Goal: Find contact information: Obtain details needed to contact an individual or organization

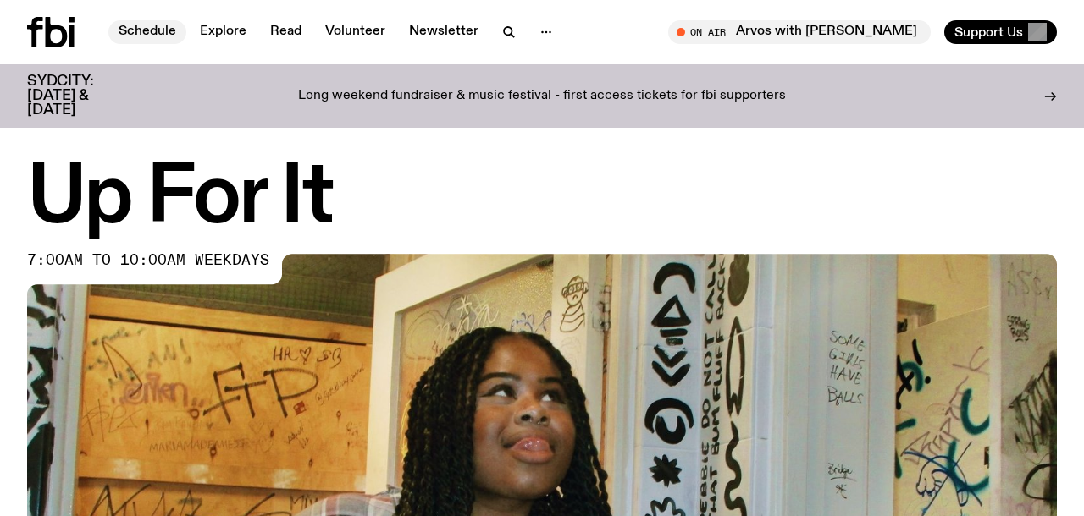
click at [150, 39] on link "Schedule" at bounding box center [147, 32] width 78 height 24
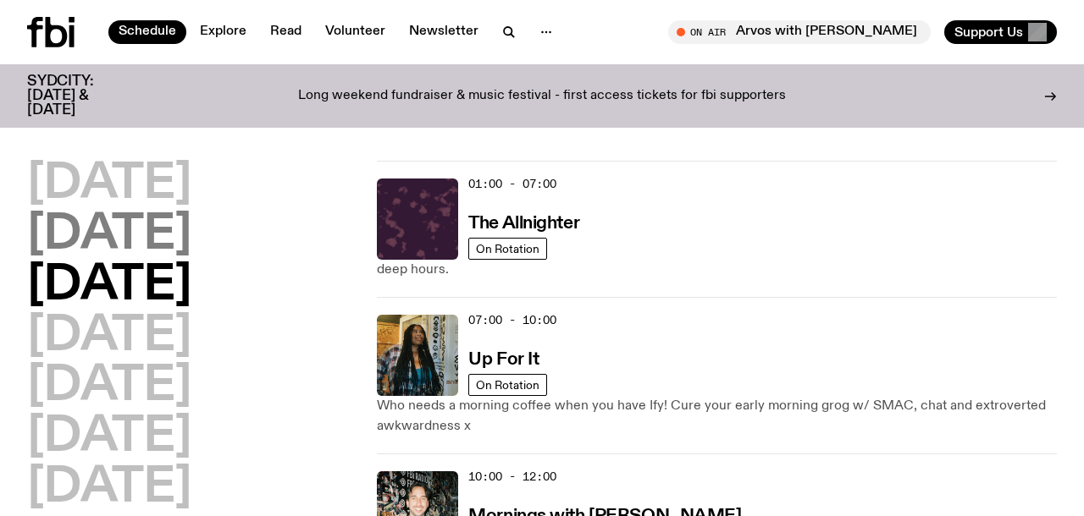
click at [184, 237] on h2 "[DATE]" at bounding box center [109, 235] width 164 height 47
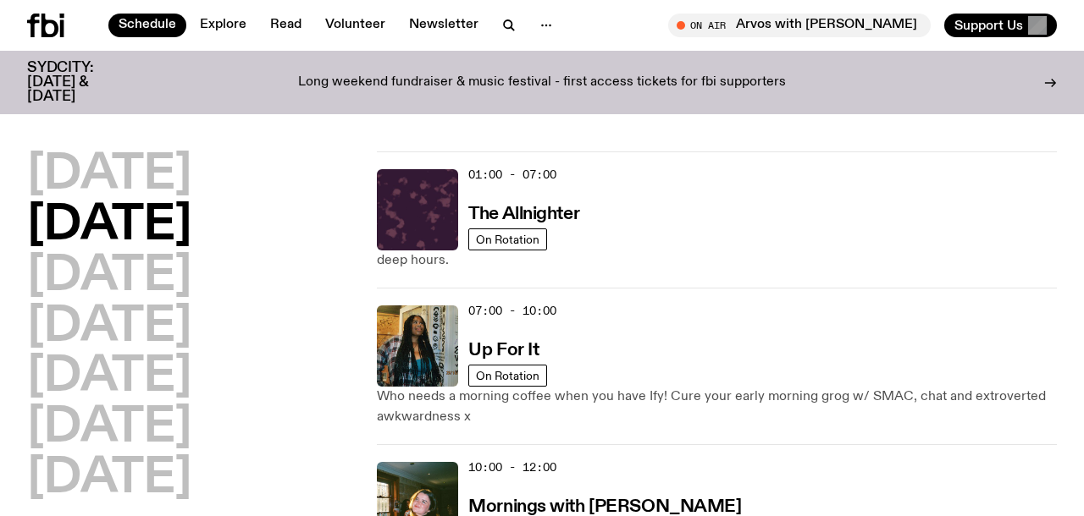
scroll to position [47, 0]
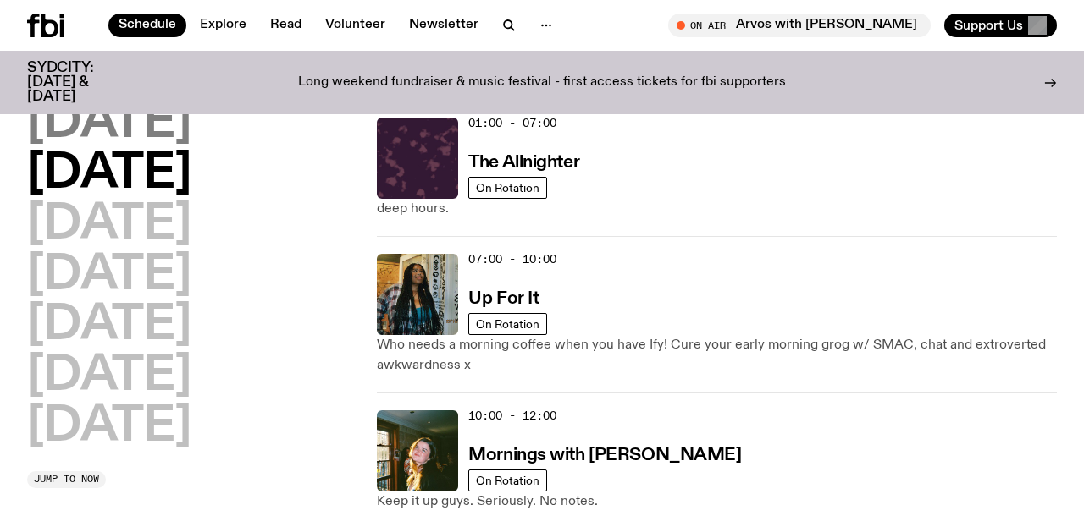
click at [157, 147] on h2 "[DATE]" at bounding box center [109, 123] width 164 height 47
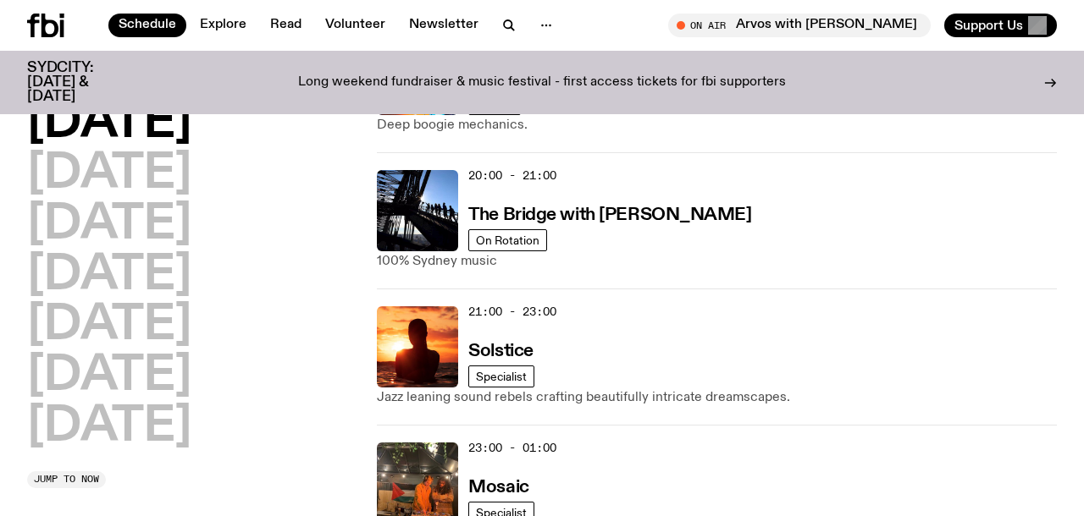
scroll to position [925, 0]
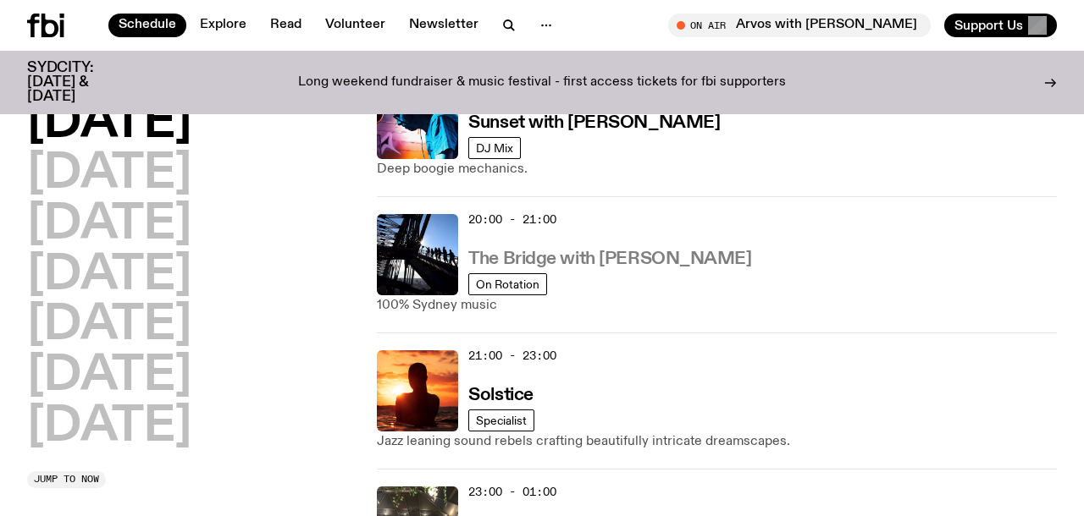
click at [616, 254] on h3 "The Bridge with [PERSON_NAME]" at bounding box center [609, 260] width 283 height 18
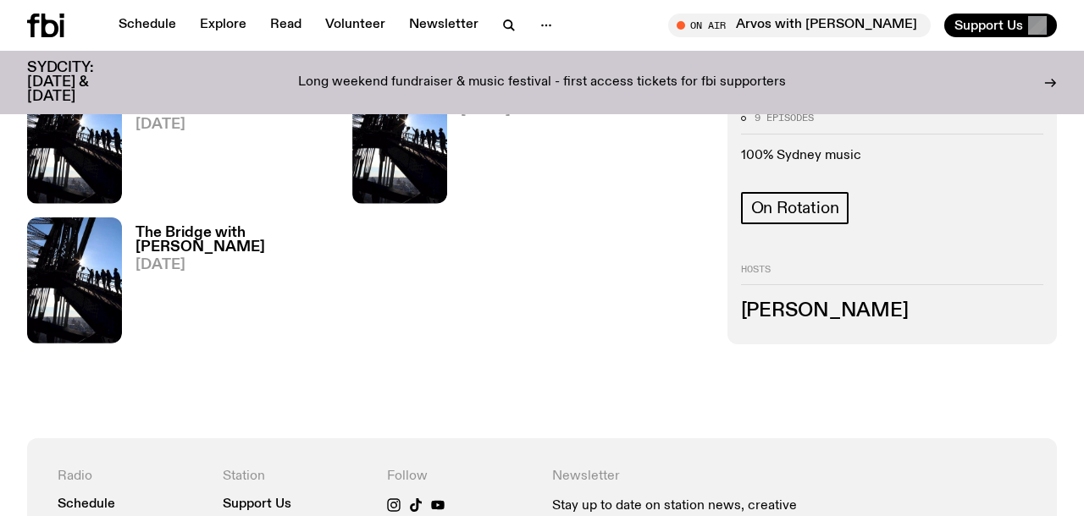
scroll to position [1407, 0]
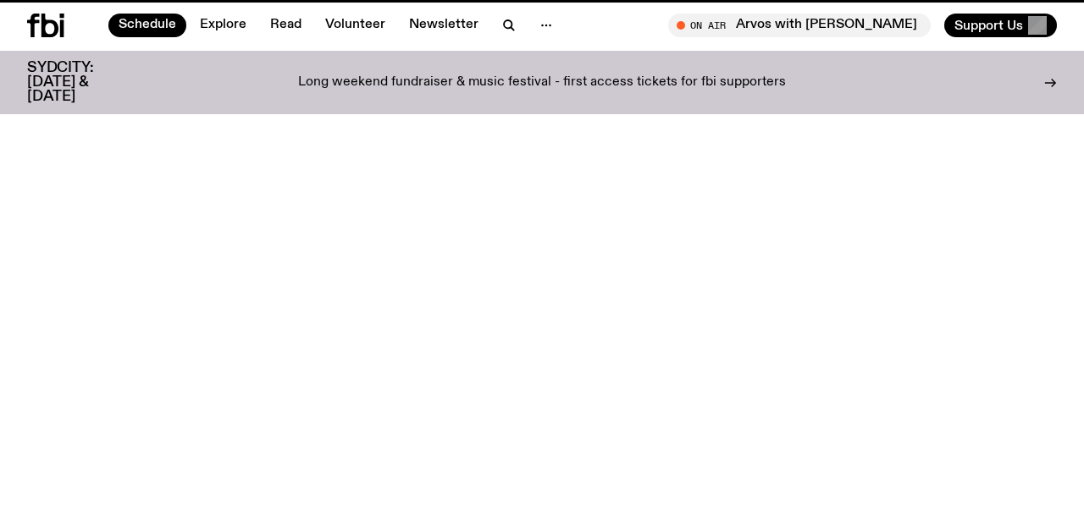
scroll to position [925, 0]
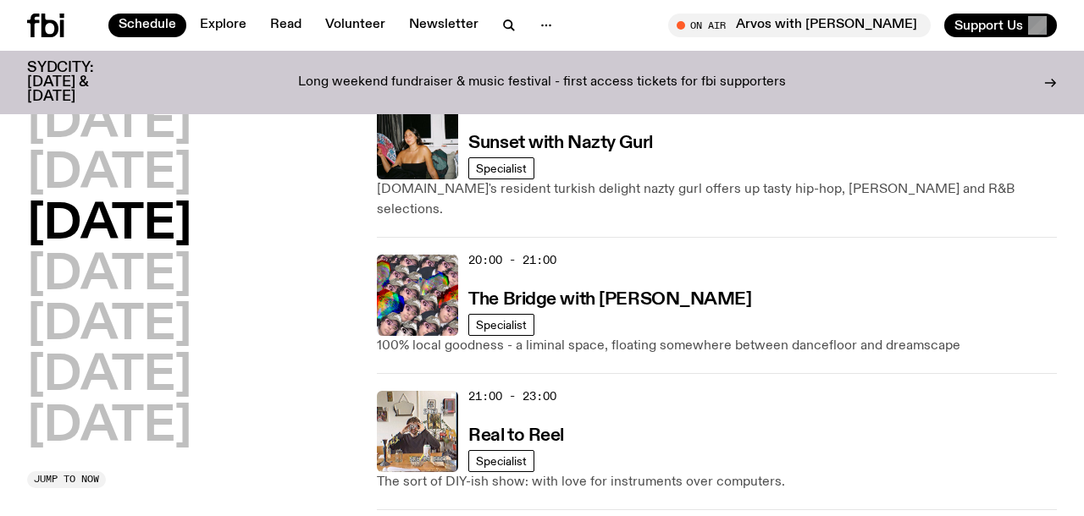
click at [528, 83] on p "Long weekend fundraiser & music festival - first access tickets for fbi support…" at bounding box center [542, 82] width 488 height 15
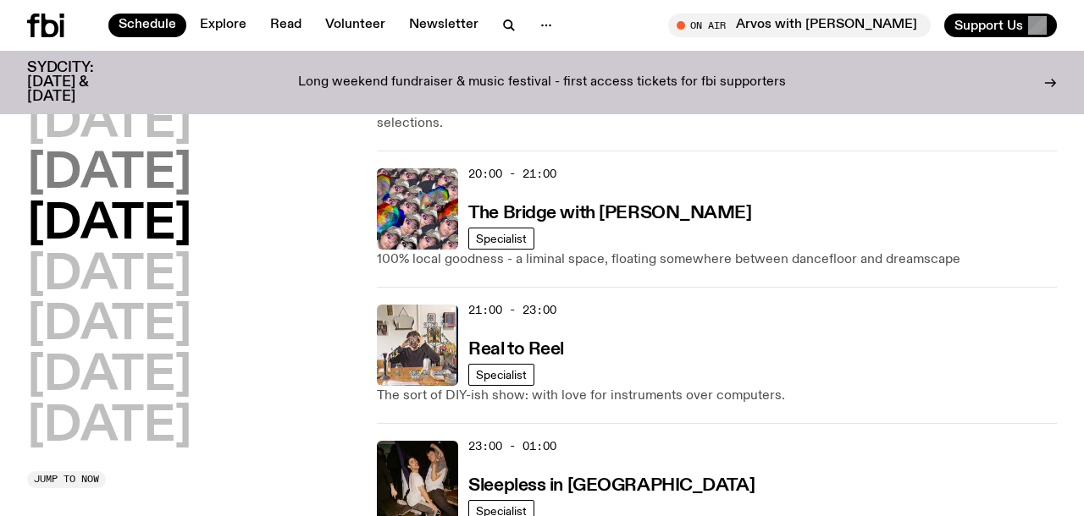
click at [113, 186] on h2 "[DATE]" at bounding box center [109, 174] width 164 height 47
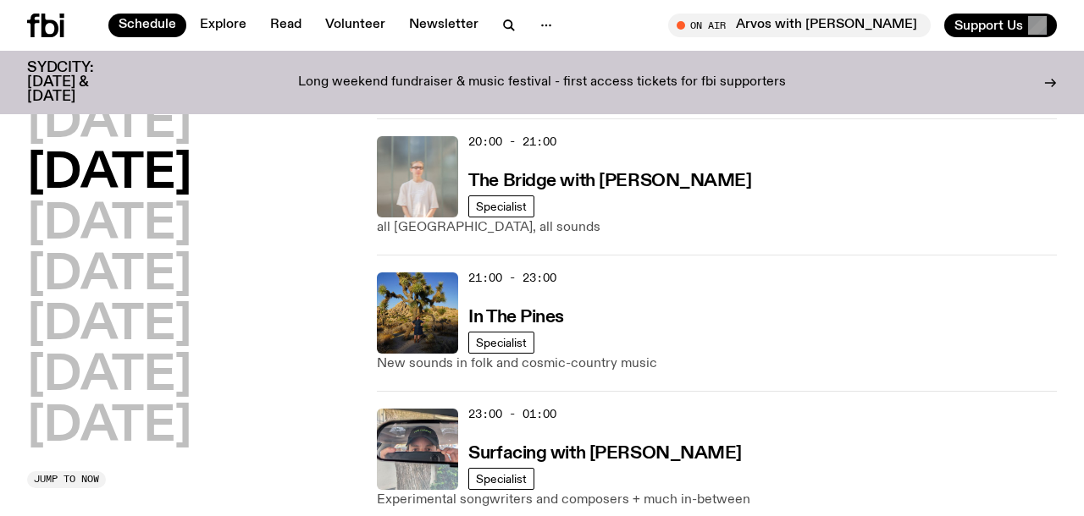
scroll to position [1023, 0]
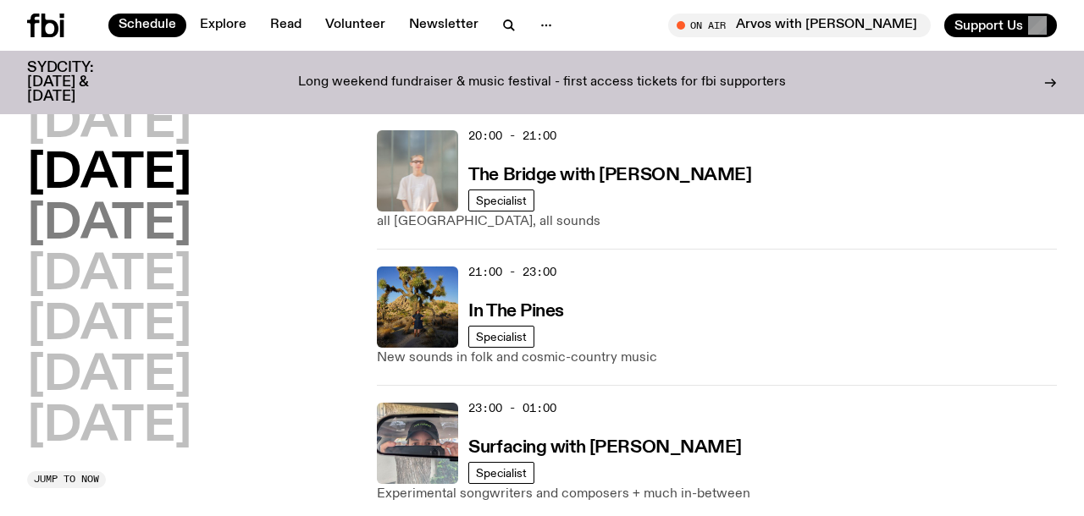
click at [191, 235] on h2 "[DATE]" at bounding box center [109, 224] width 164 height 47
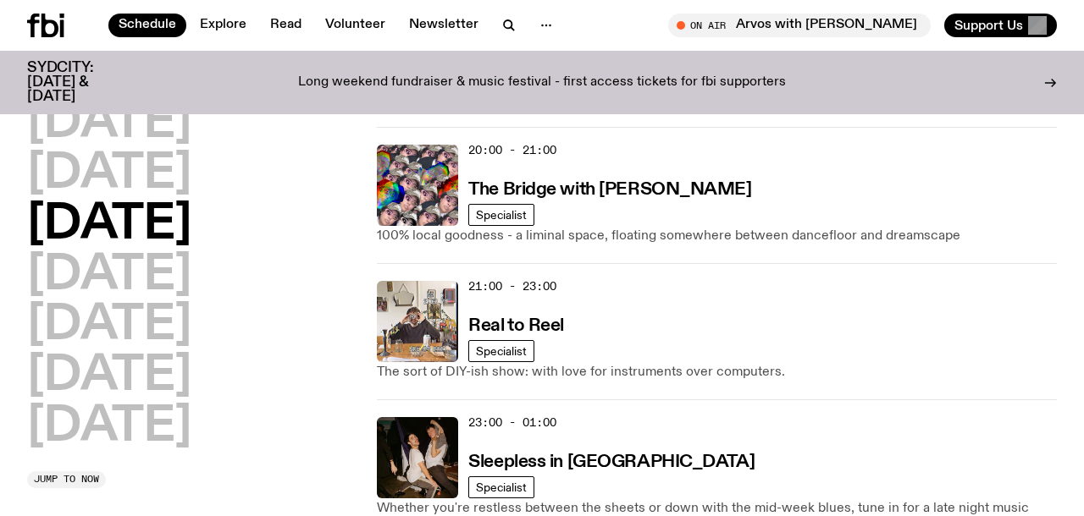
scroll to position [999, 0]
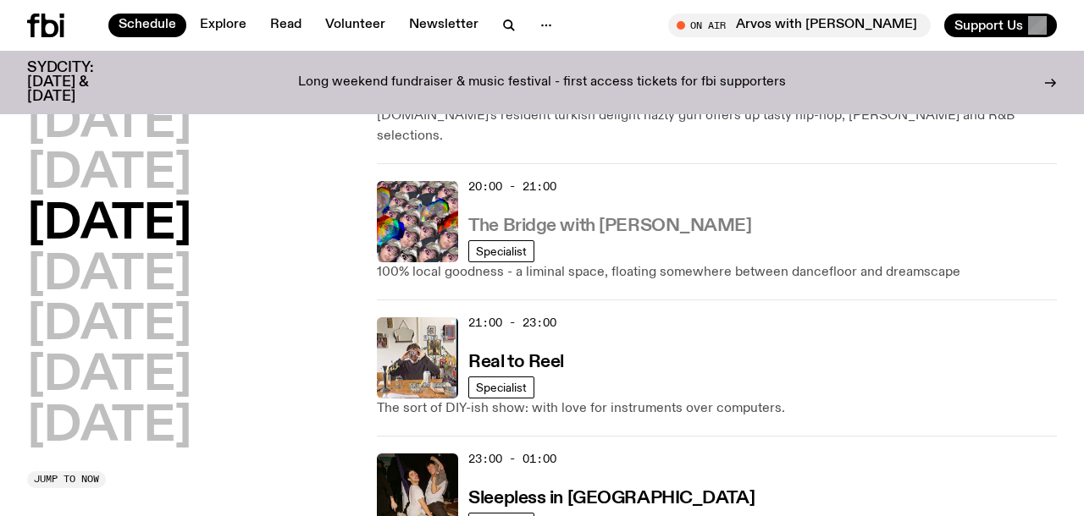
click at [680, 218] on h3 "The Bridge with [PERSON_NAME]" at bounding box center [609, 227] width 283 height 18
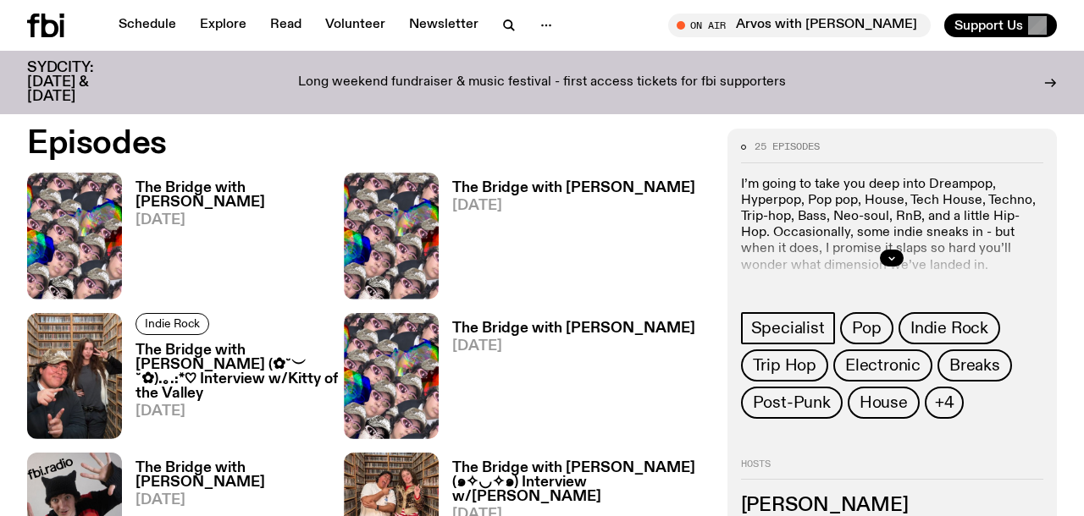
scroll to position [795, 0]
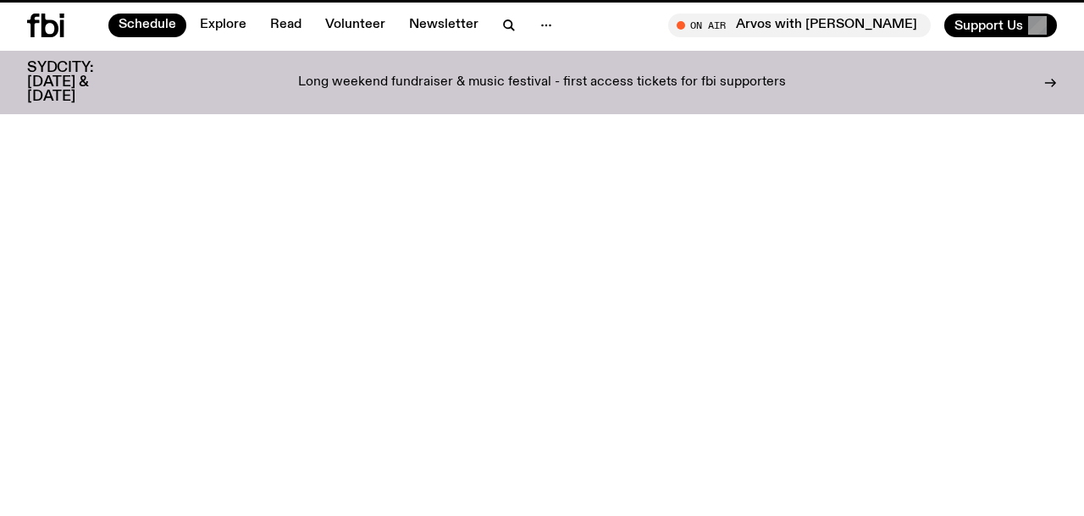
scroll to position [999, 0]
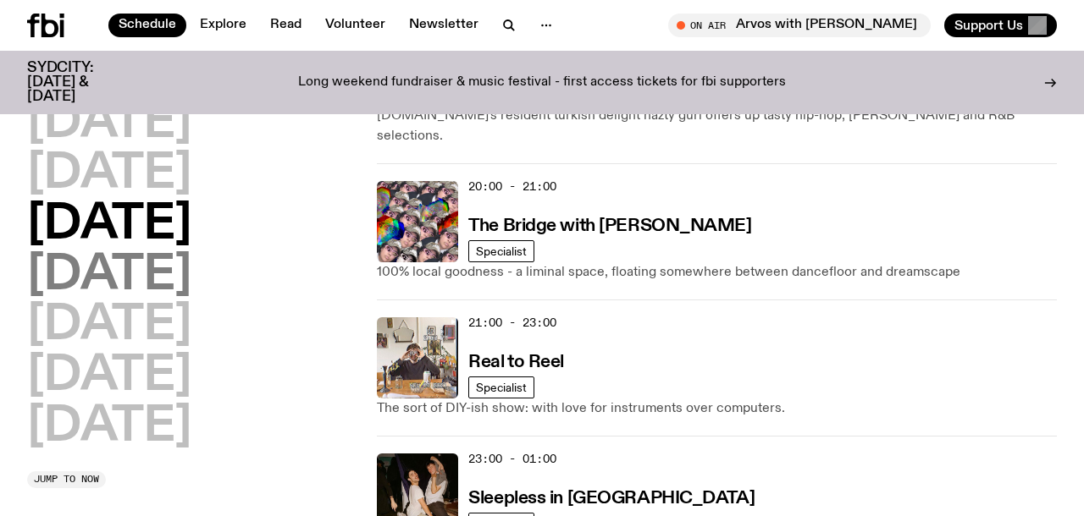
click at [191, 267] on h2 "[DATE]" at bounding box center [109, 275] width 164 height 47
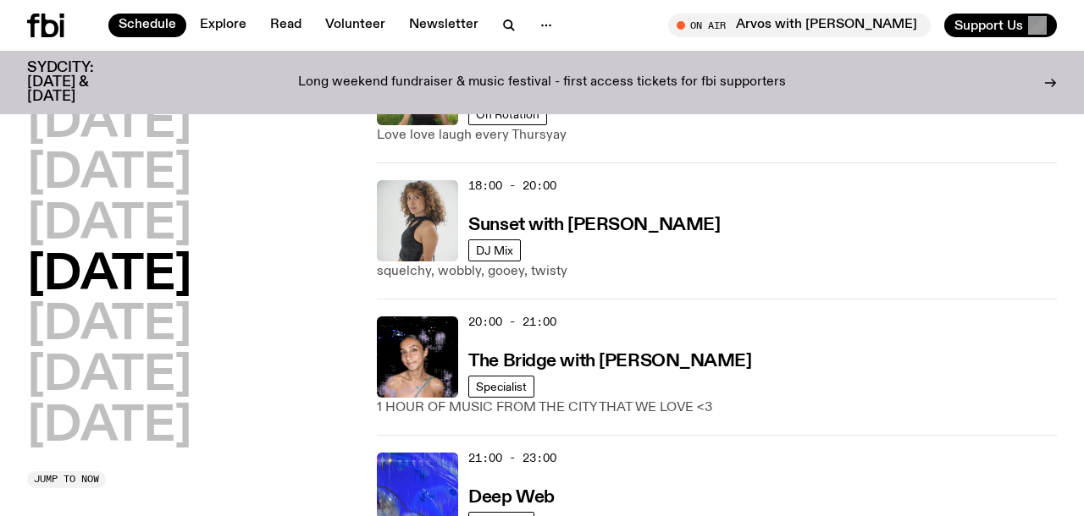
scroll to position [803, 0]
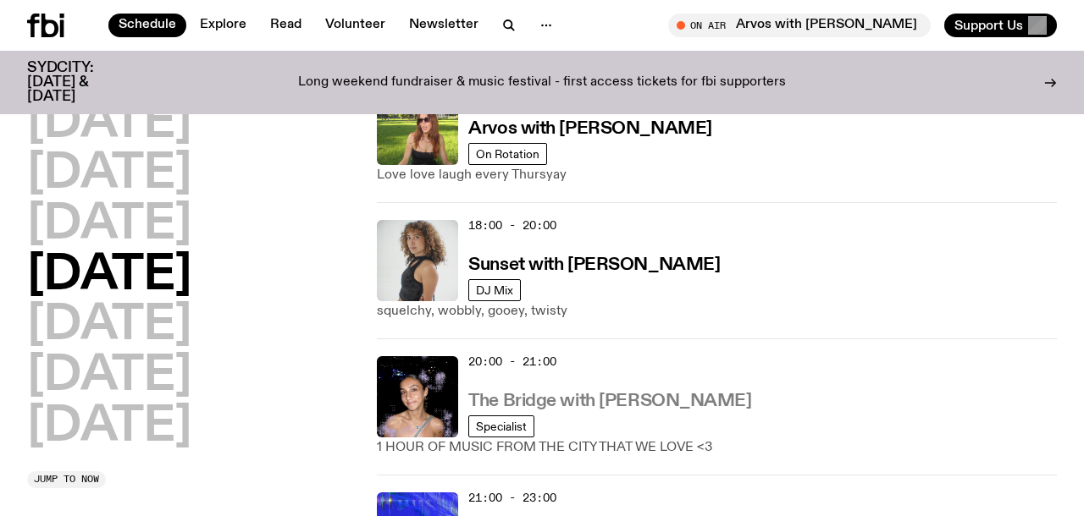
click at [635, 393] on h3 "The Bridge with [PERSON_NAME]" at bounding box center [609, 402] width 283 height 18
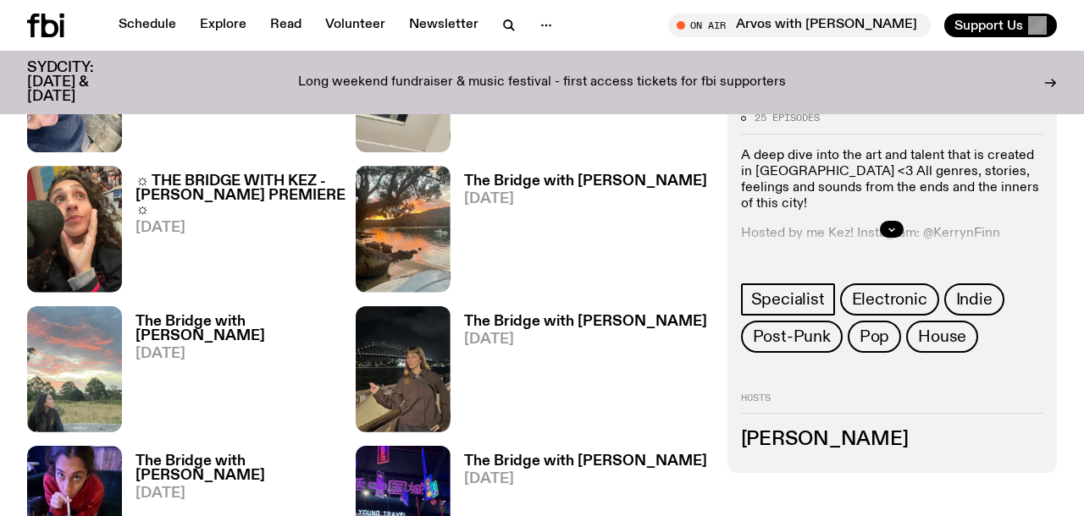
scroll to position [652, 0]
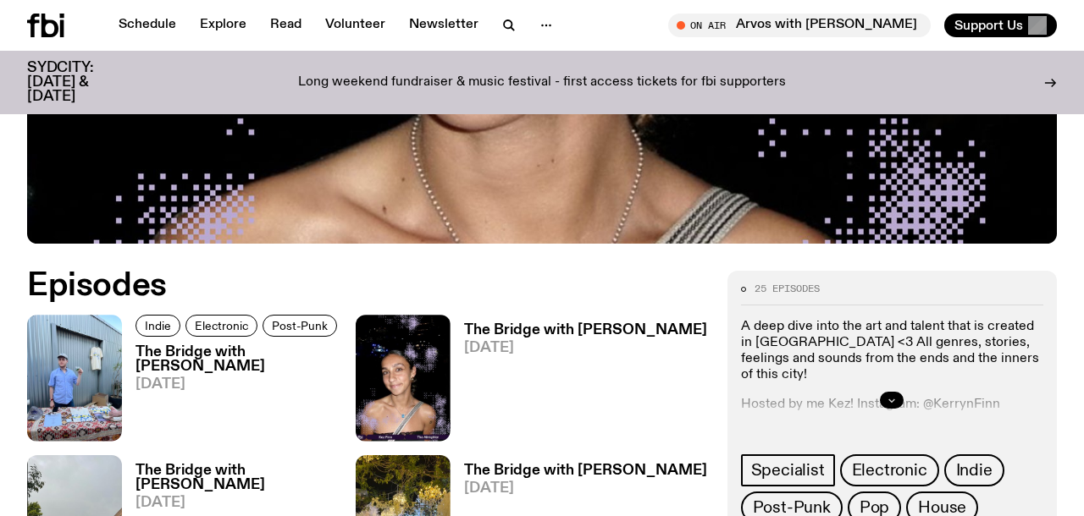
click at [894, 395] on icon "button" at bounding box center [891, 400] width 10 height 10
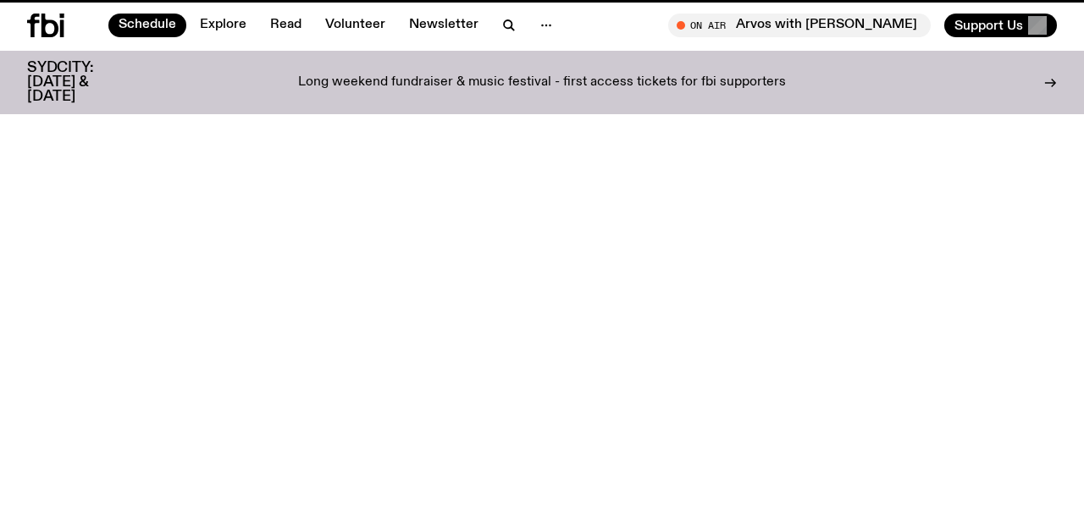
scroll to position [803, 0]
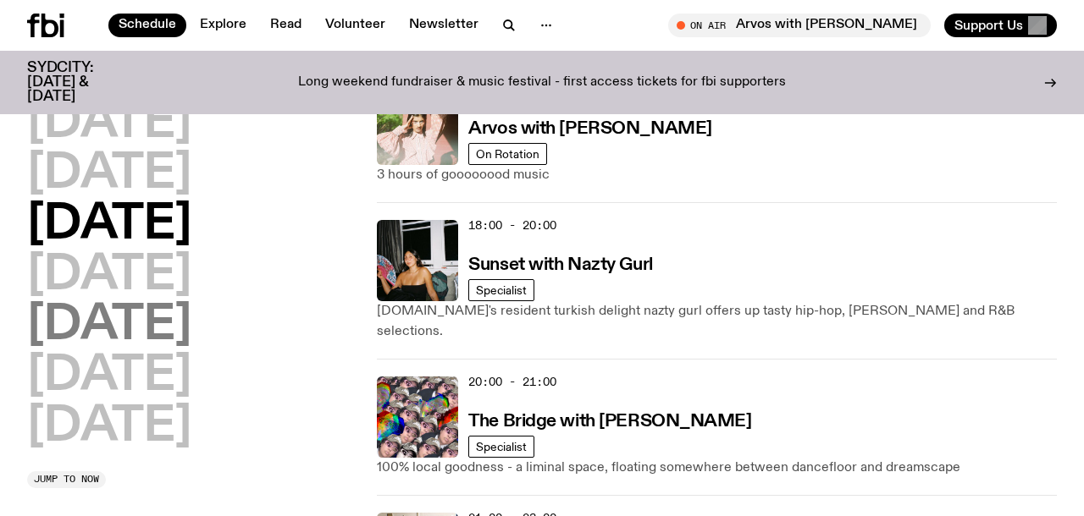
click at [100, 312] on h2 "[DATE]" at bounding box center [109, 325] width 164 height 47
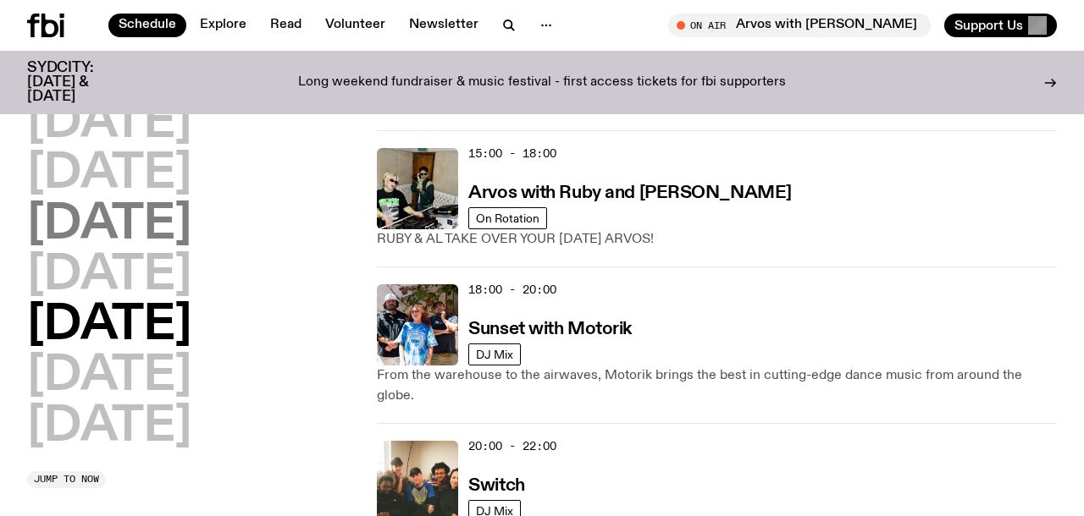
click at [191, 239] on h2 "[DATE]" at bounding box center [109, 224] width 164 height 47
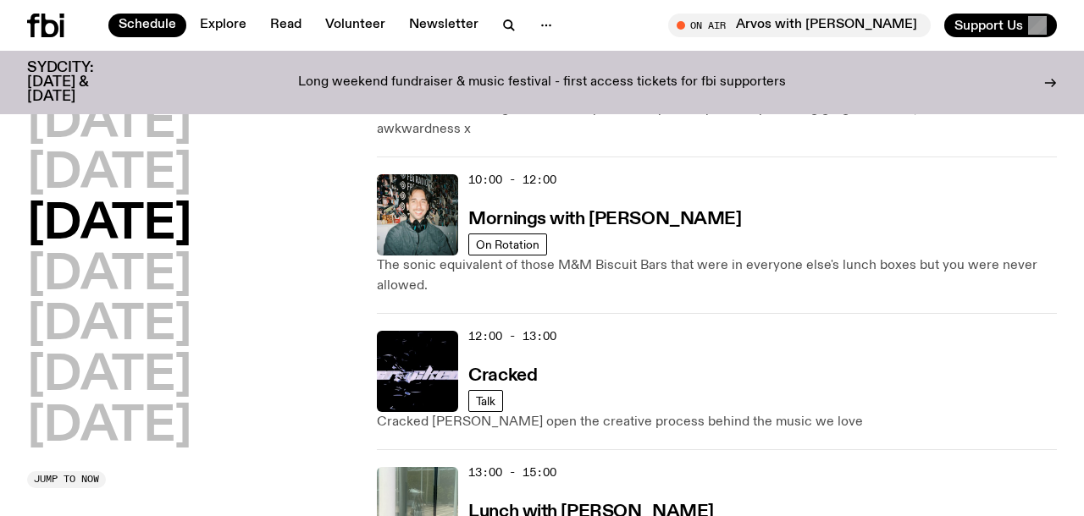
scroll to position [0, 0]
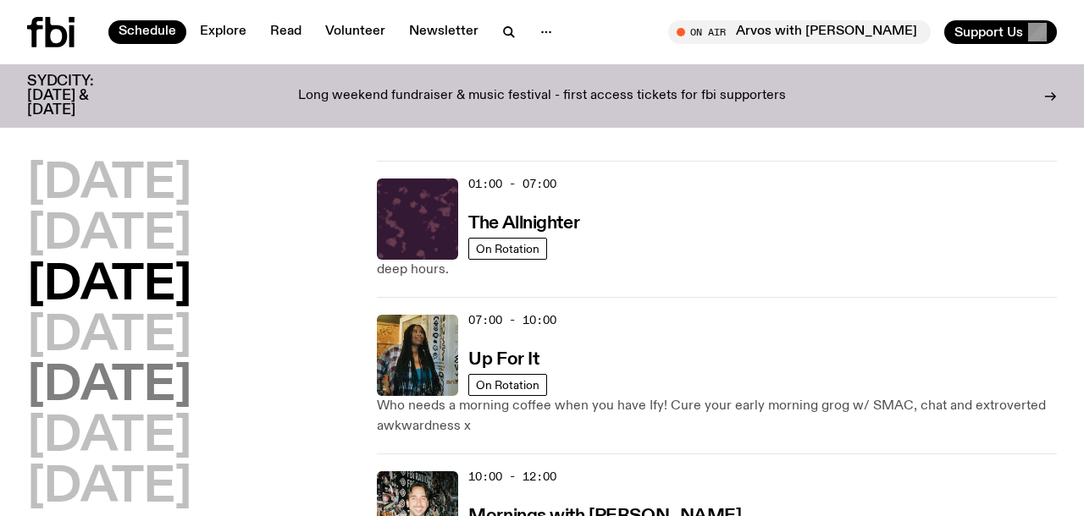
click at [120, 363] on h2 "[DATE]" at bounding box center [109, 386] width 164 height 47
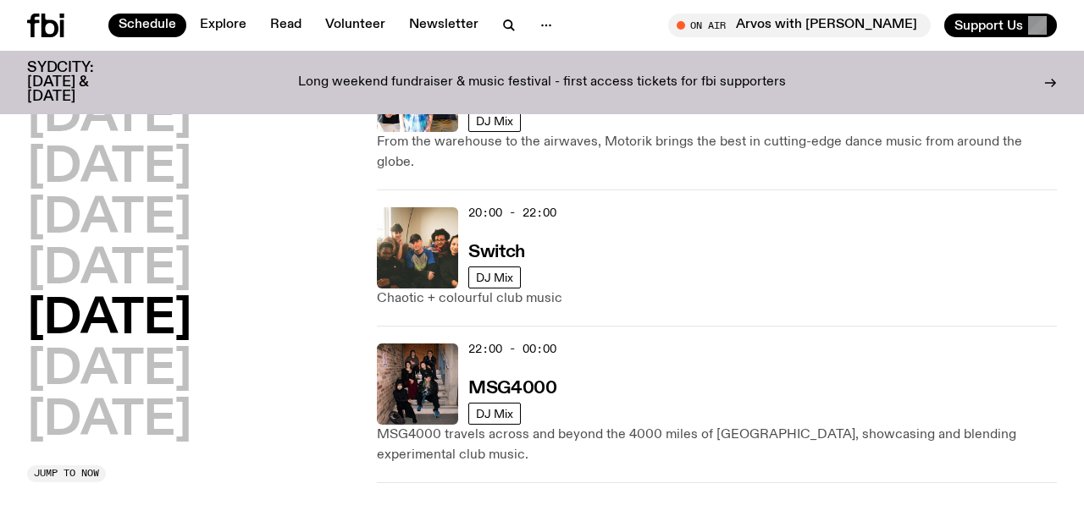
scroll to position [1026, 0]
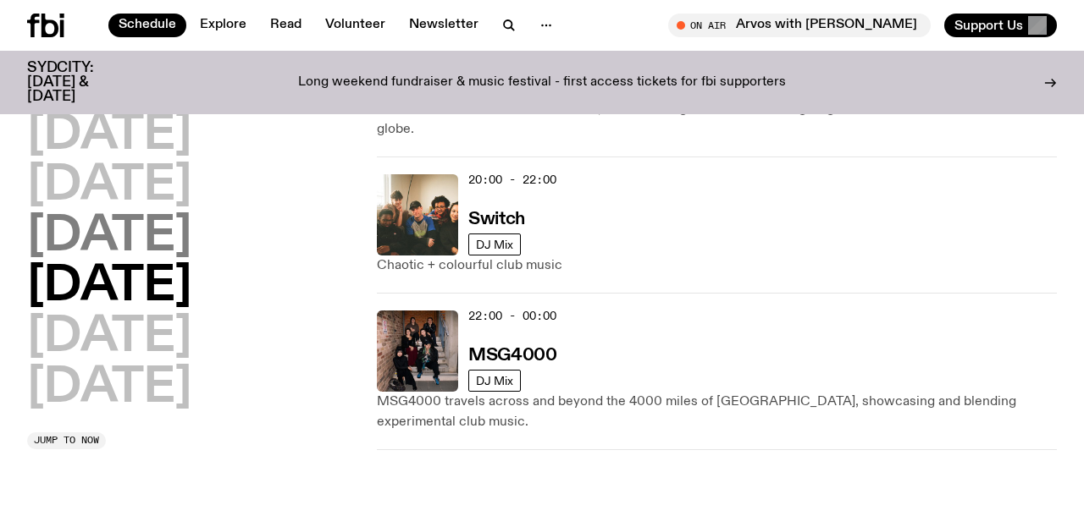
click at [169, 213] on h2 "[DATE]" at bounding box center [109, 236] width 164 height 47
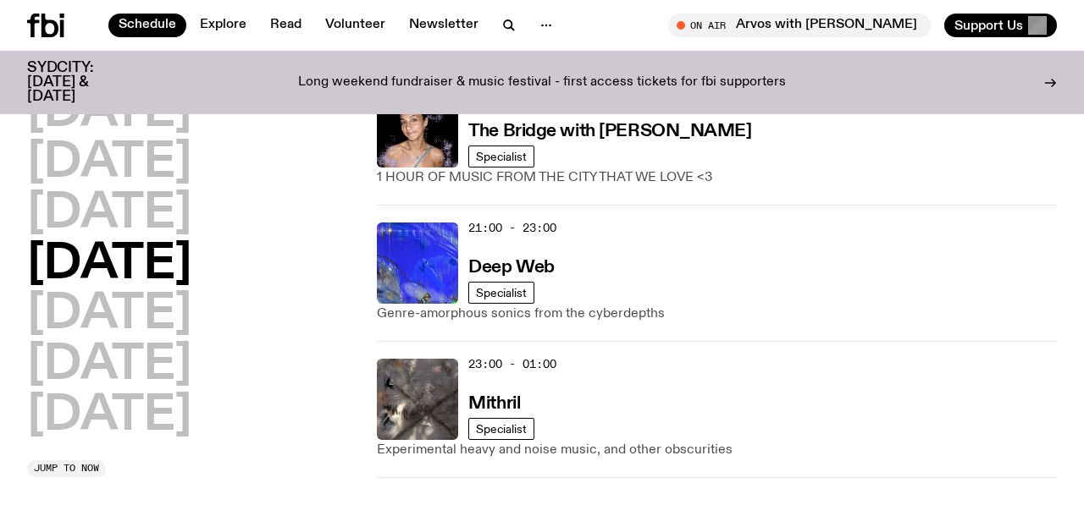
scroll to position [1074, 0]
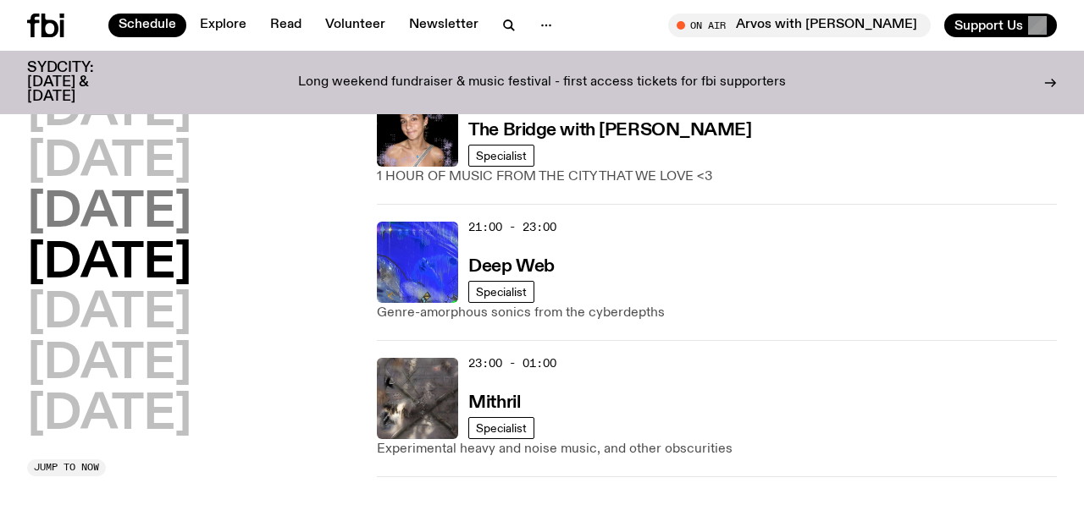
click at [172, 216] on h2 "[DATE]" at bounding box center [109, 213] width 164 height 47
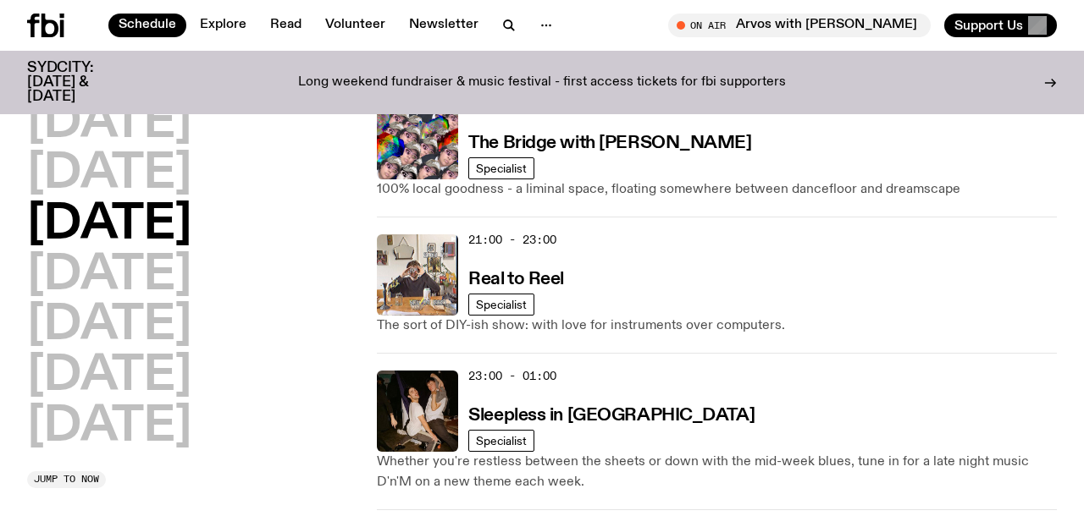
scroll to position [1115, 0]
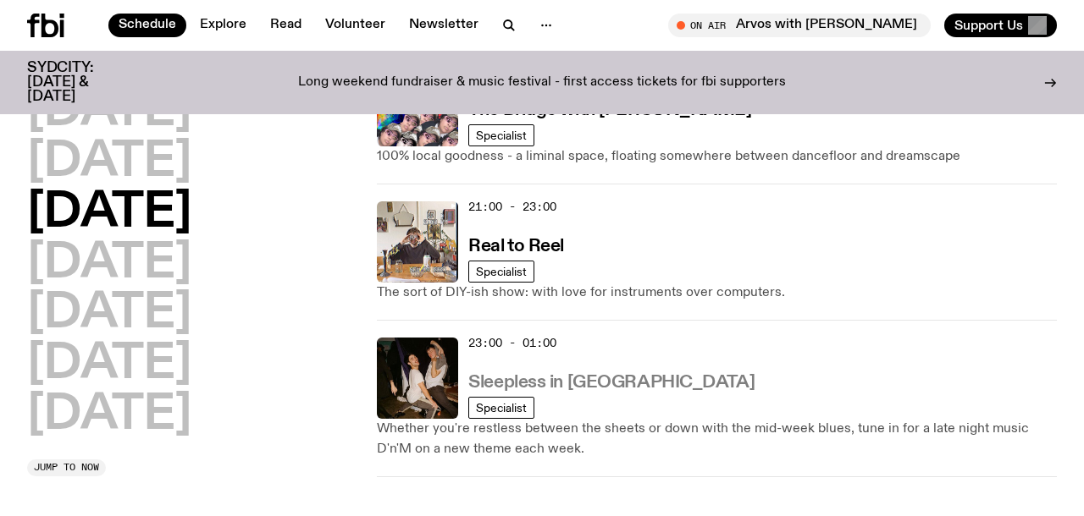
click at [567, 374] on h3 "Sleepless in [GEOGRAPHIC_DATA]" at bounding box center [611, 383] width 286 height 18
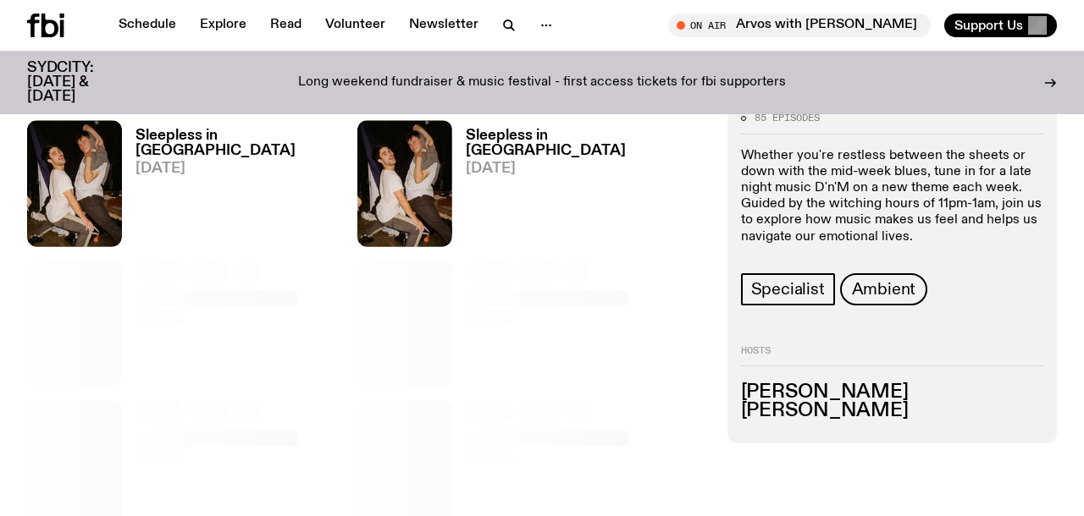
scroll to position [1318, 0]
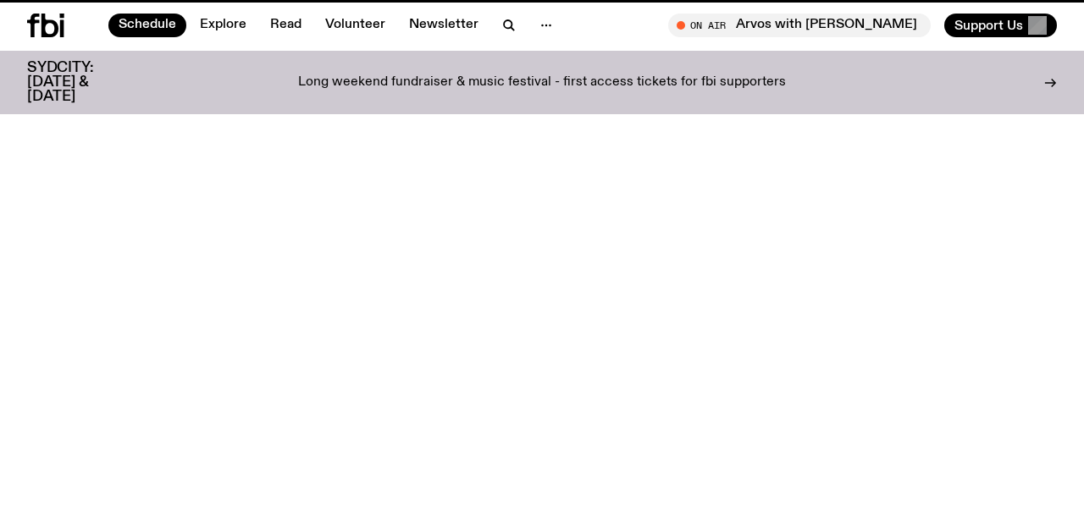
scroll to position [1115, 0]
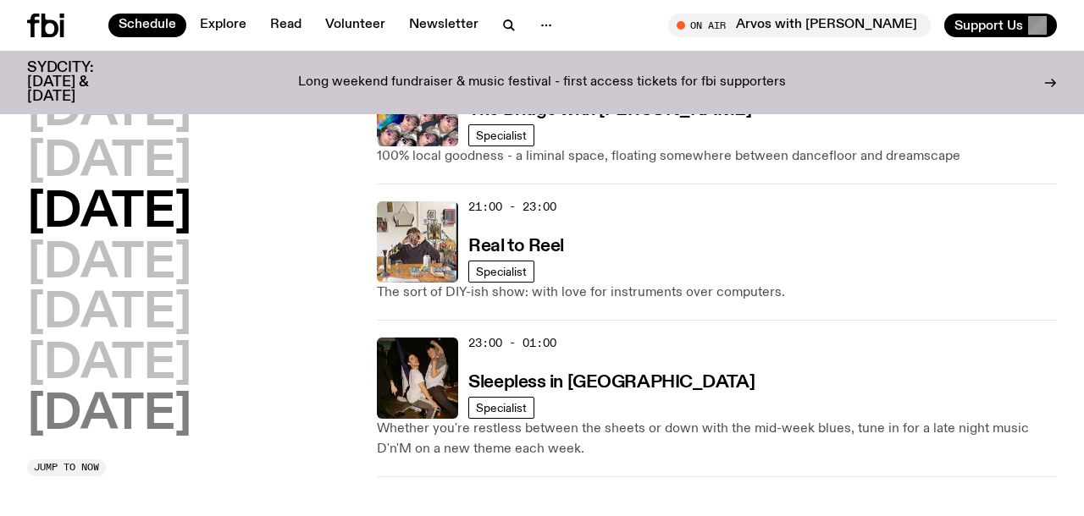
click at [119, 392] on h2 "[DATE]" at bounding box center [109, 415] width 164 height 47
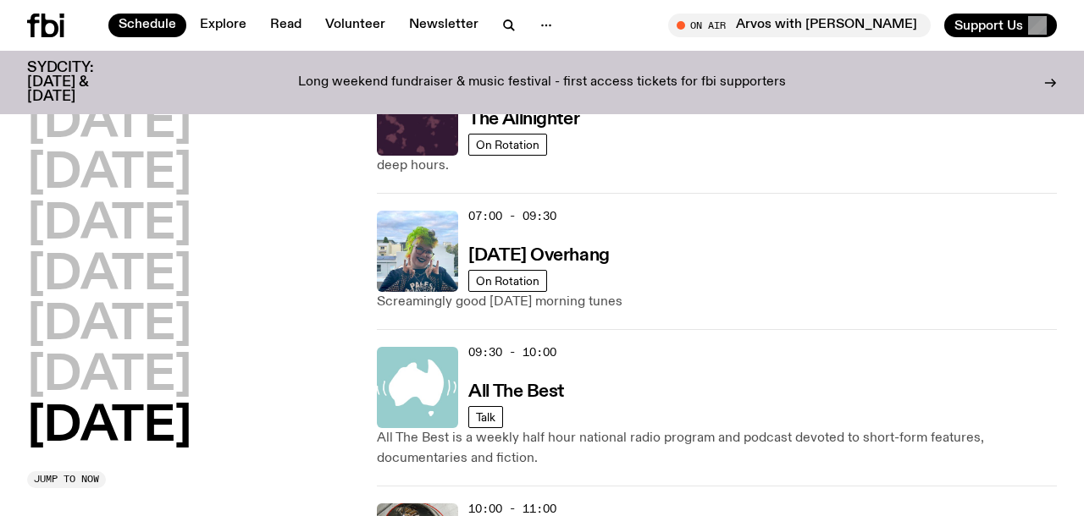
scroll to position [228, 0]
click at [571, 250] on h3 "[DATE] Overhang" at bounding box center [538, 255] width 141 height 18
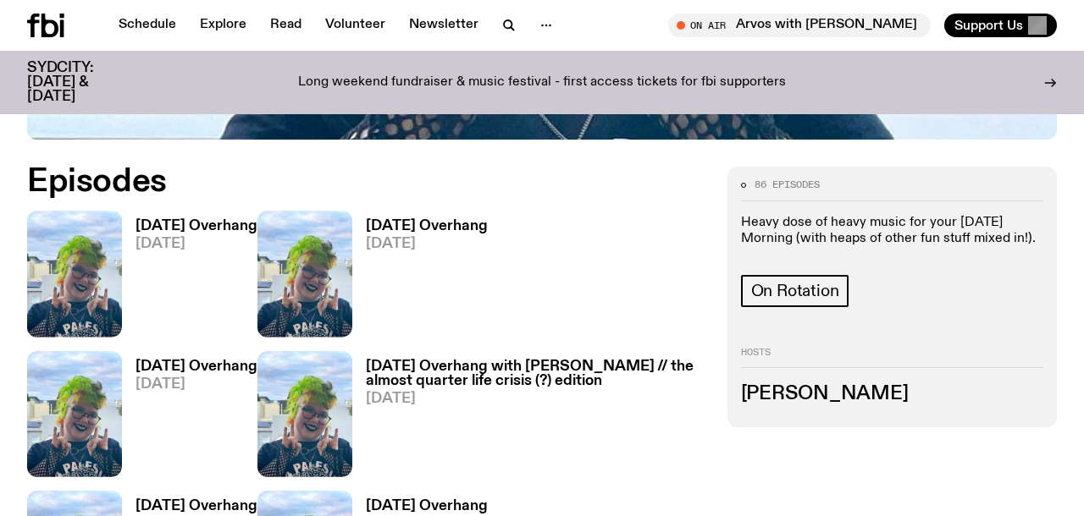
scroll to position [720, 0]
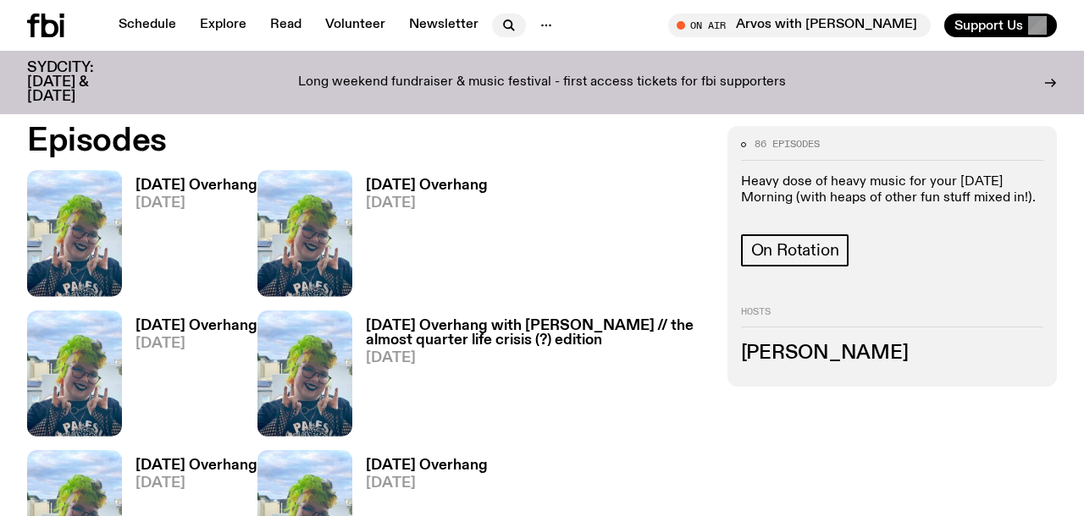
click at [502, 34] on icon "button" at bounding box center [509, 25] width 20 height 20
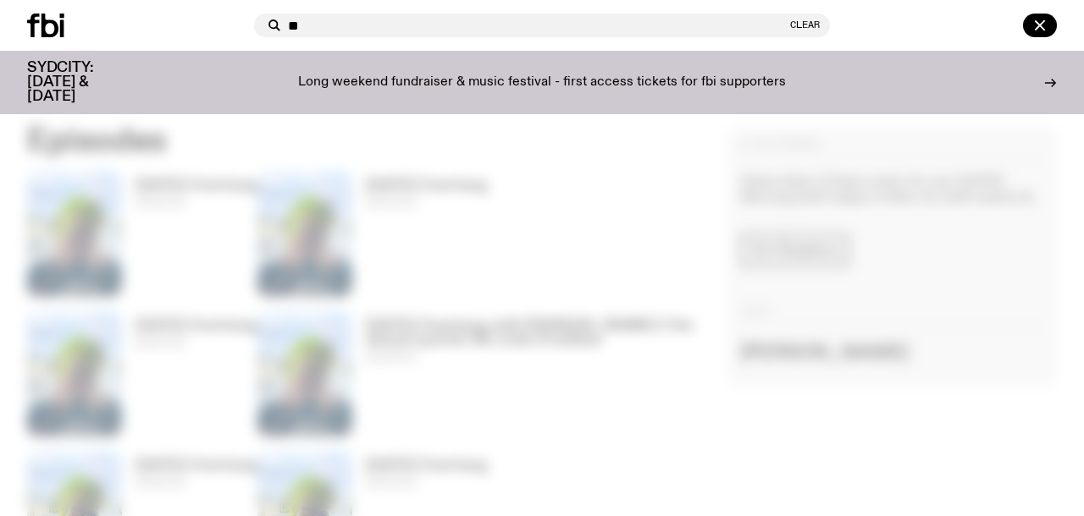
type input "**"
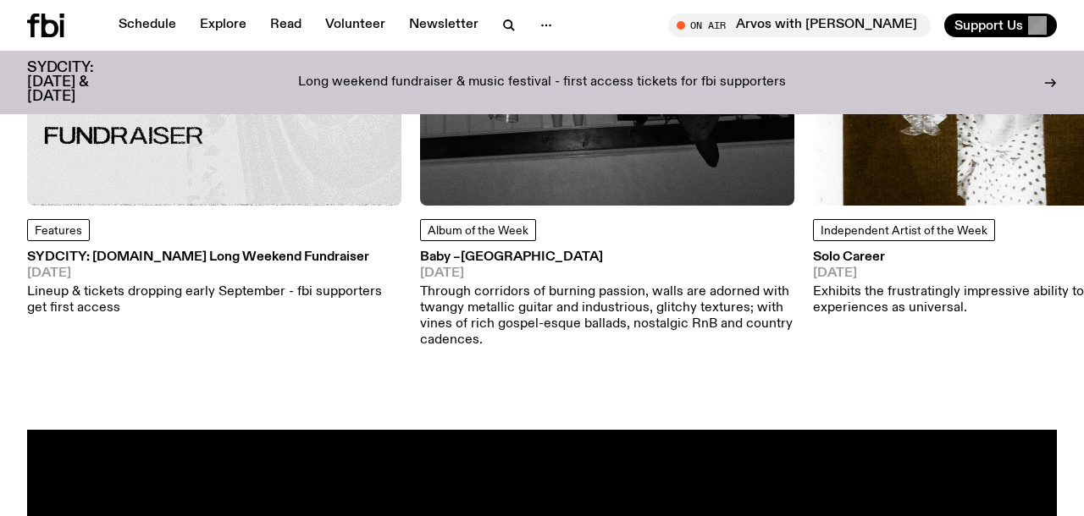
scroll to position [2009, 0]
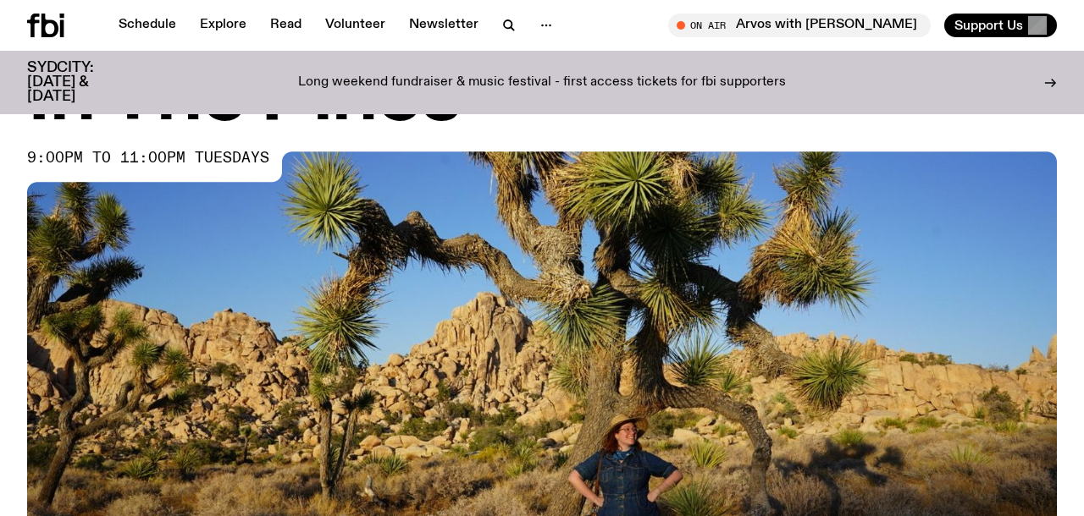
scroll to position [52, 0]
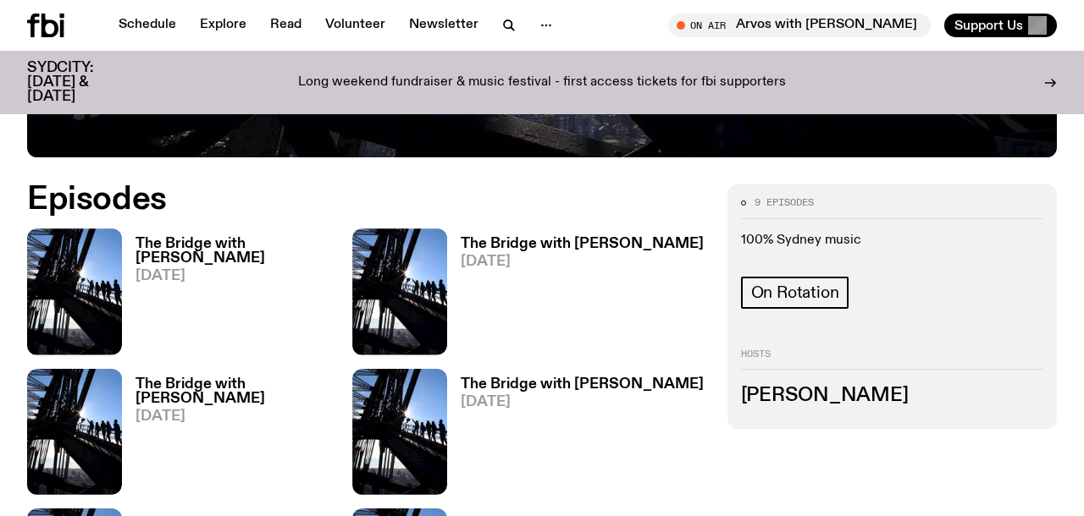
scroll to position [726, 0]
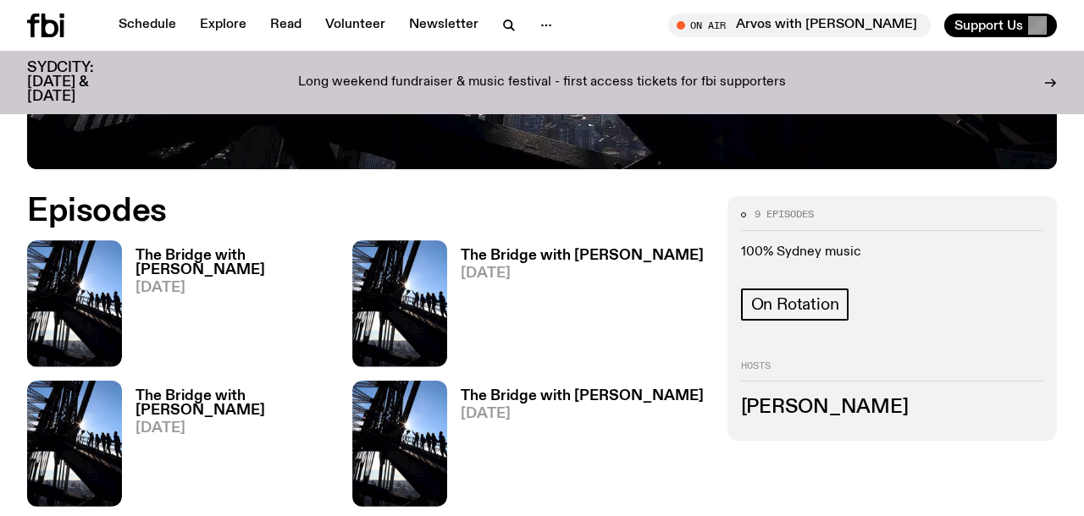
click at [769, 417] on h3 "[PERSON_NAME]" at bounding box center [892, 408] width 302 height 19
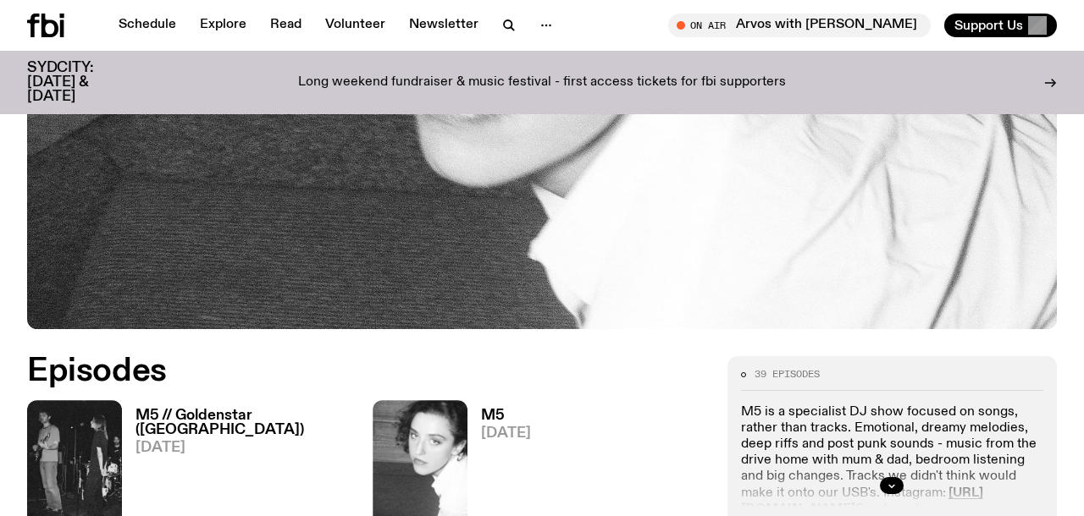
scroll to position [731, 0]
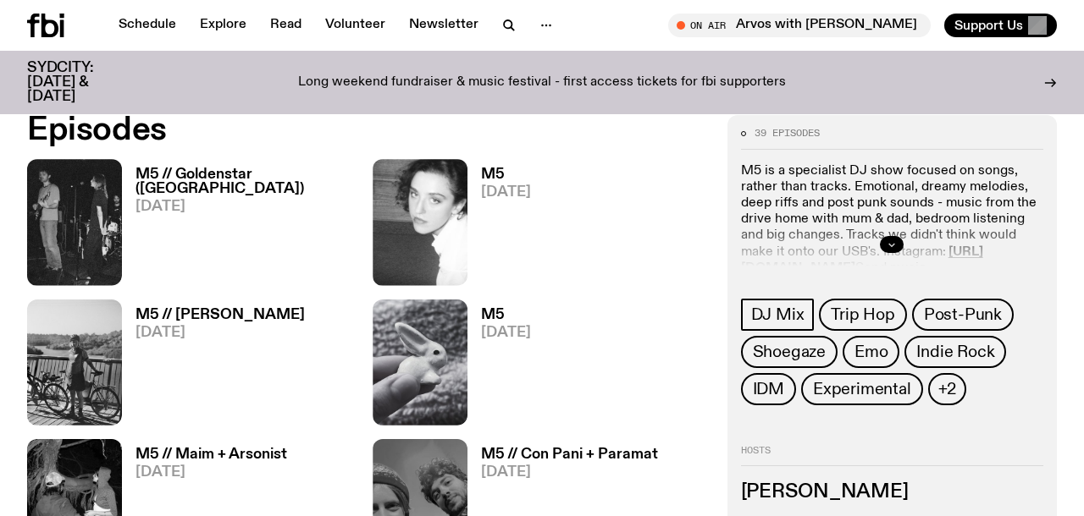
click at [896, 242] on icon "button" at bounding box center [891, 245] width 10 height 10
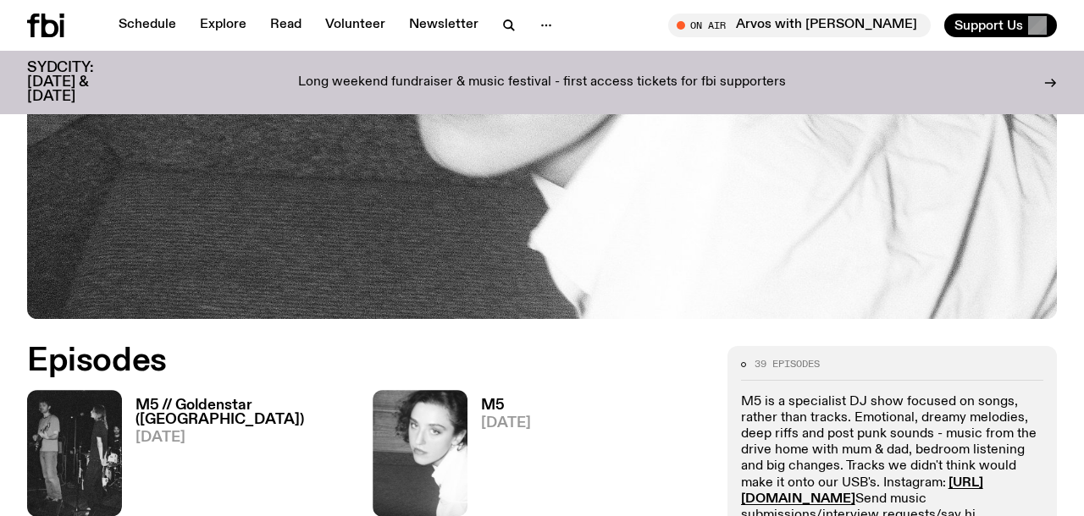
scroll to position [0, 0]
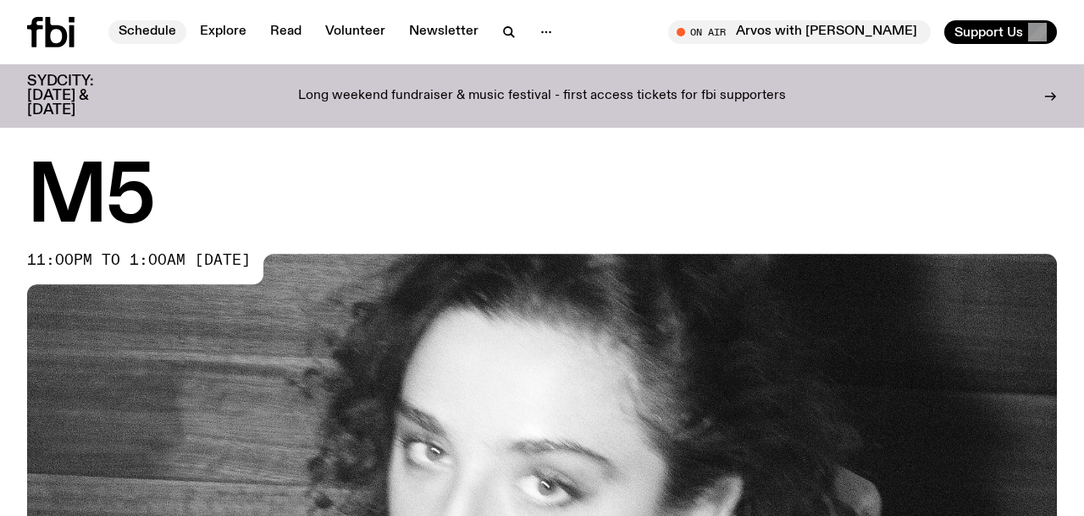
click at [157, 36] on link "Schedule" at bounding box center [147, 32] width 78 height 24
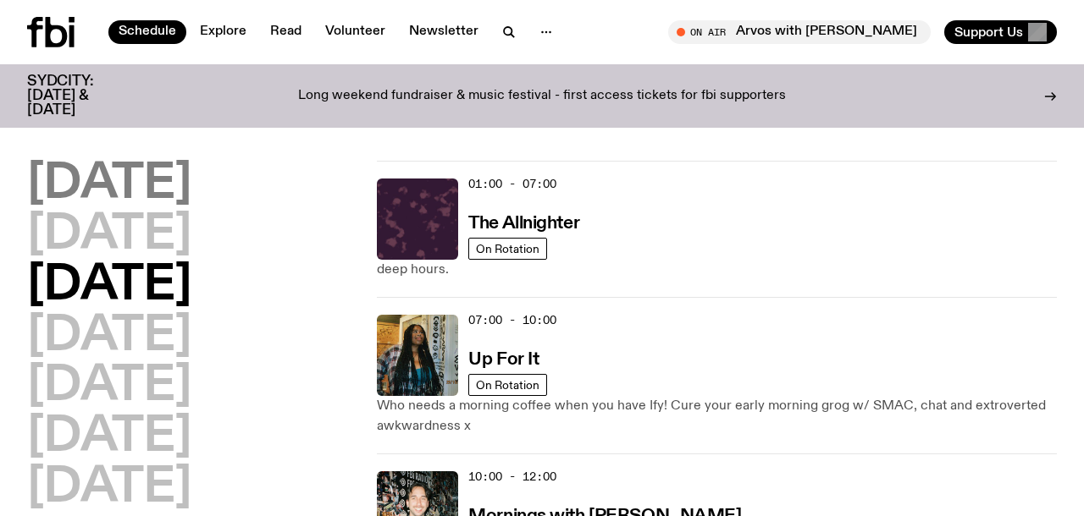
click at [163, 190] on h2 "[DATE]" at bounding box center [109, 184] width 164 height 47
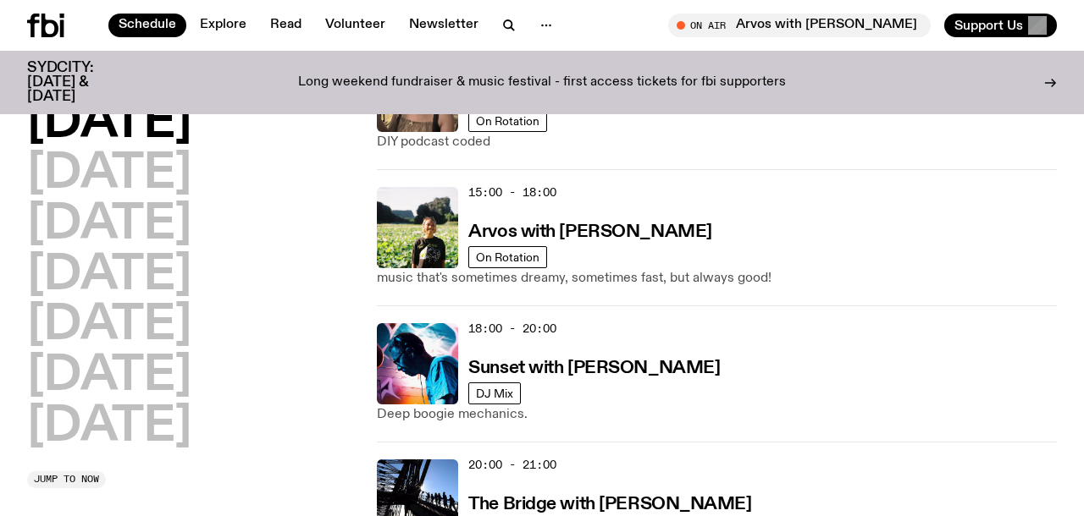
scroll to position [682, 0]
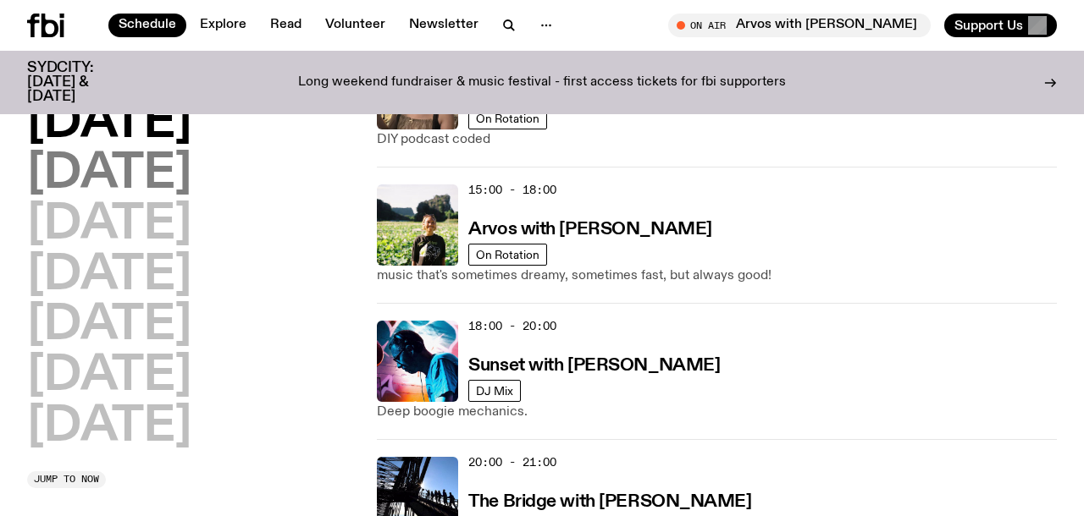
click at [191, 184] on h2 "[DATE]" at bounding box center [109, 174] width 164 height 47
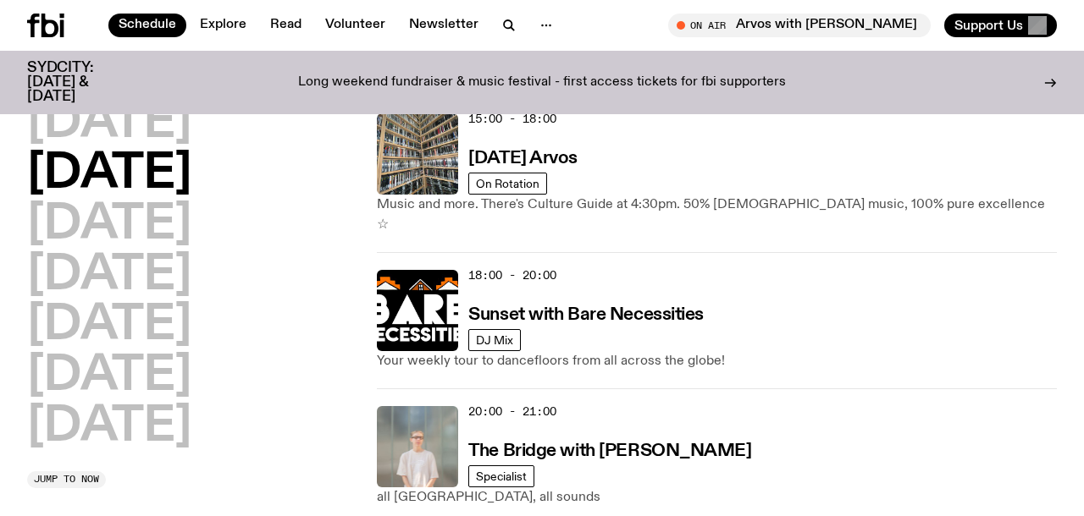
scroll to position [604, 0]
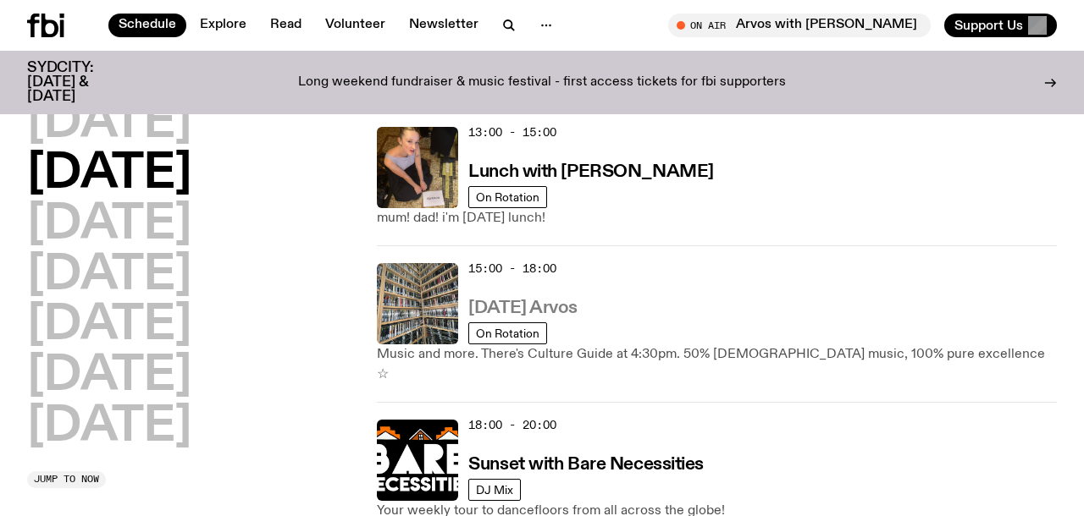
click at [534, 302] on h3 "[DATE] Arvos" at bounding box center [522, 309] width 109 height 18
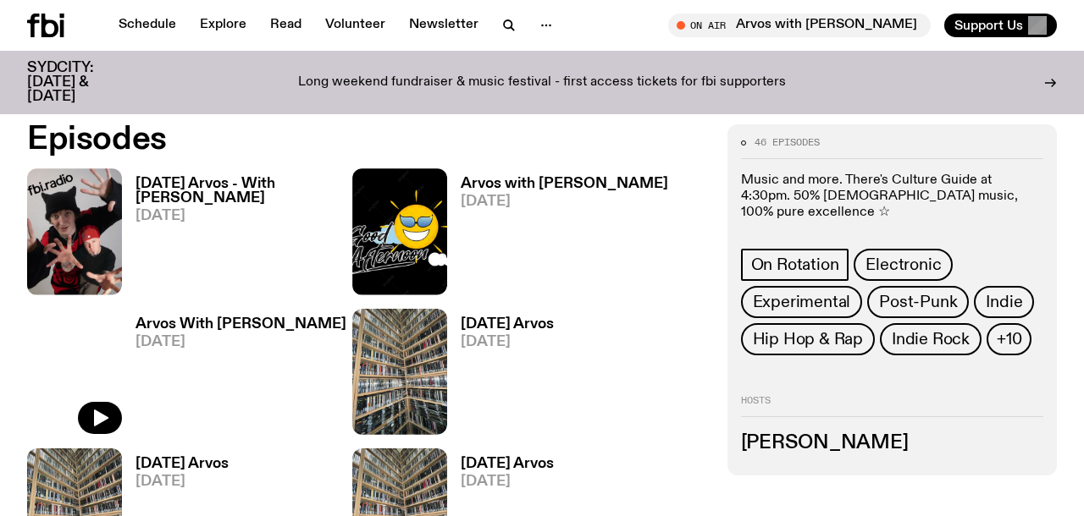
scroll to position [693, 0]
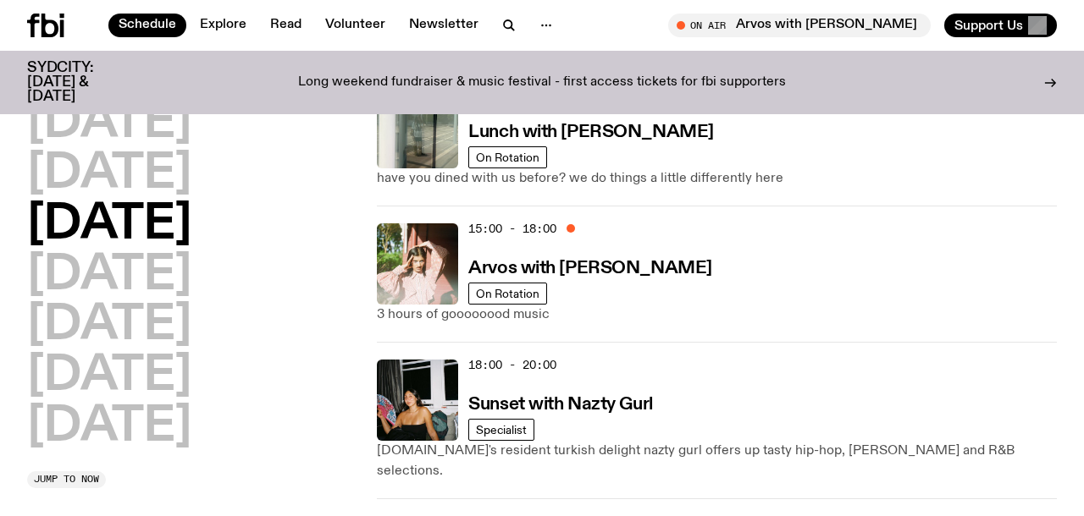
scroll to position [658, 0]
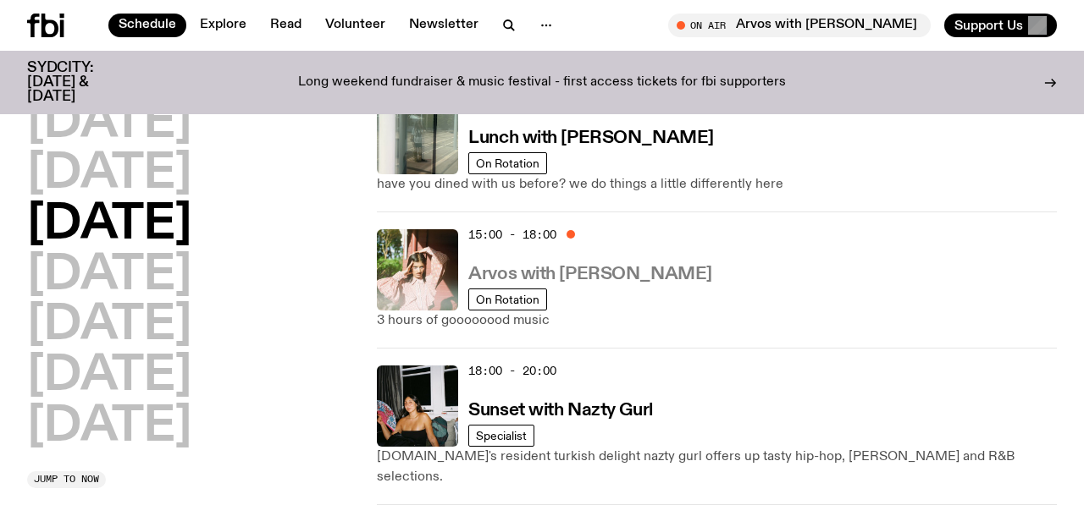
click at [655, 276] on h3 "Arvos with [PERSON_NAME]" at bounding box center [589, 275] width 243 height 18
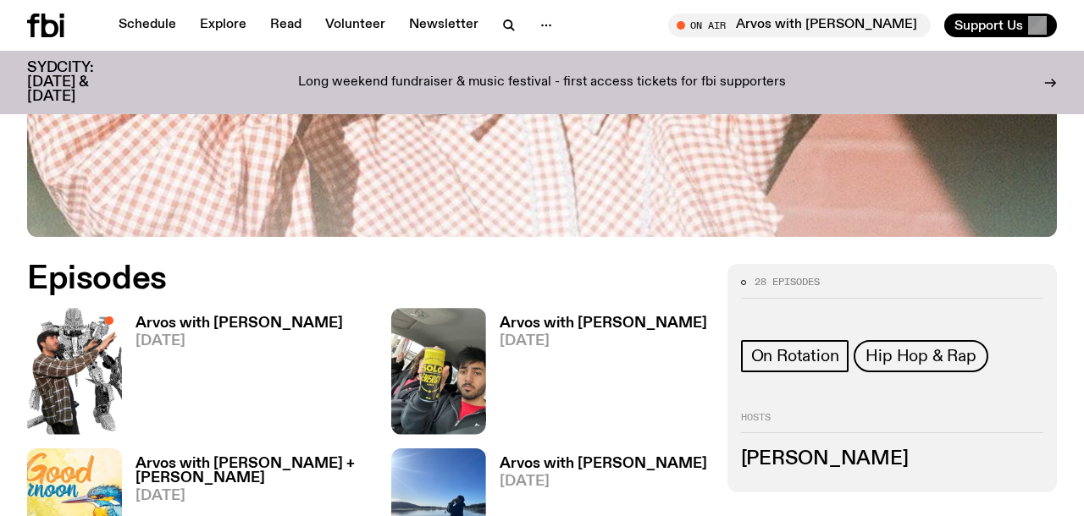
scroll to position [660, 0]
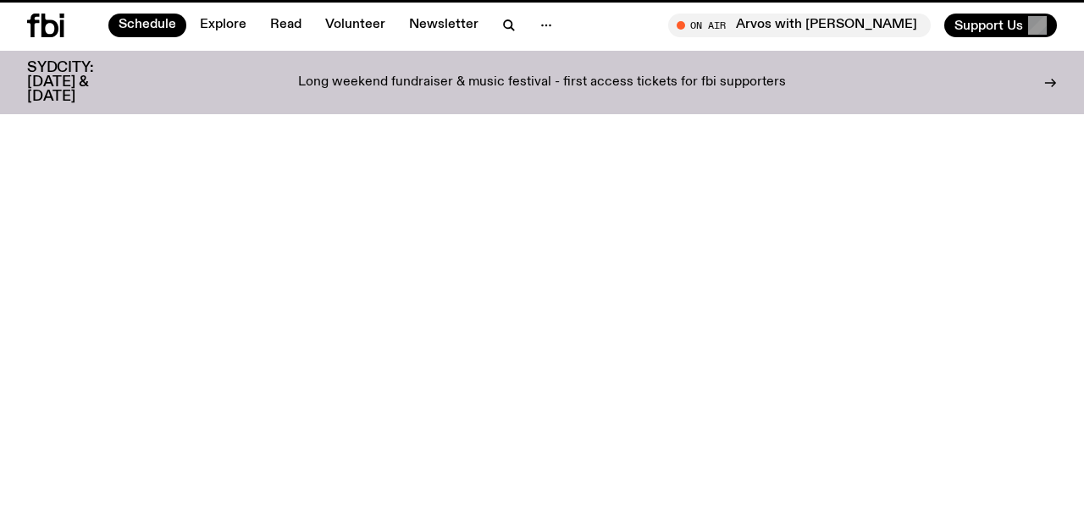
scroll to position [658, 0]
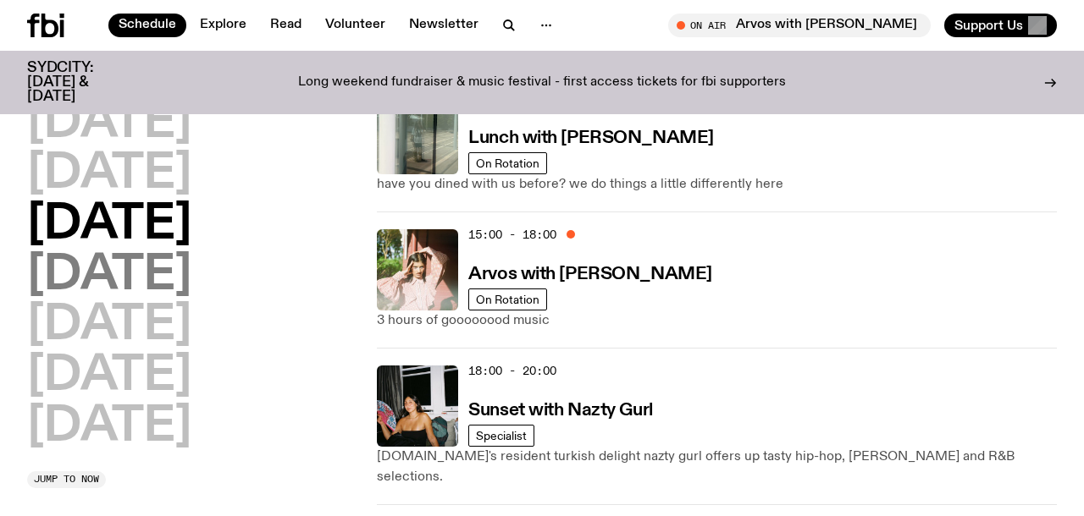
click at [178, 280] on h2 "[DATE]" at bounding box center [109, 275] width 164 height 47
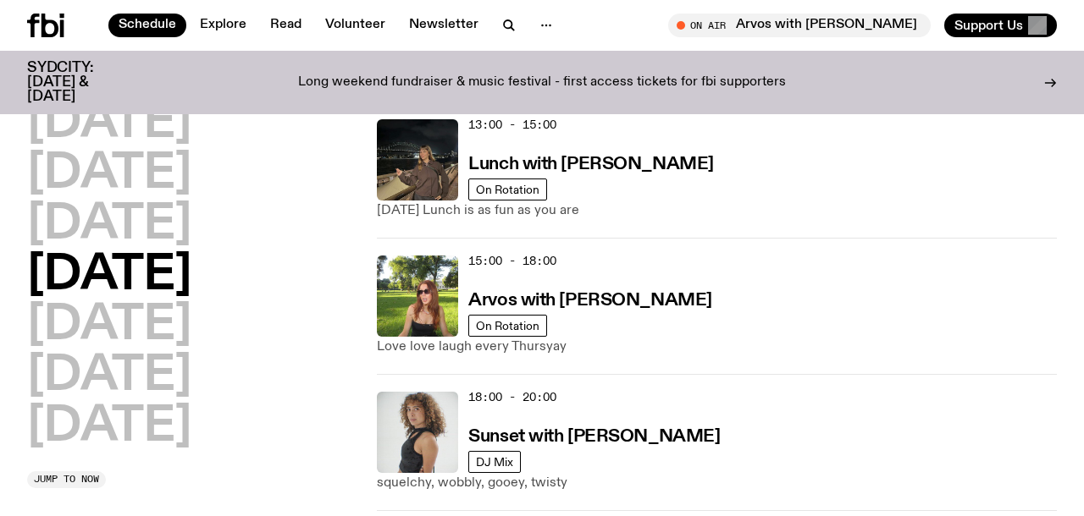
scroll to position [636, 0]
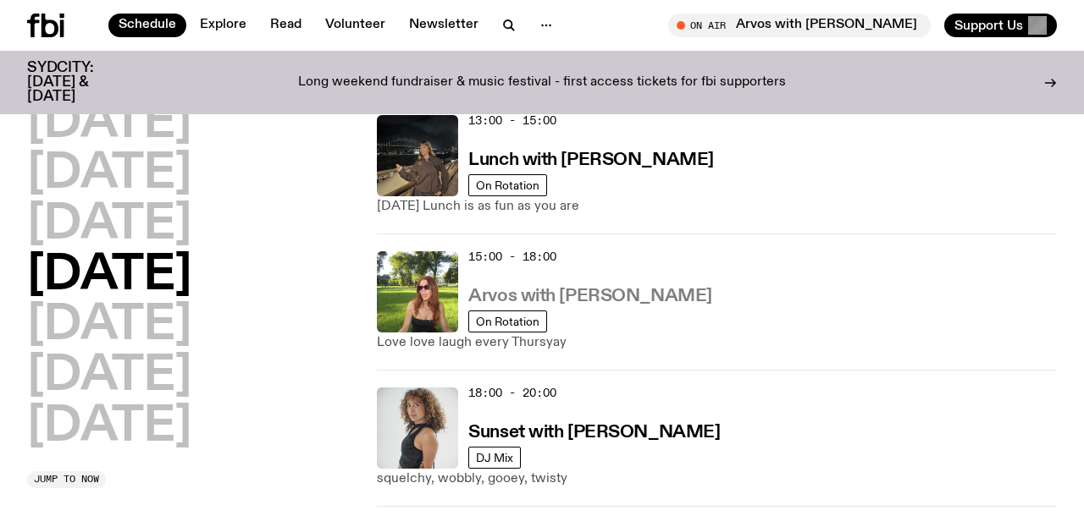
click at [629, 288] on h3 "Arvos with [PERSON_NAME]" at bounding box center [589, 297] width 243 height 18
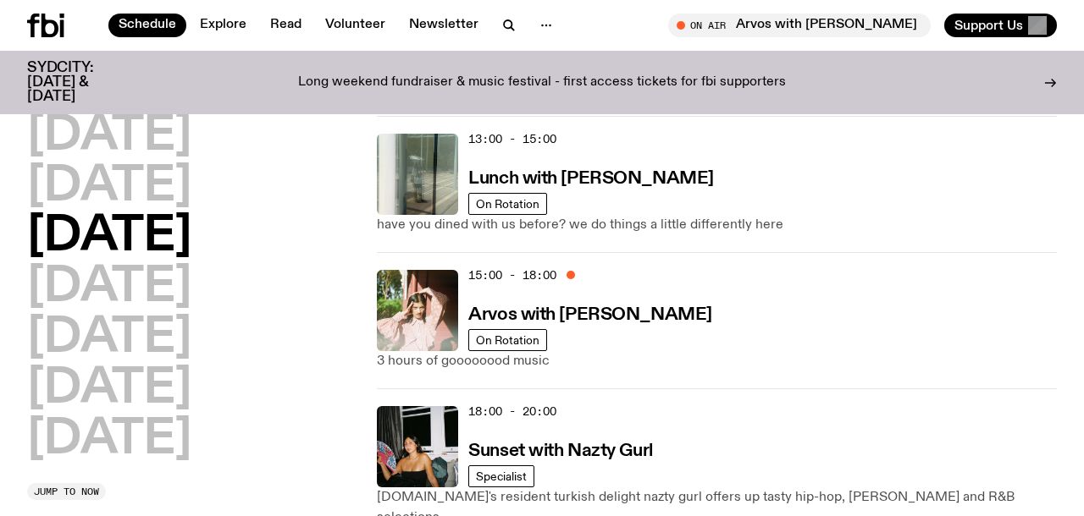
scroll to position [622, 0]
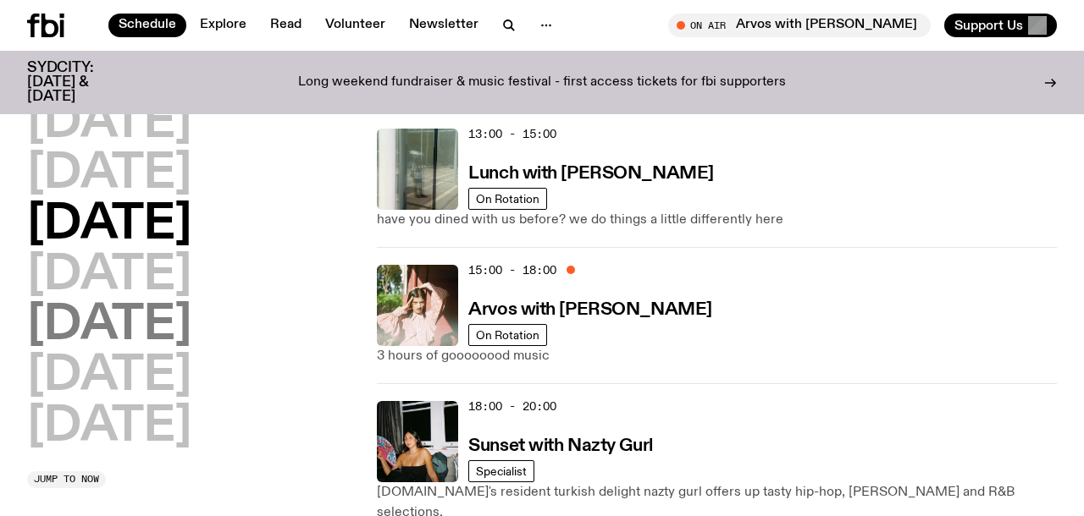
click at [130, 332] on h2 "[DATE]" at bounding box center [109, 325] width 164 height 47
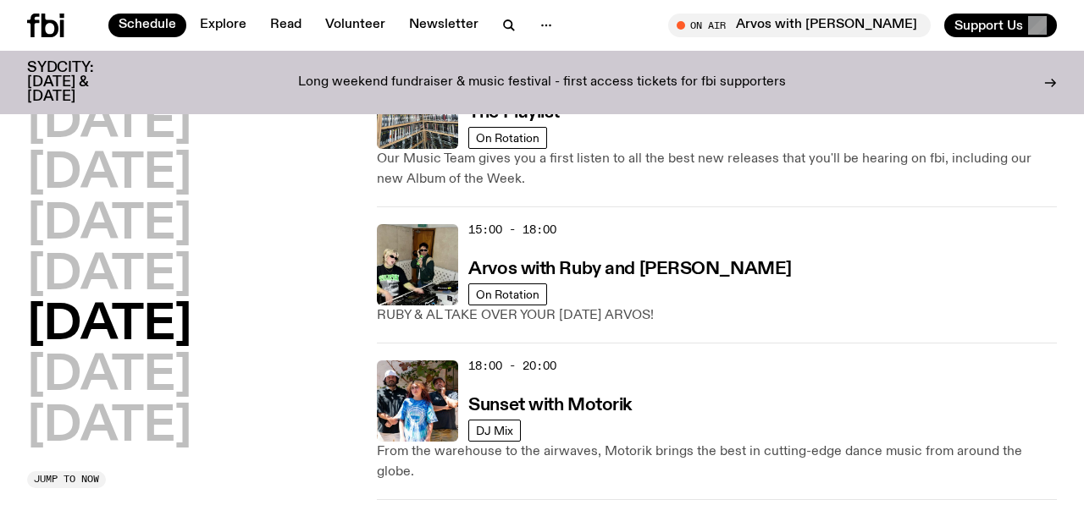
scroll to position [684, 0]
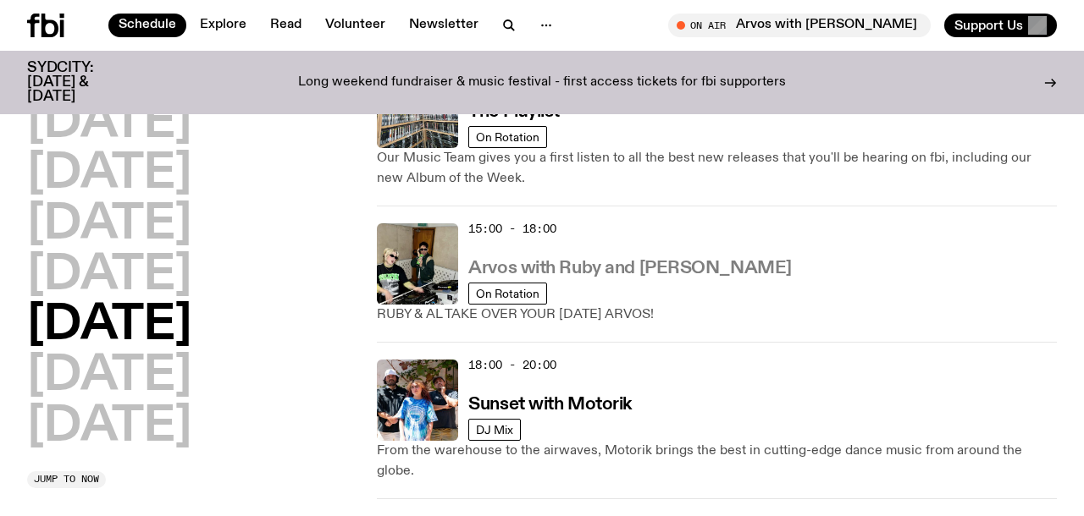
click at [640, 278] on h3 "Arvos with Ruby and [PERSON_NAME]" at bounding box center [629, 269] width 323 height 18
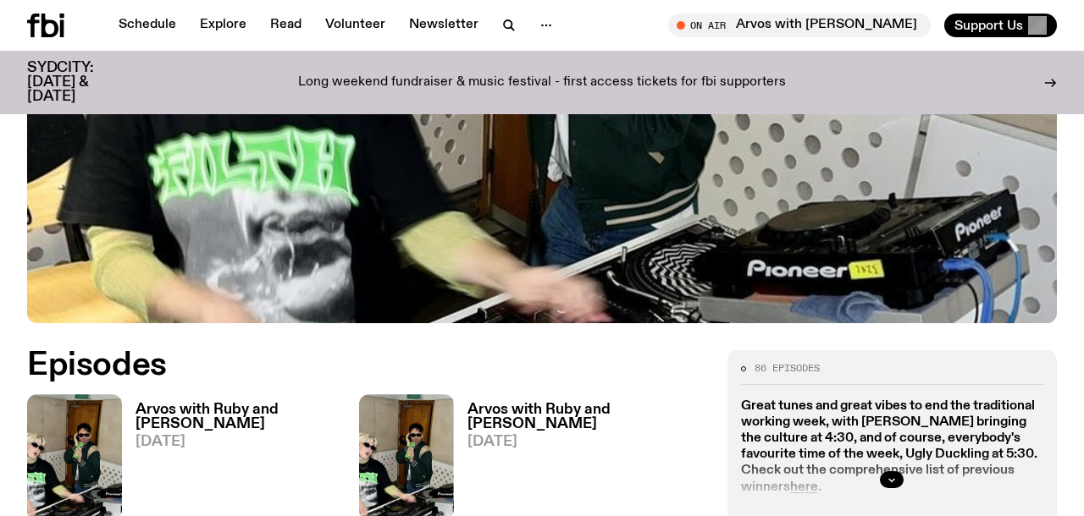
scroll to position [573, 0]
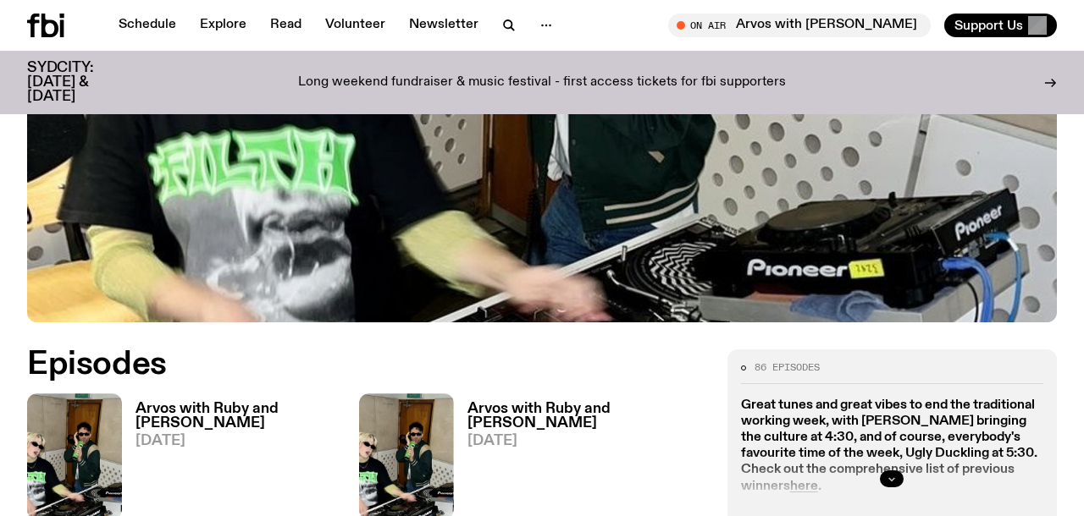
click at [893, 474] on icon "button" at bounding box center [891, 479] width 10 height 10
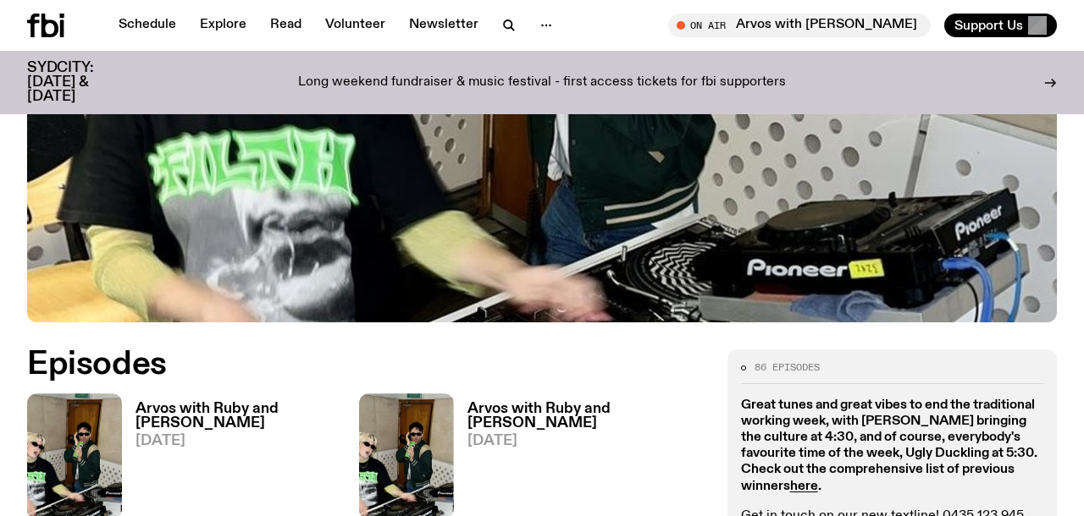
scroll to position [588, 0]
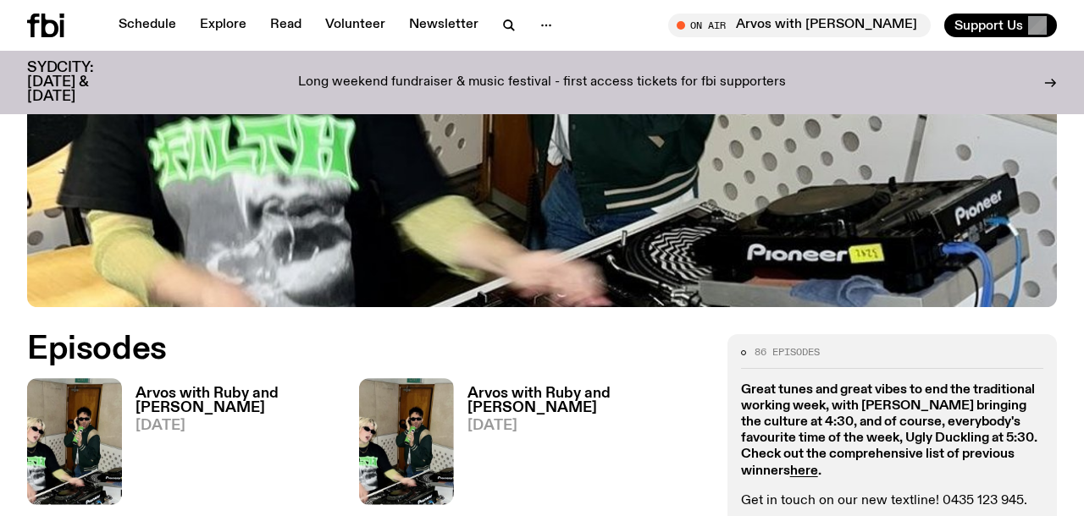
click at [236, 387] on h3 "Arvos with Ruby and [PERSON_NAME]" at bounding box center [247, 401] width 224 height 29
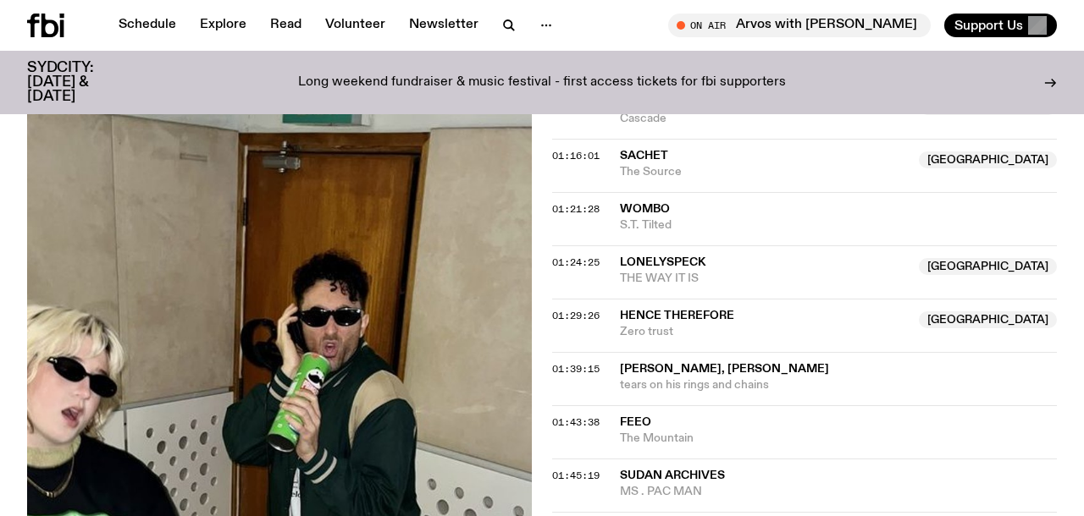
scroll to position [1695, 0]
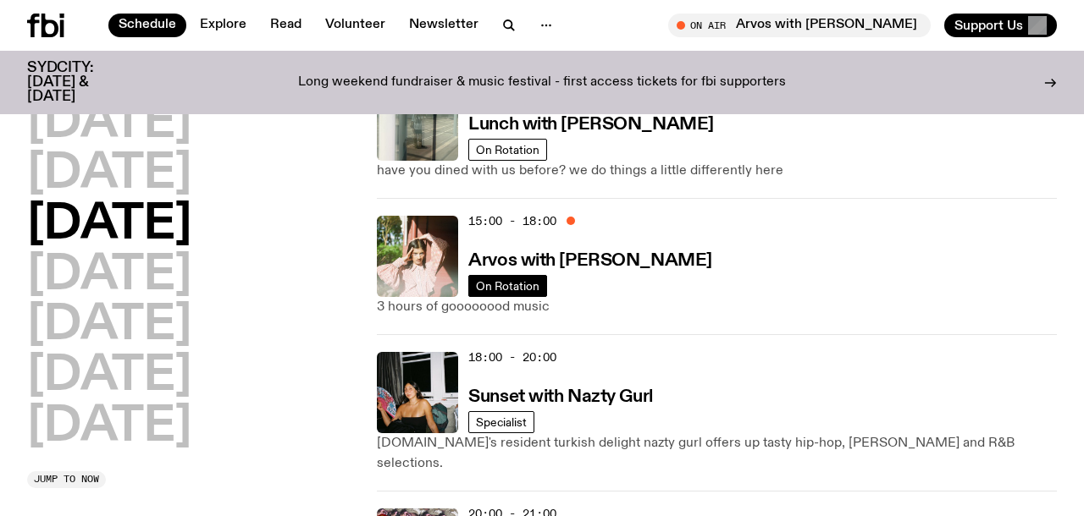
scroll to position [671, 0]
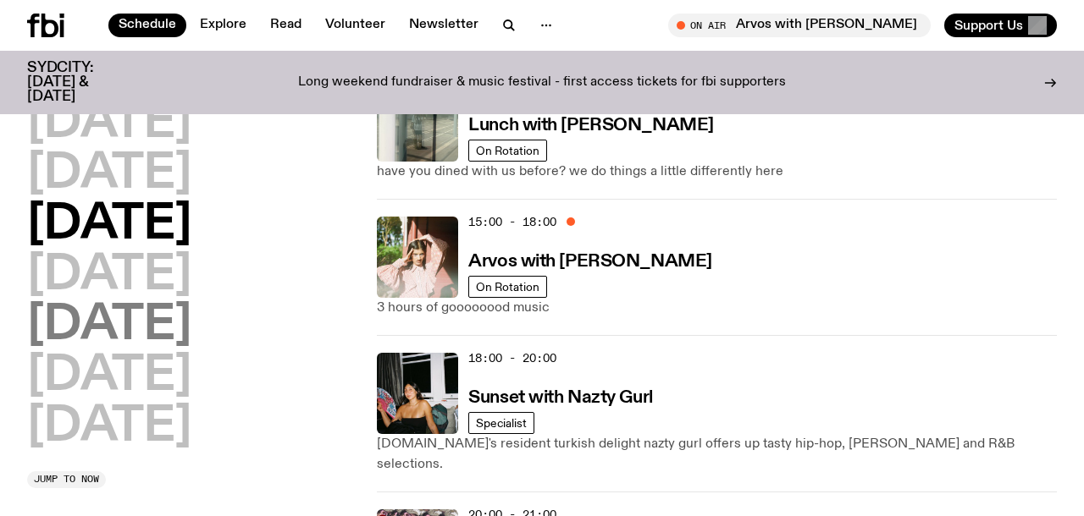
click at [91, 312] on h2 "[DATE]" at bounding box center [109, 325] width 164 height 47
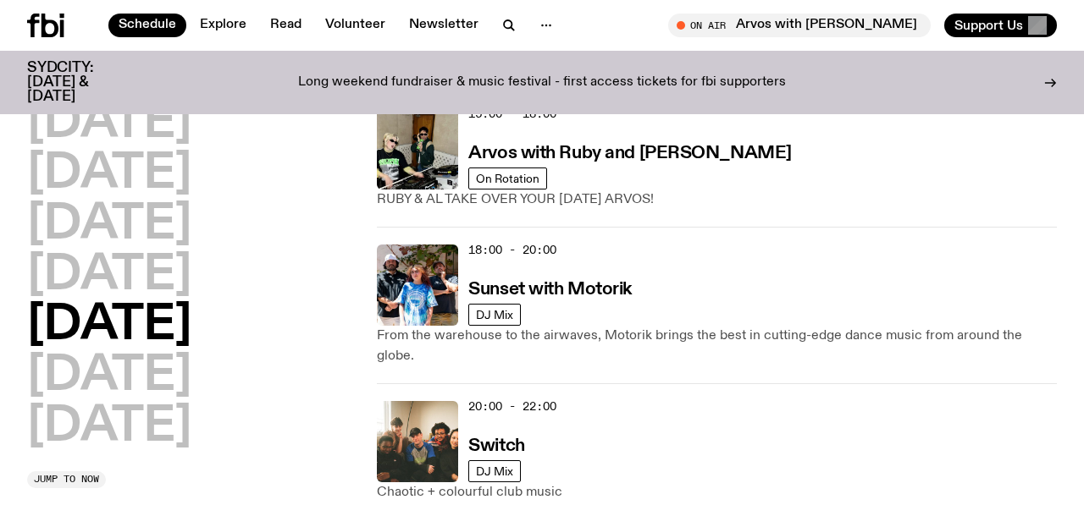
scroll to position [778, 0]
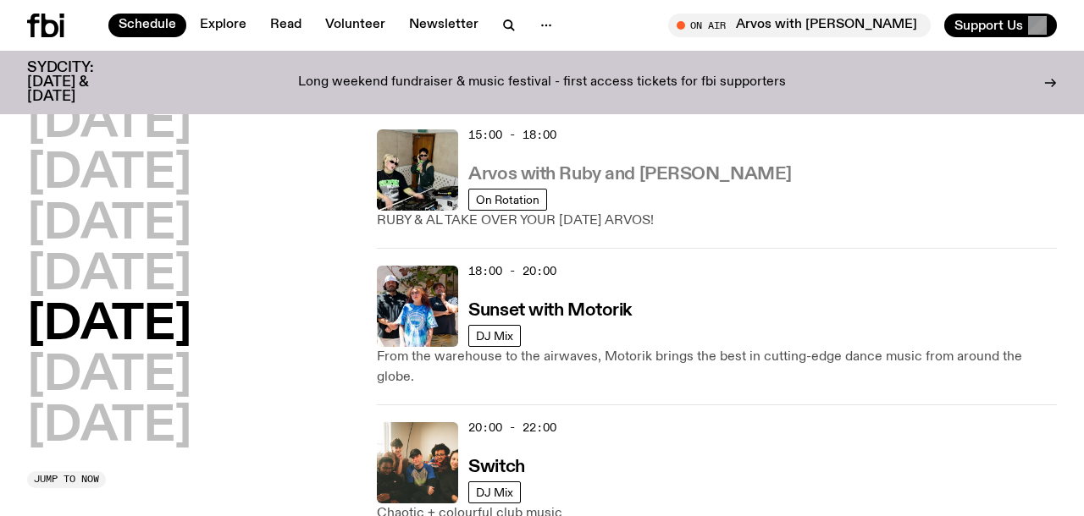
click at [621, 169] on h3 "Arvos with Ruby and [PERSON_NAME]" at bounding box center [629, 175] width 323 height 18
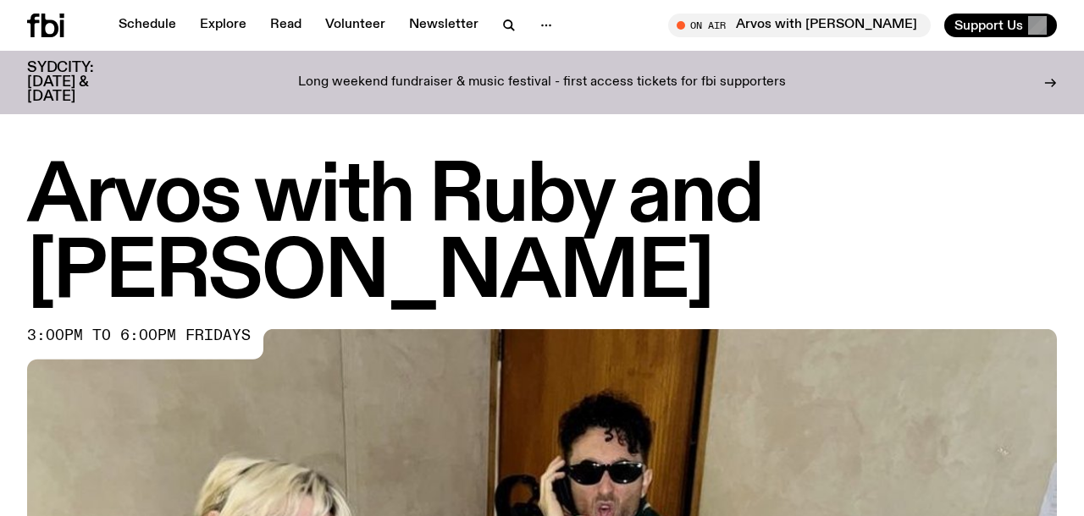
scroll to position [740, 0]
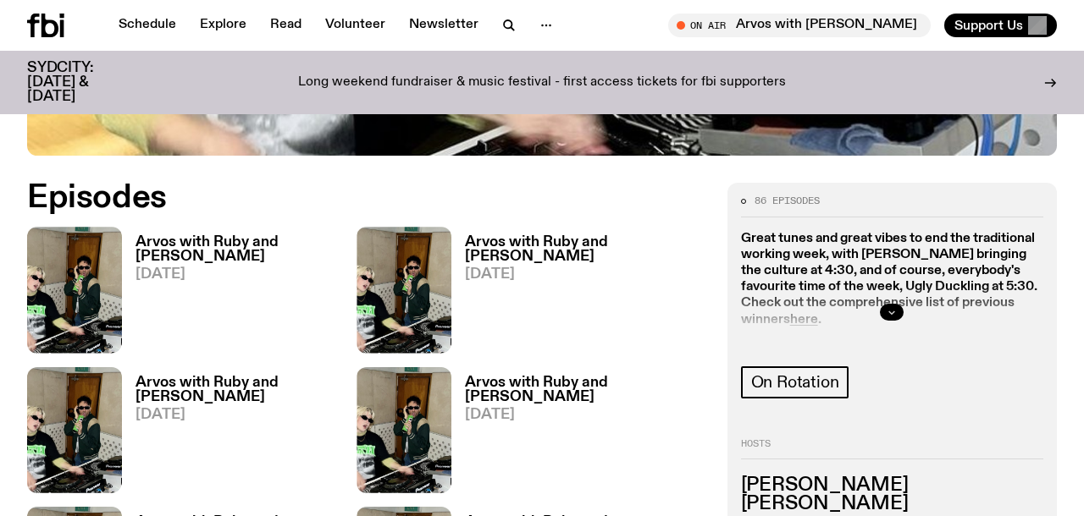
click at [891, 307] on icon "button" at bounding box center [891, 312] width 10 height 10
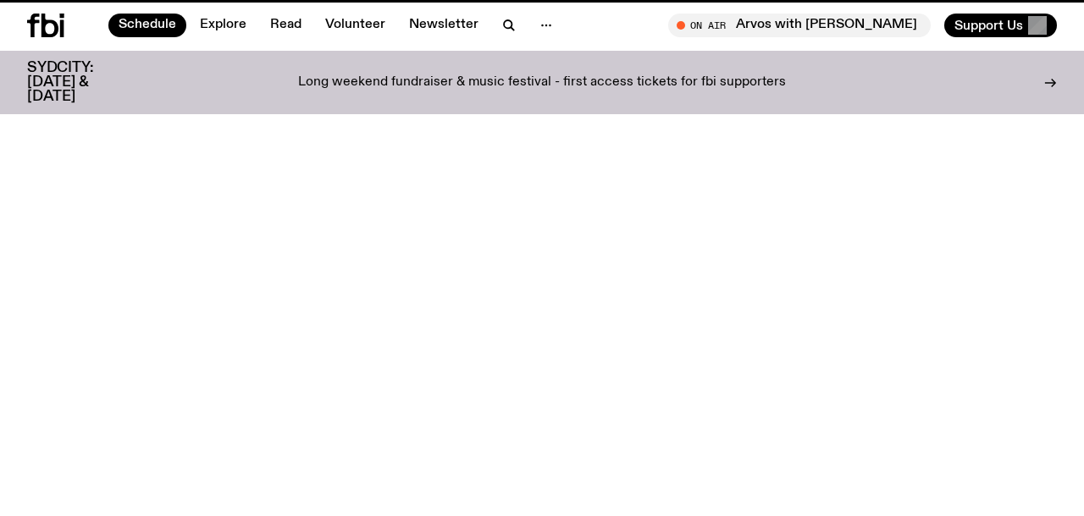
scroll to position [778, 0]
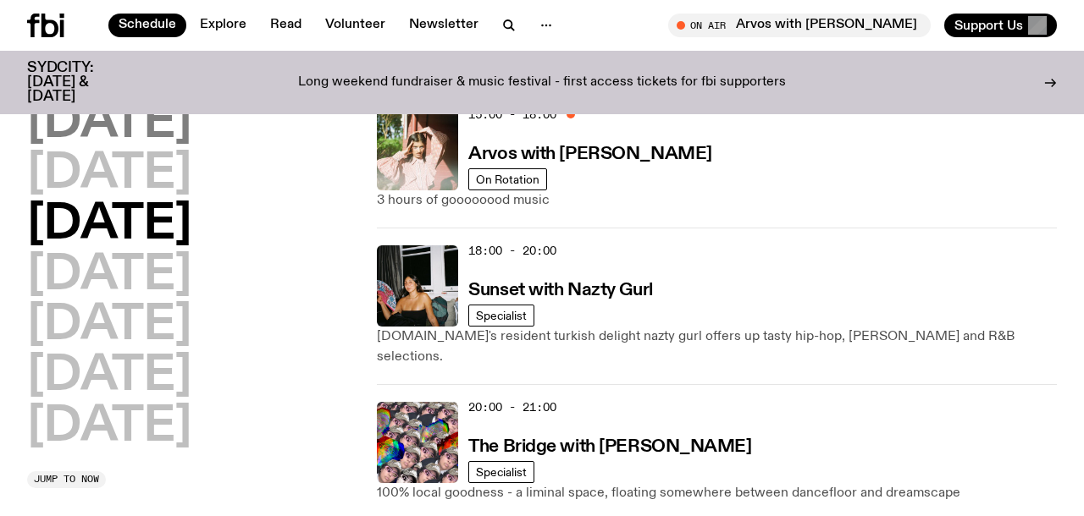
click at [136, 127] on h2 "[DATE]" at bounding box center [109, 123] width 164 height 47
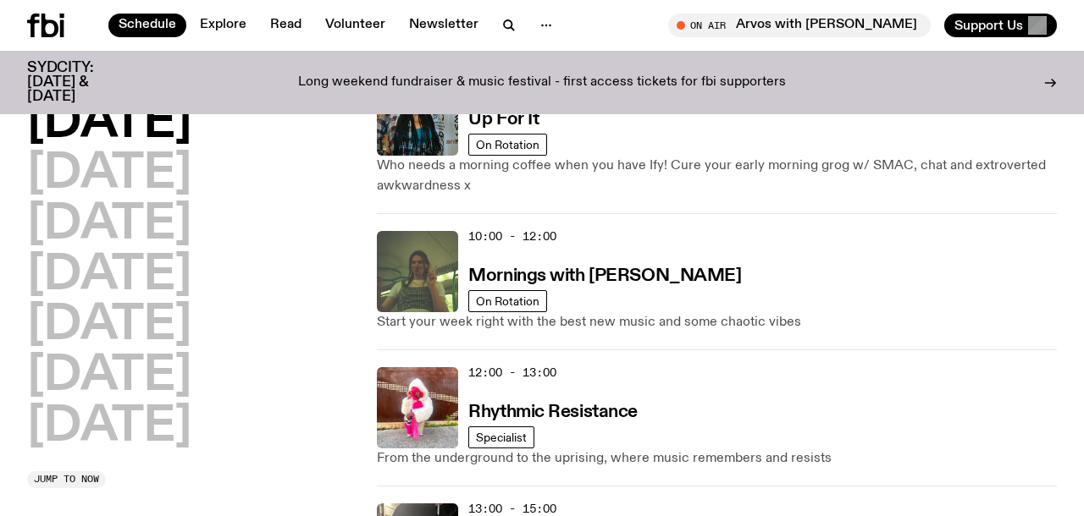
scroll to position [314, 0]
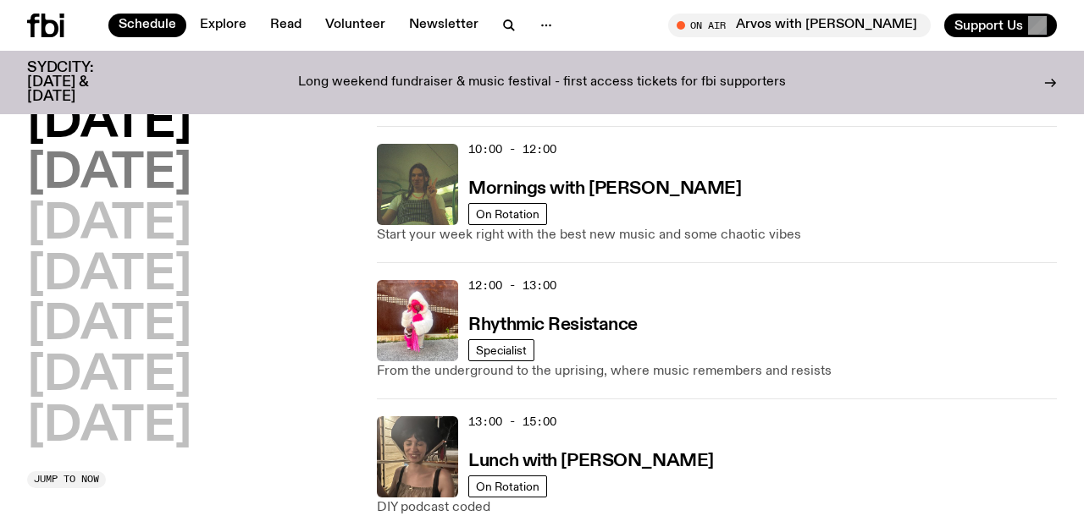
click at [55, 166] on h2 "[DATE]" at bounding box center [109, 174] width 164 height 47
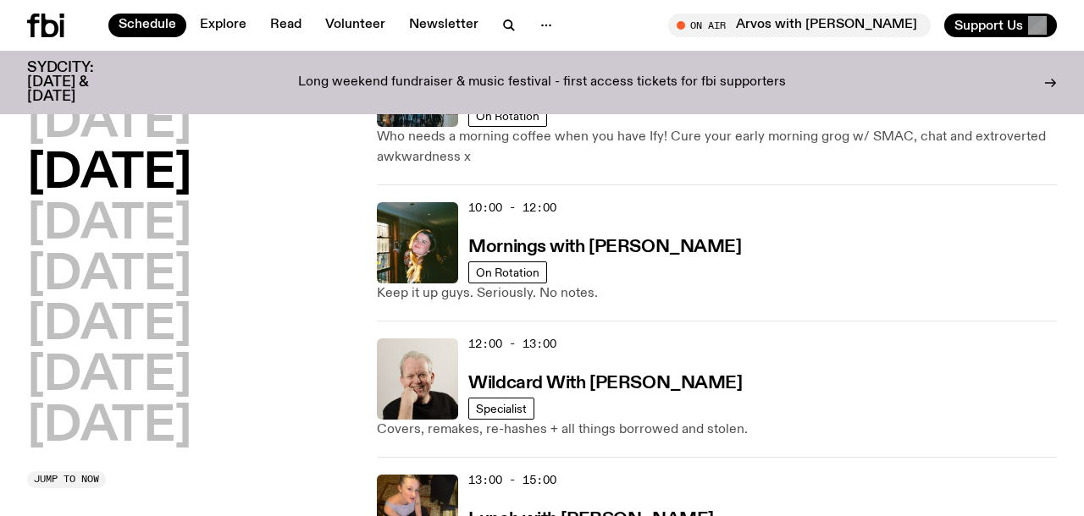
scroll to position [257, 0]
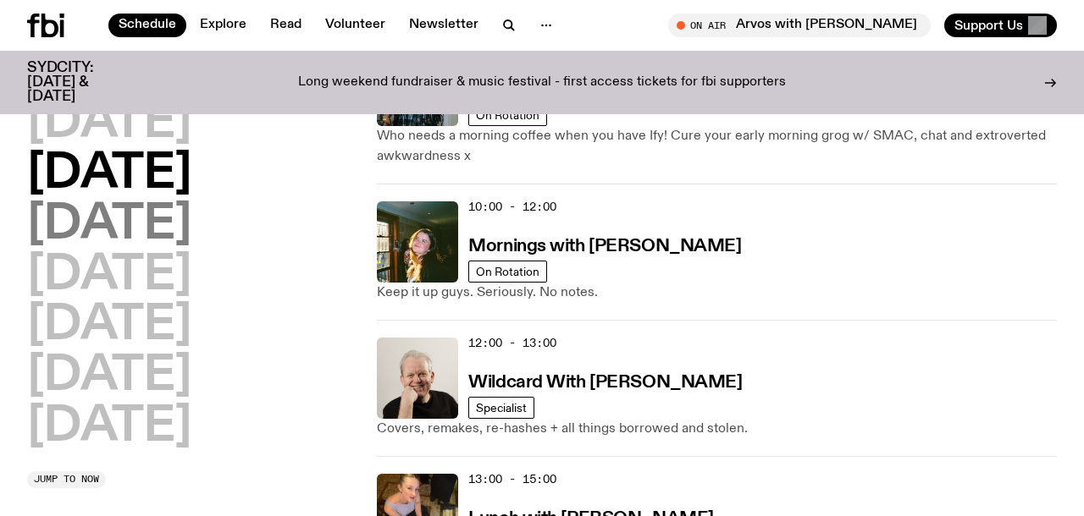
click at [191, 229] on h2 "[DATE]" at bounding box center [109, 224] width 164 height 47
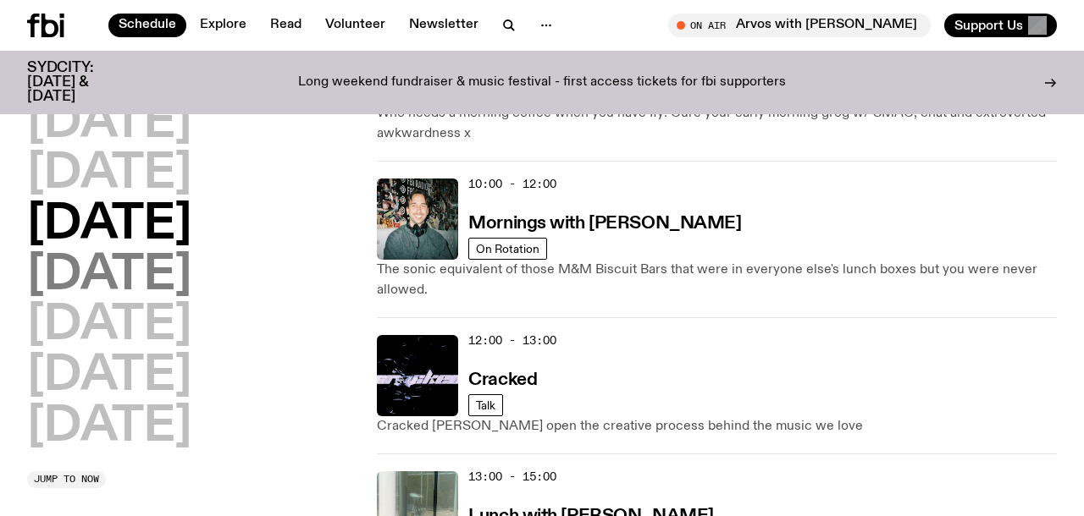
click at [191, 294] on h2 "[DATE]" at bounding box center [109, 275] width 164 height 47
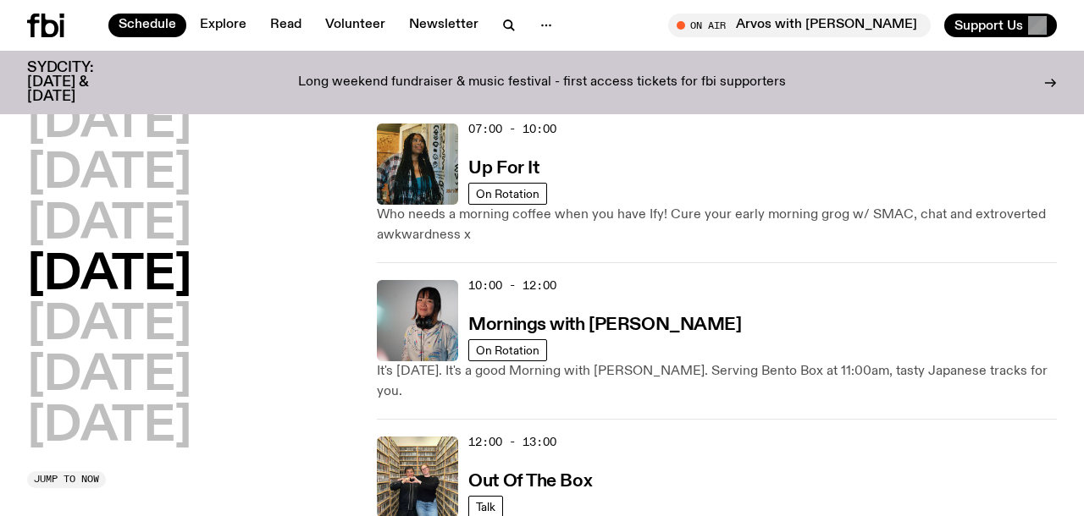
scroll to position [179, 0]
click at [123, 337] on h2 "[DATE]" at bounding box center [109, 325] width 164 height 47
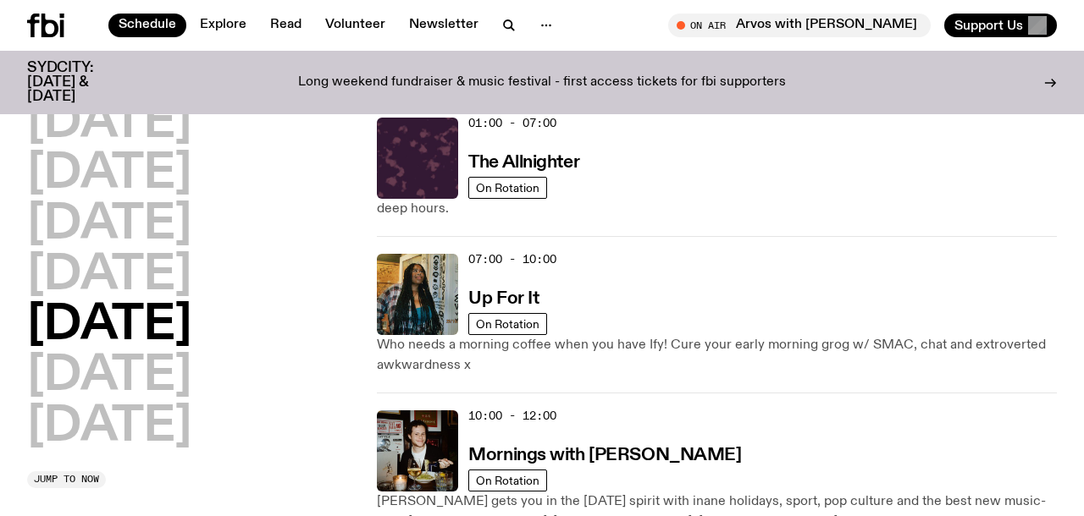
scroll to position [242, 0]
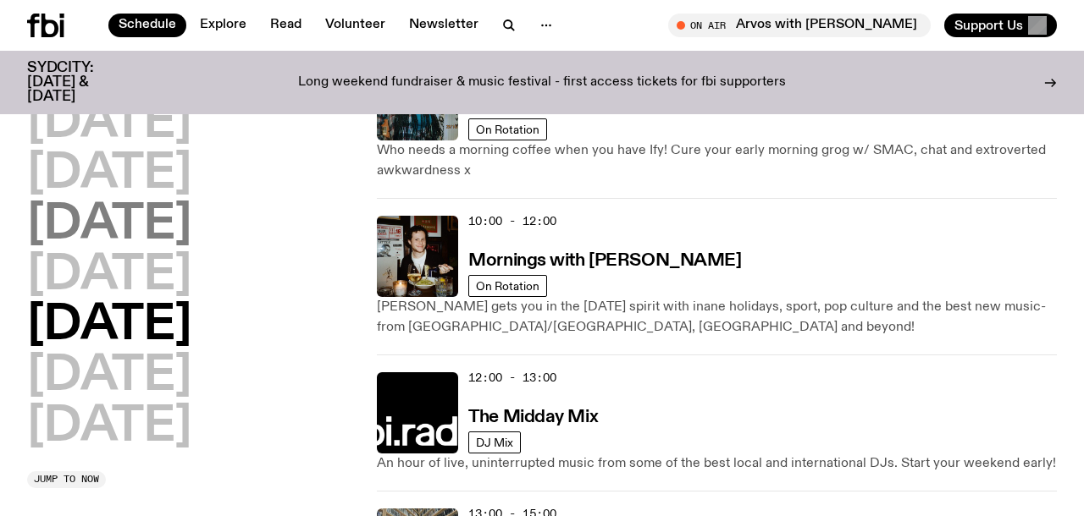
click at [148, 201] on h2 "[DATE]" at bounding box center [109, 224] width 164 height 47
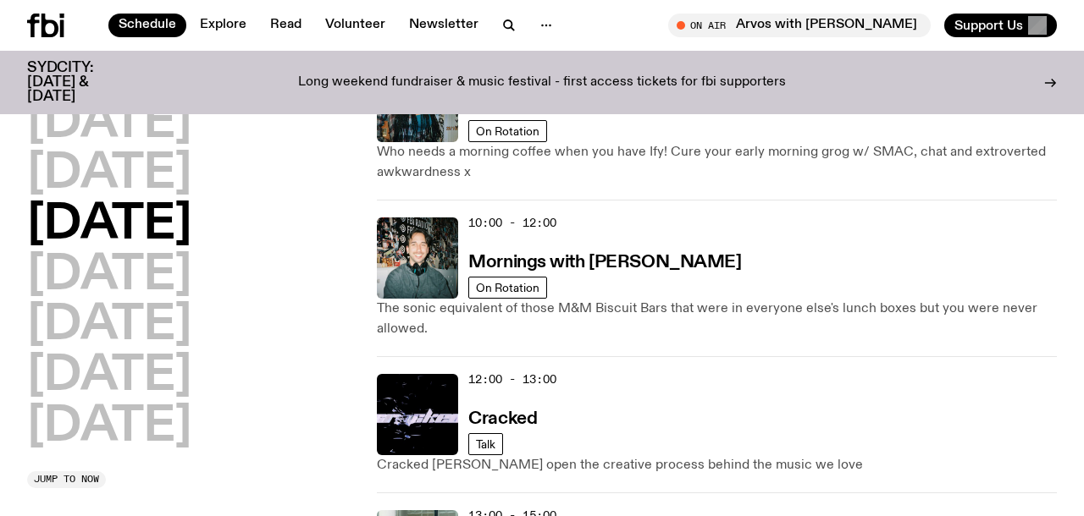
scroll to position [47, 0]
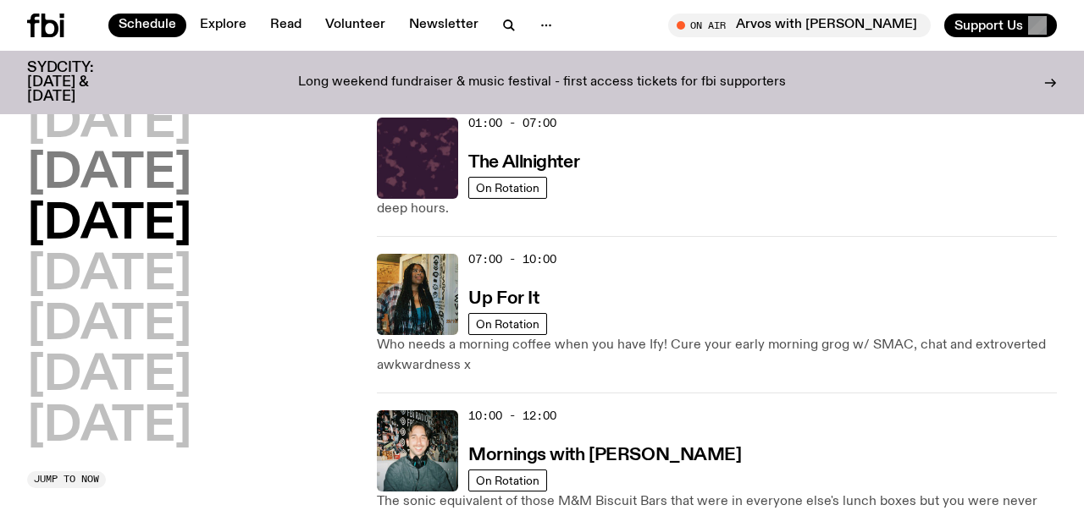
click at [173, 163] on h2 "[DATE]" at bounding box center [109, 174] width 164 height 47
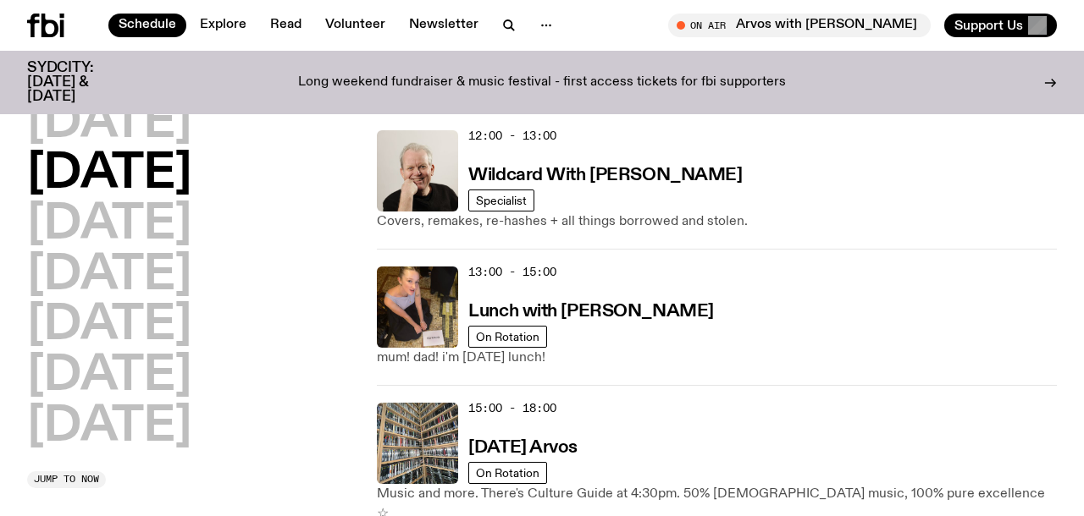
scroll to position [487, 0]
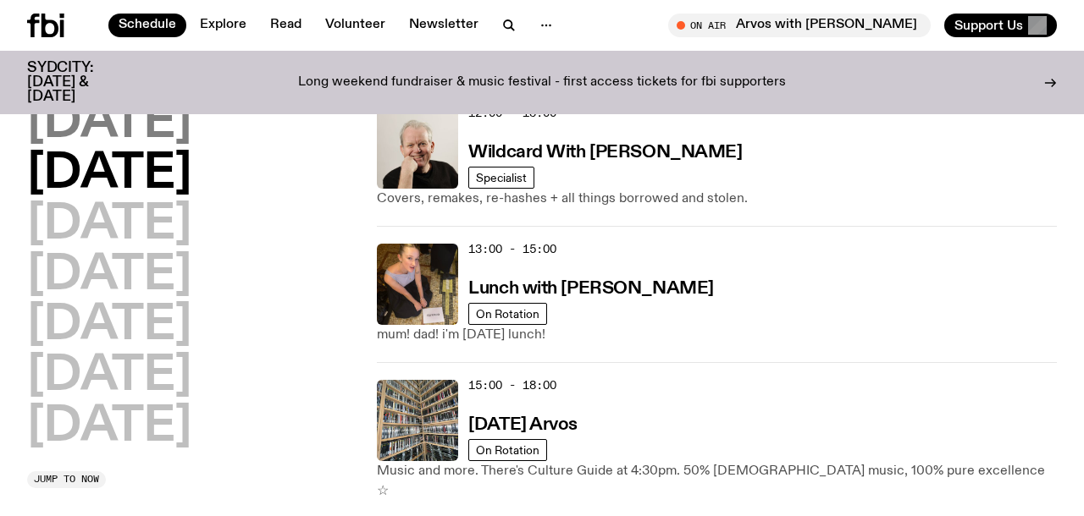
click at [146, 118] on h2 "[DATE]" at bounding box center [109, 123] width 164 height 47
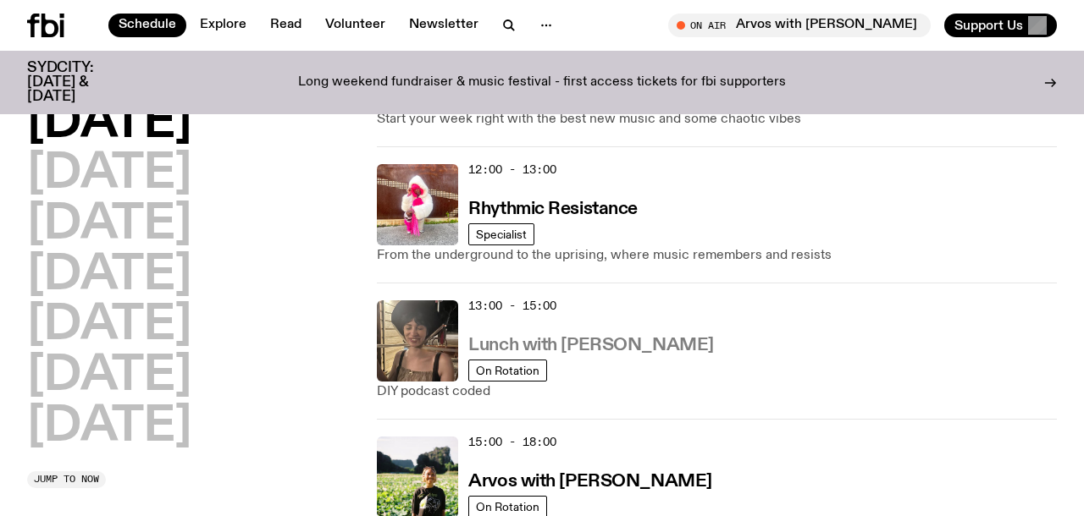
scroll to position [450, 0]
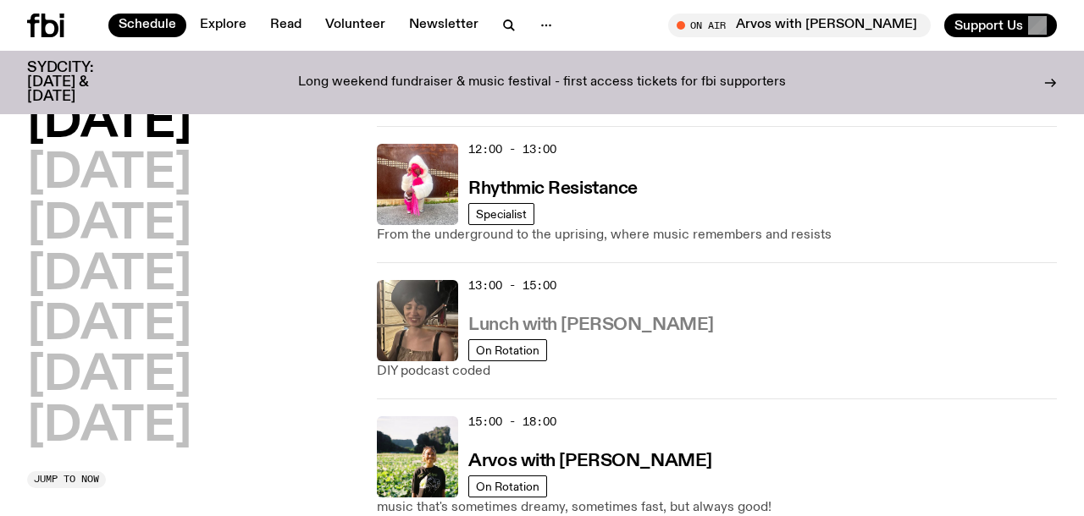
click at [614, 317] on h3 "Lunch with [PERSON_NAME]" at bounding box center [590, 326] width 245 height 18
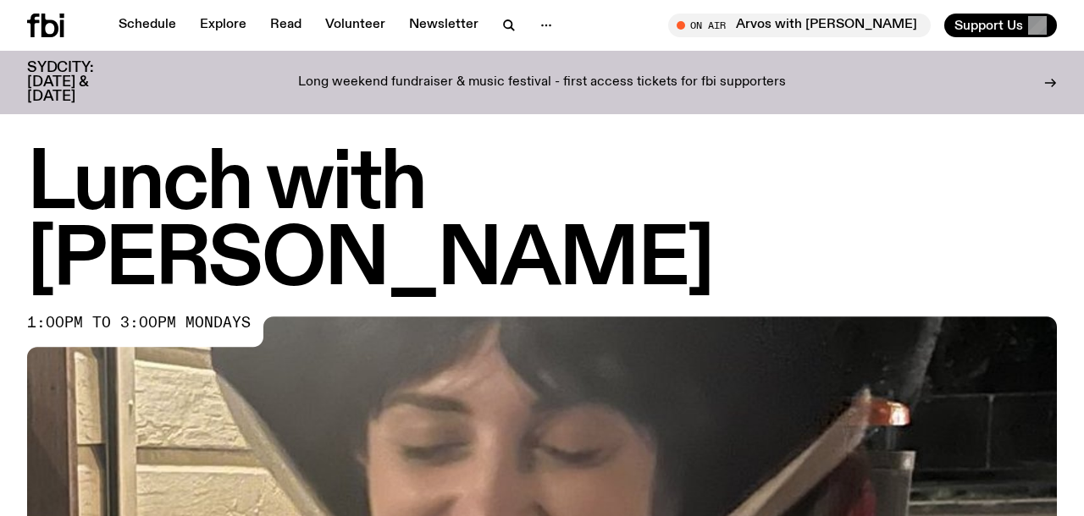
scroll to position [577, 0]
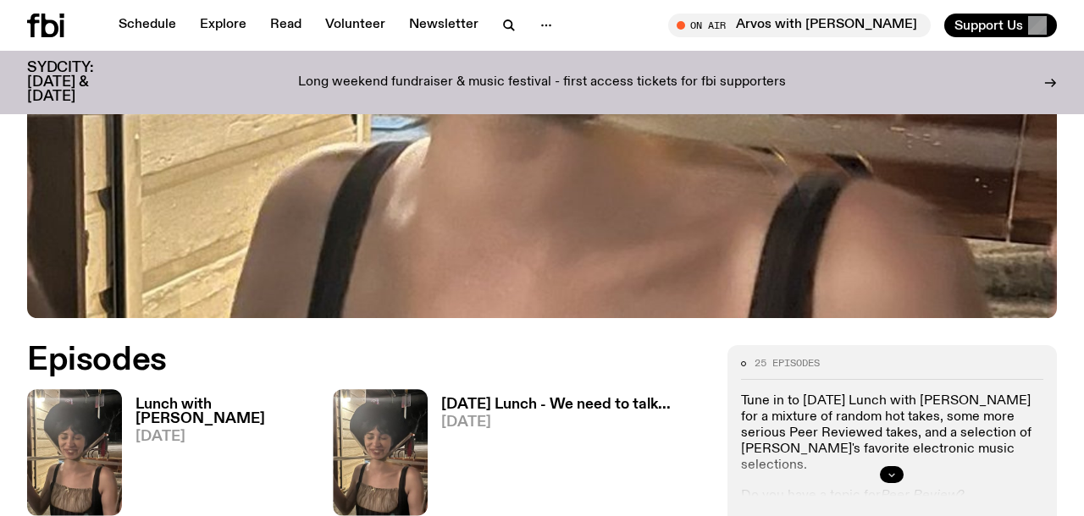
click at [895, 470] on icon "button" at bounding box center [891, 475] width 10 height 10
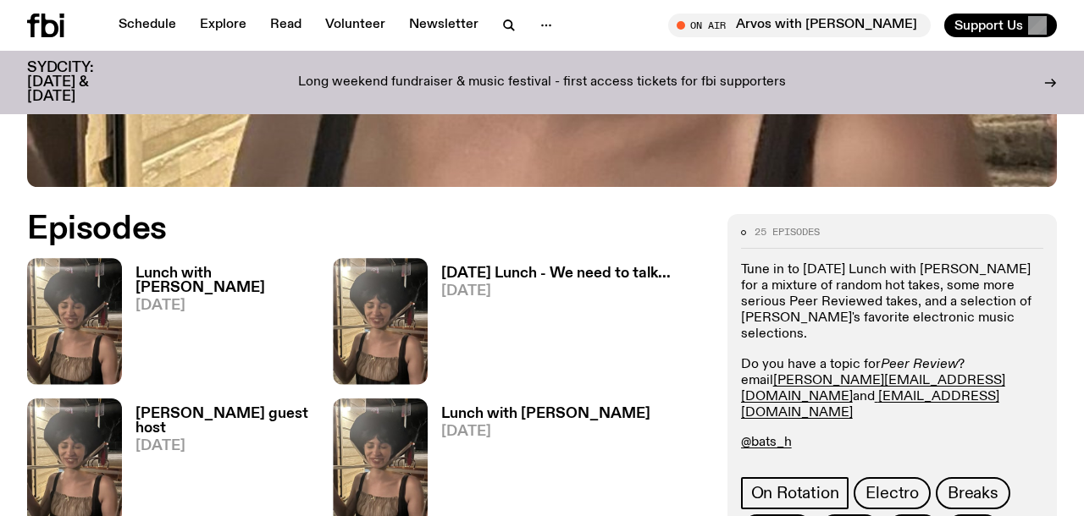
scroll to position [709, 0]
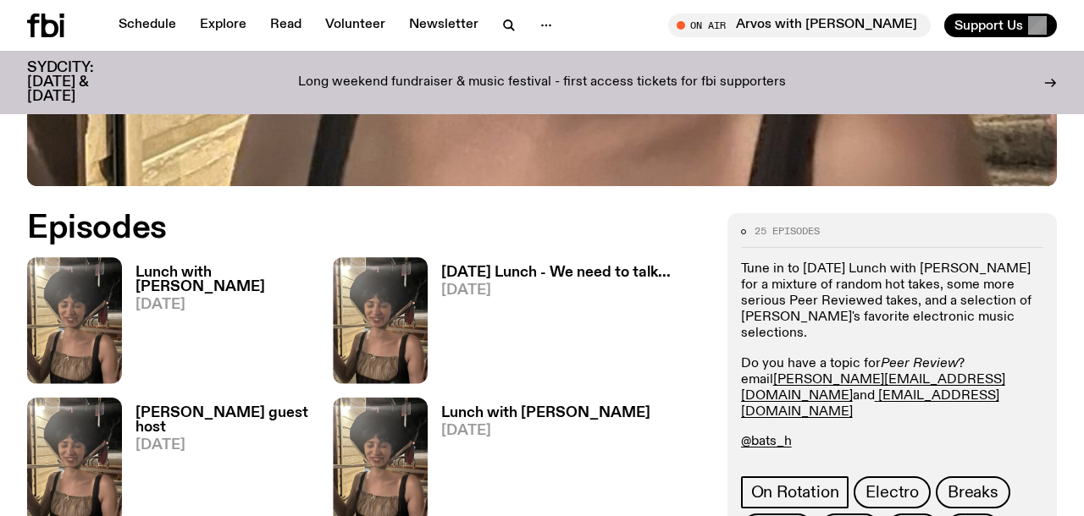
click at [190, 266] on h3 "Lunch with [PERSON_NAME]" at bounding box center [233, 280] width 197 height 29
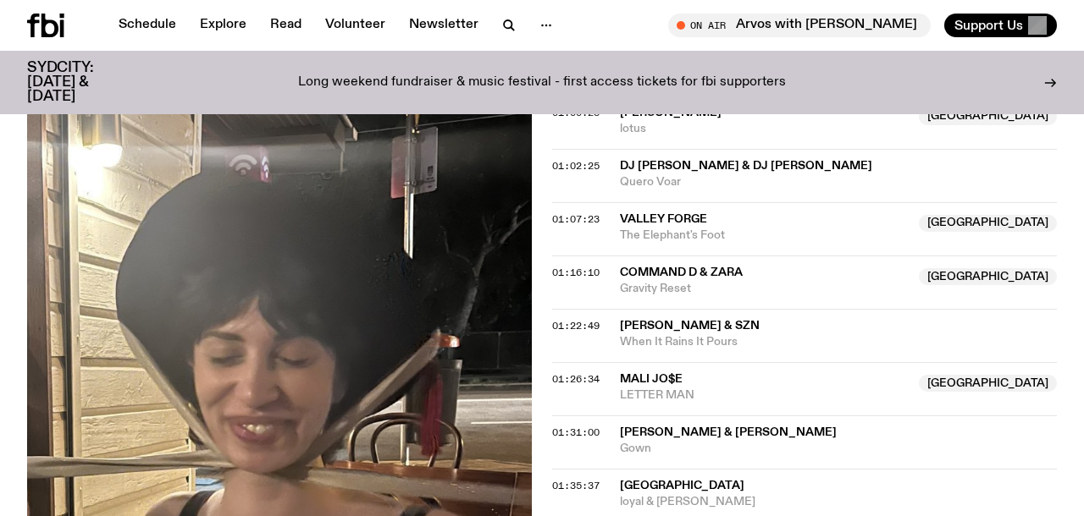
scroll to position [1383, 0]
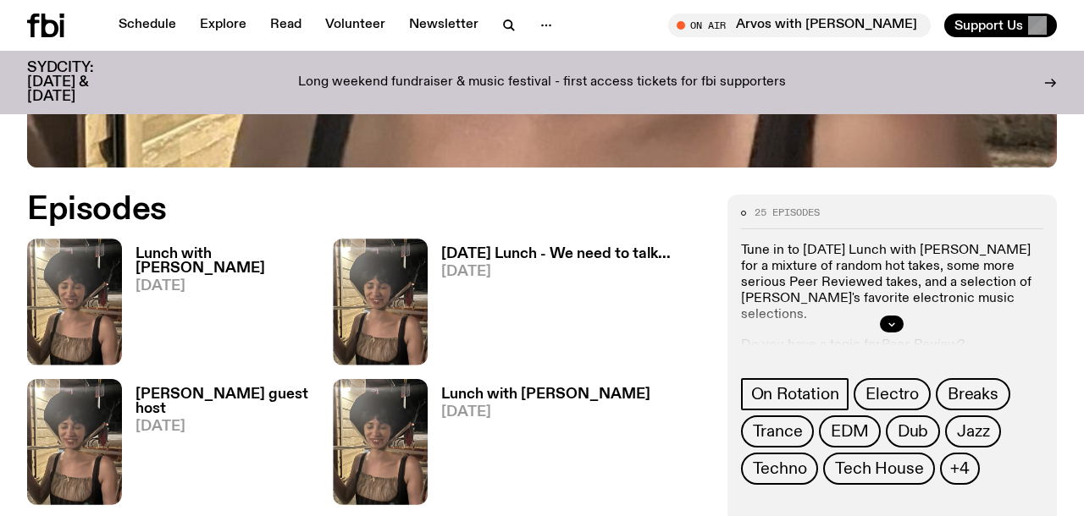
scroll to position [693, 0]
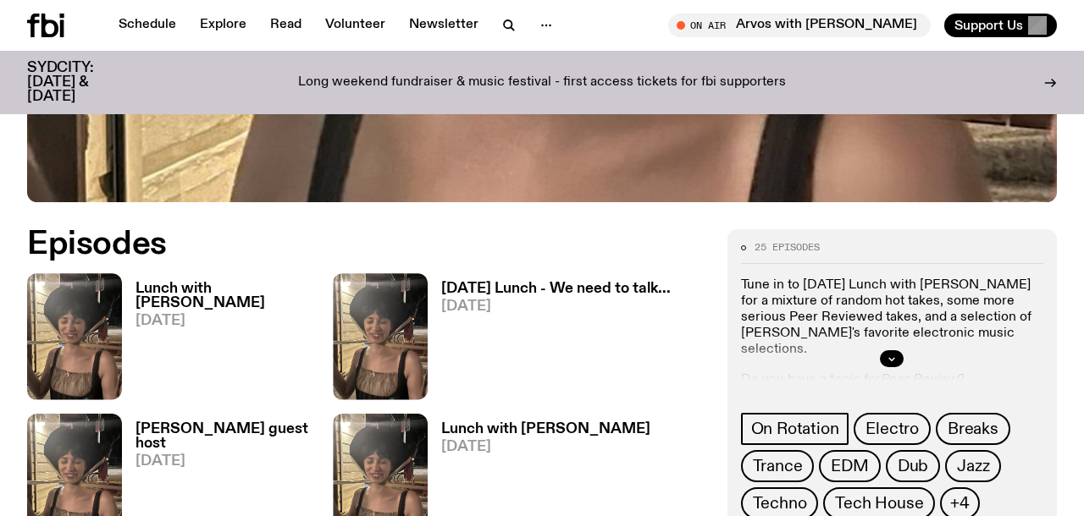
click at [625, 282] on h3 "[DATE] Lunch - We need to talk..." at bounding box center [555, 289] width 229 height 14
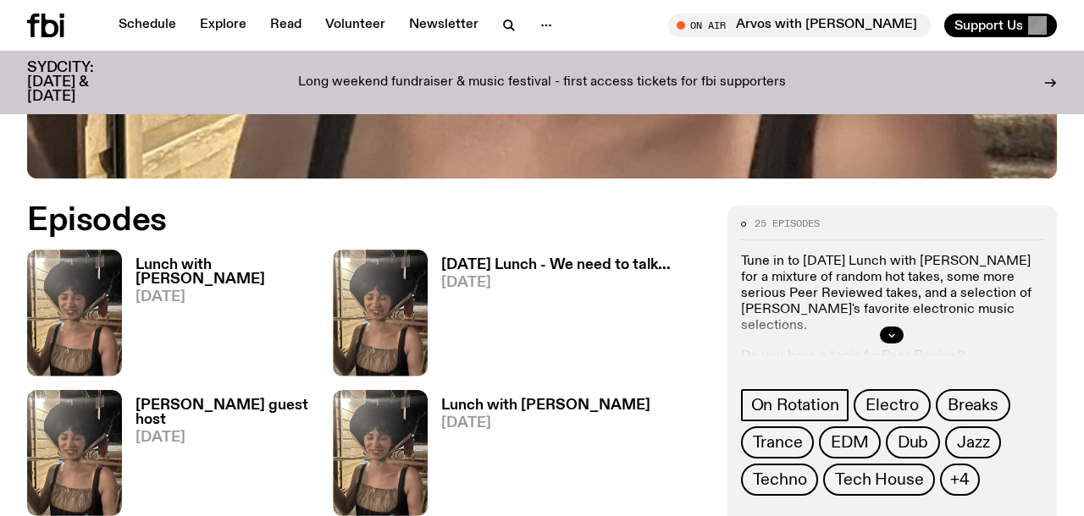
scroll to position [719, 0]
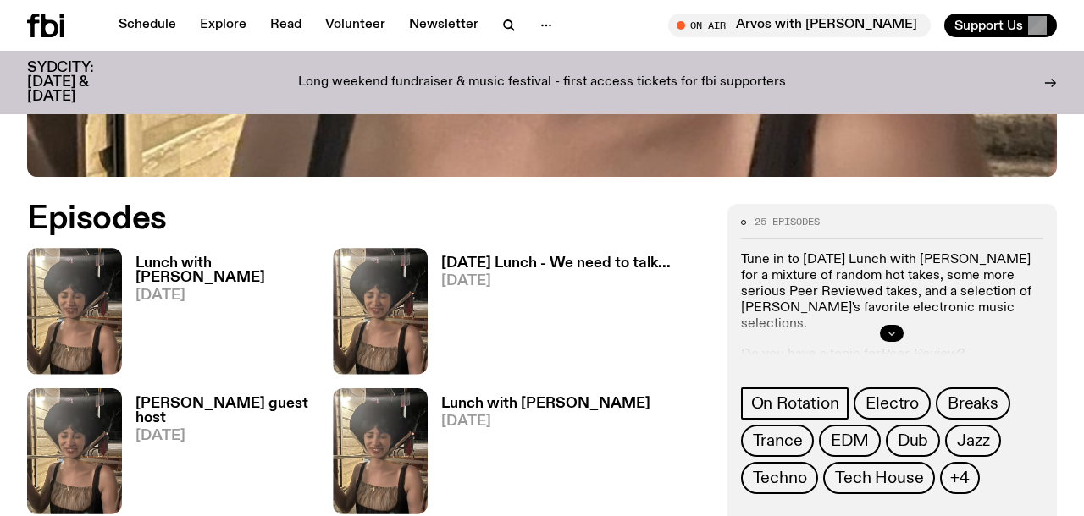
click at [882, 325] on button "button" at bounding box center [892, 333] width 24 height 17
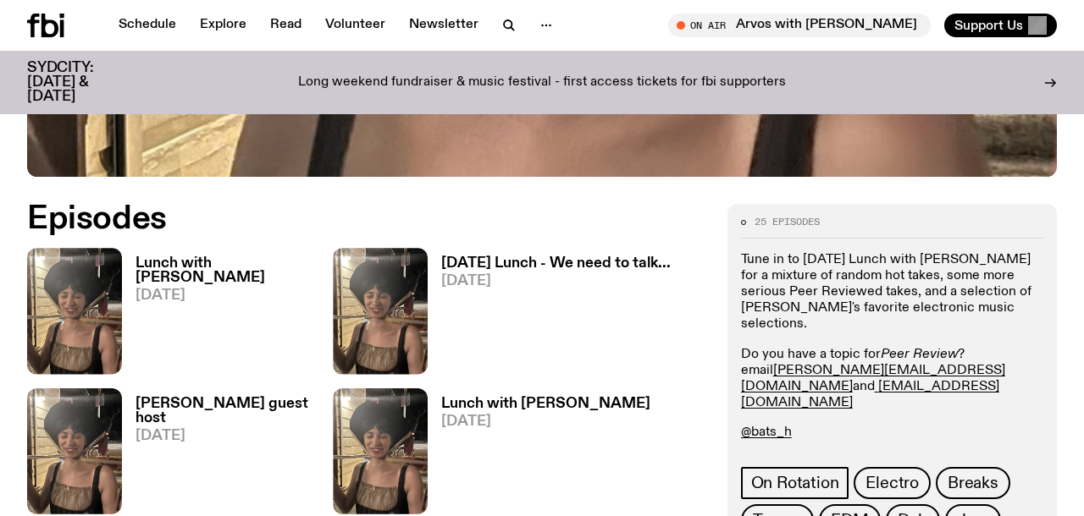
scroll to position [714, 0]
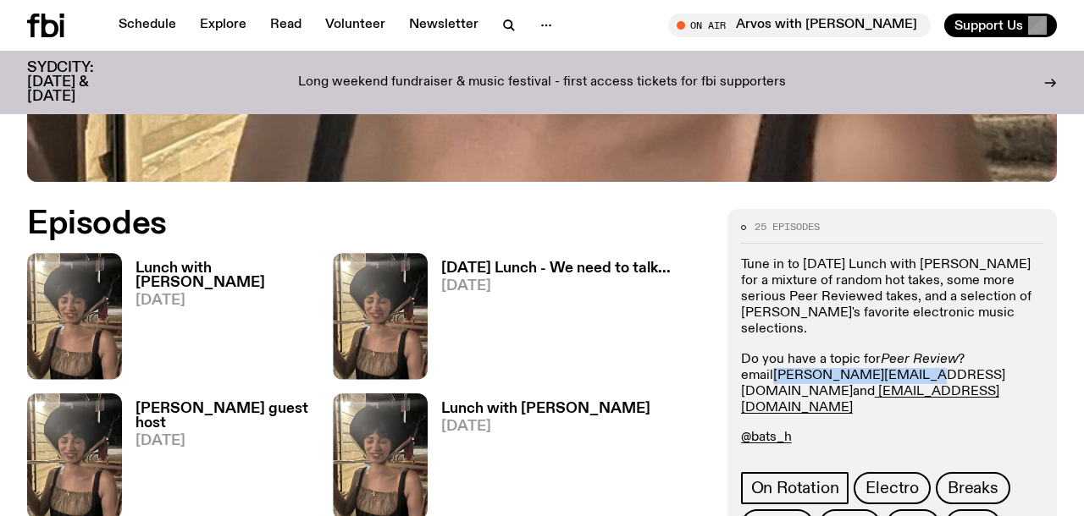
drag, startPoint x: 909, startPoint y: 286, endPoint x: 775, endPoint y: 285, distance: 133.8
click at [775, 352] on p "Do you have a topic for Peer Review ? email [PERSON_NAME][EMAIL_ADDRESS][DOMAIN…" at bounding box center [892, 384] width 302 height 65
click at [780, 461] on p "Tune in to [DATE] Lunch with [PERSON_NAME] for a mixture of random hot takes, s…" at bounding box center [892, 469] width 302 height 16
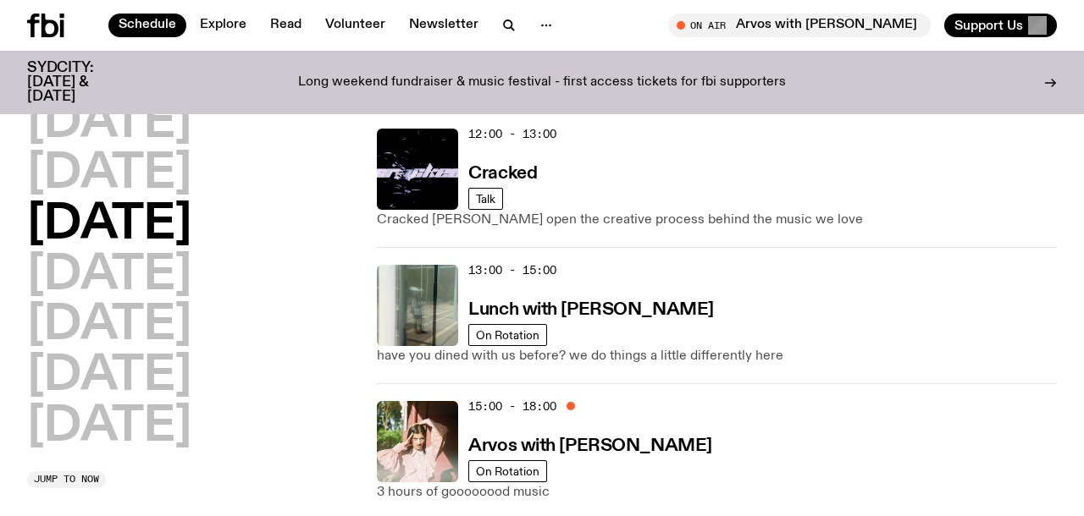
scroll to position [488, 0]
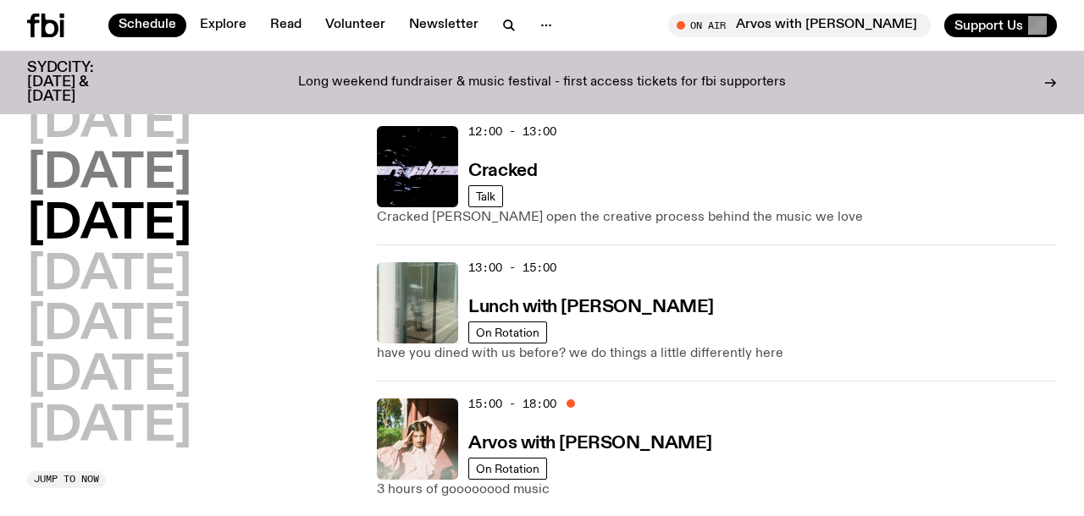
click at [101, 170] on h2 "[DATE]" at bounding box center [109, 174] width 164 height 47
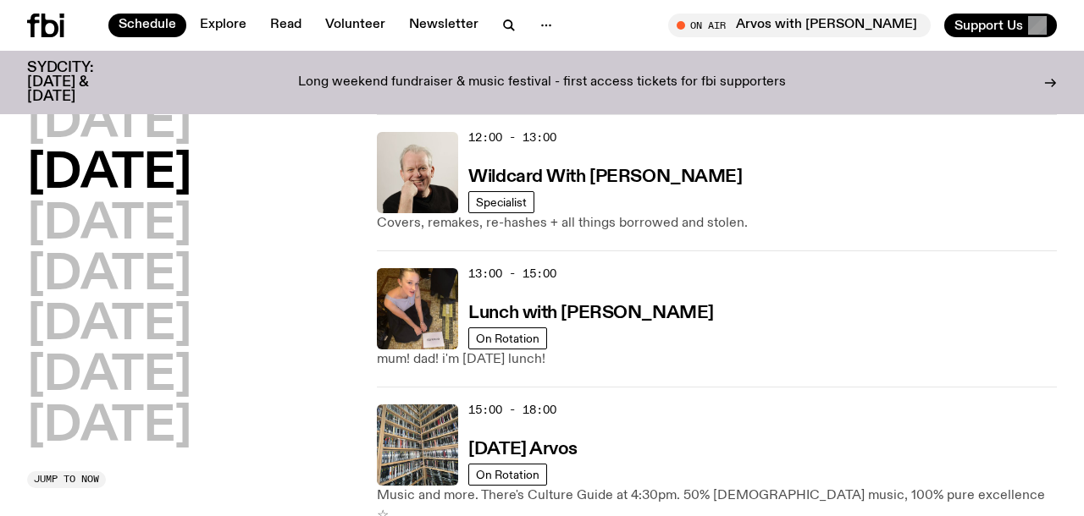
scroll to position [468, 0]
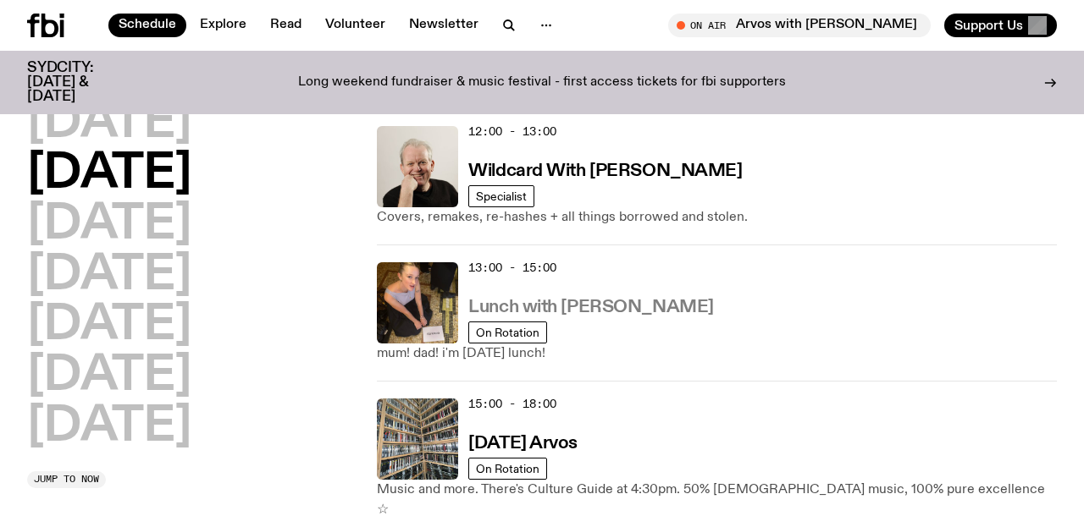
click at [536, 301] on h3 "Lunch with [PERSON_NAME]" at bounding box center [590, 308] width 245 height 18
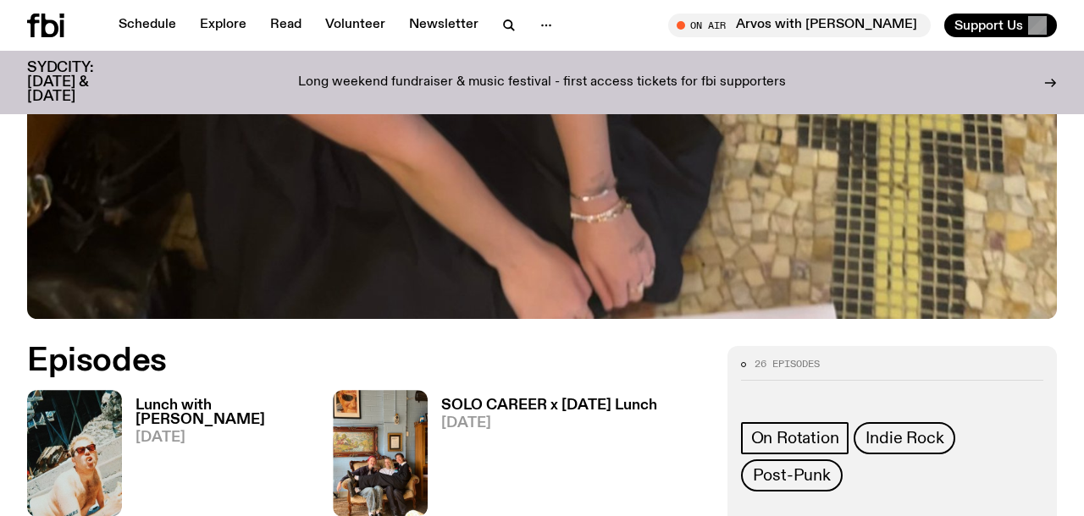
scroll to position [881, 0]
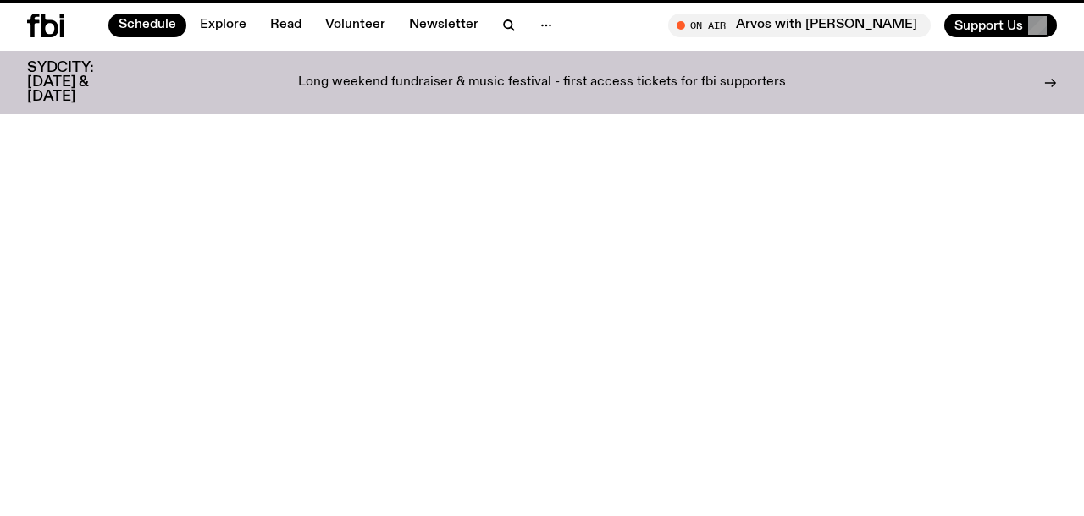
scroll to position [468, 0]
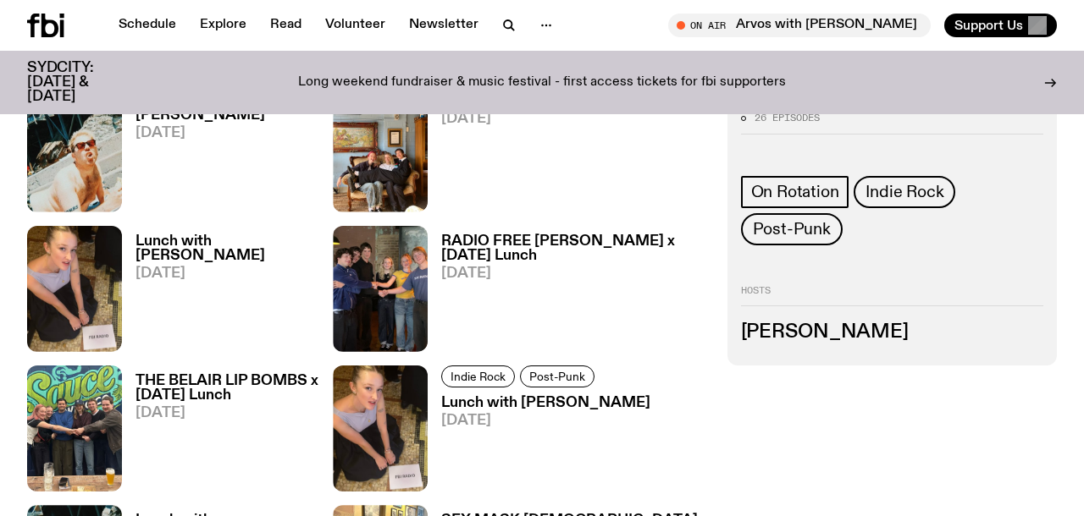
click at [584, 235] on h3 "RADIO FREE [PERSON_NAME] x [DATE] Lunch" at bounding box center [573, 249] width 265 height 29
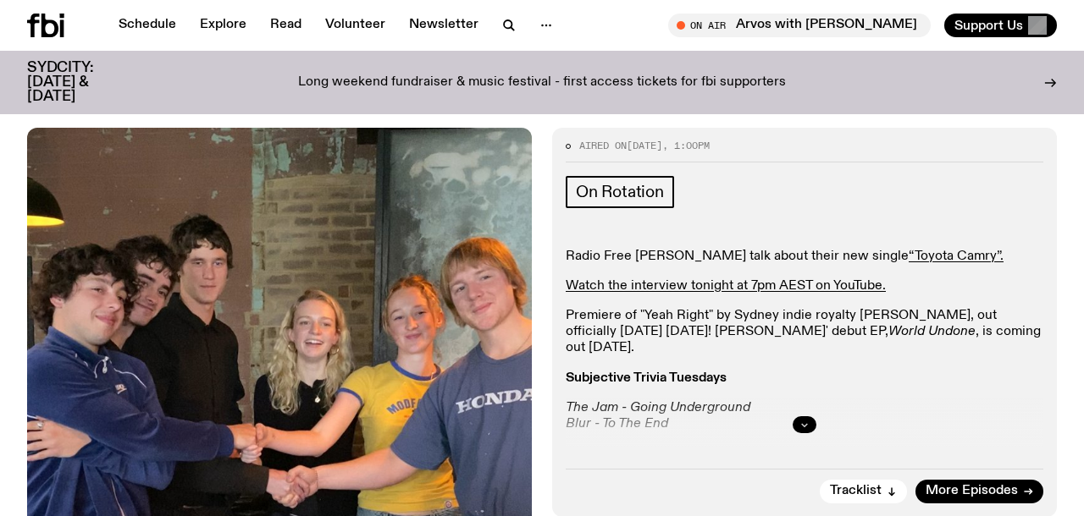
scroll to position [308, 0]
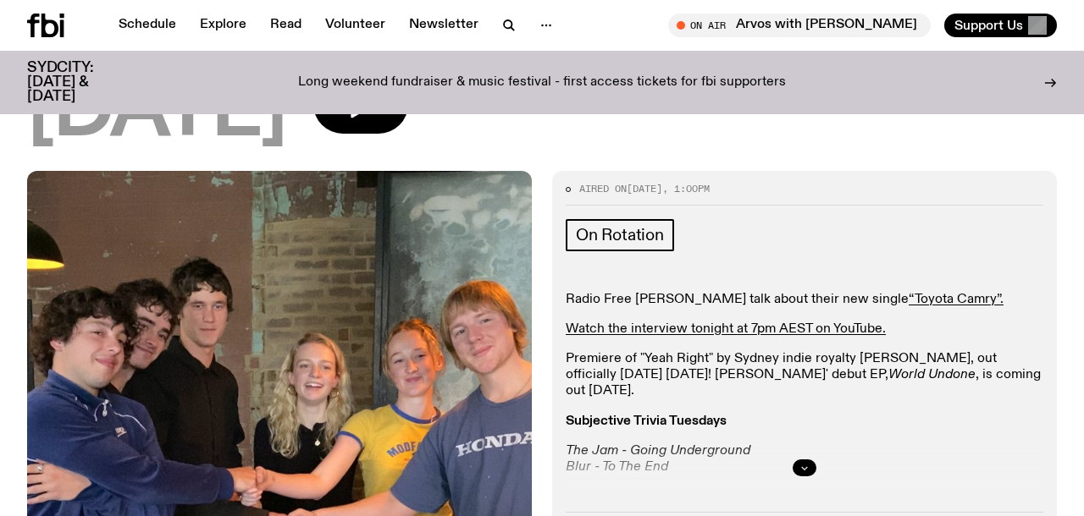
click at [797, 460] on button "button" at bounding box center [804, 468] width 24 height 17
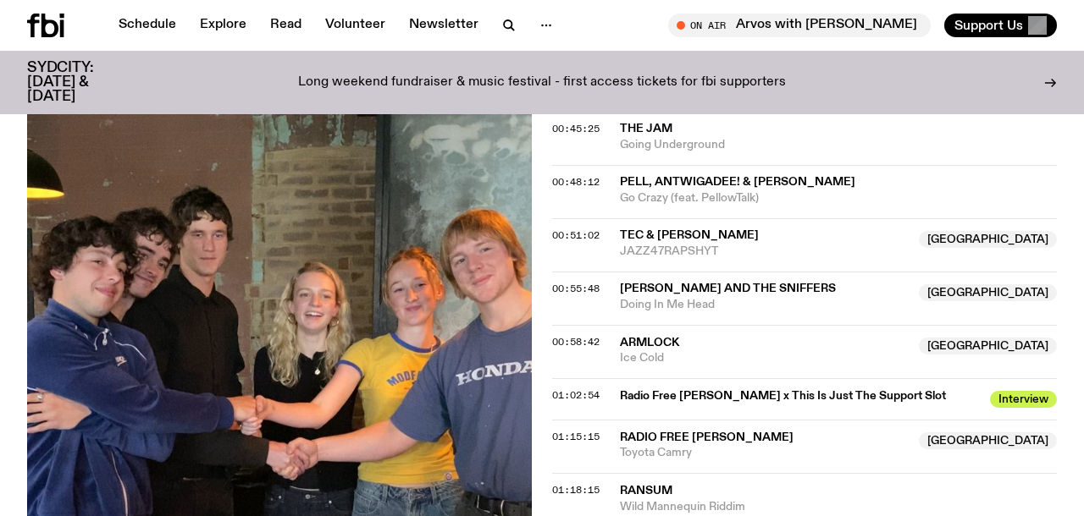
scroll to position [1449, 0]
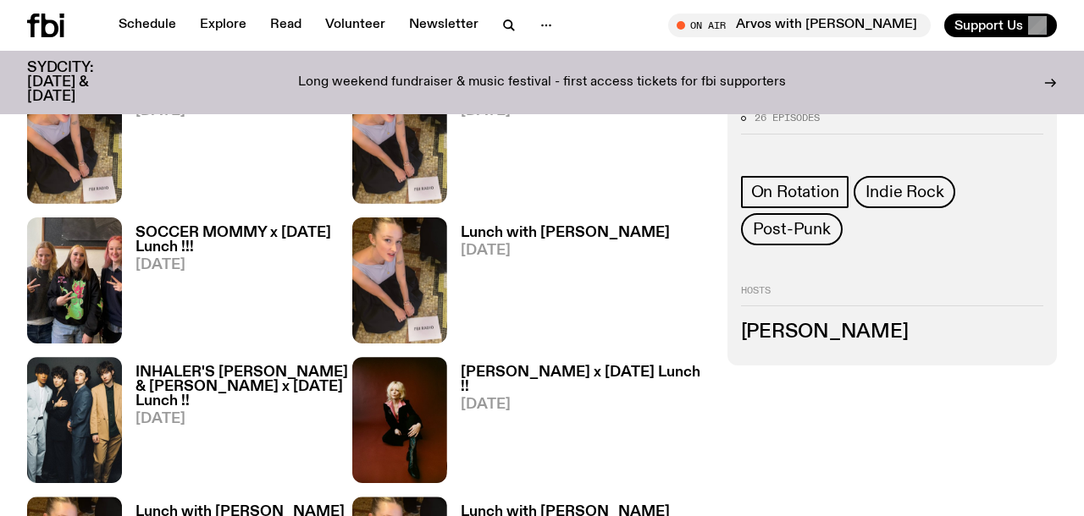
scroll to position [881, 0]
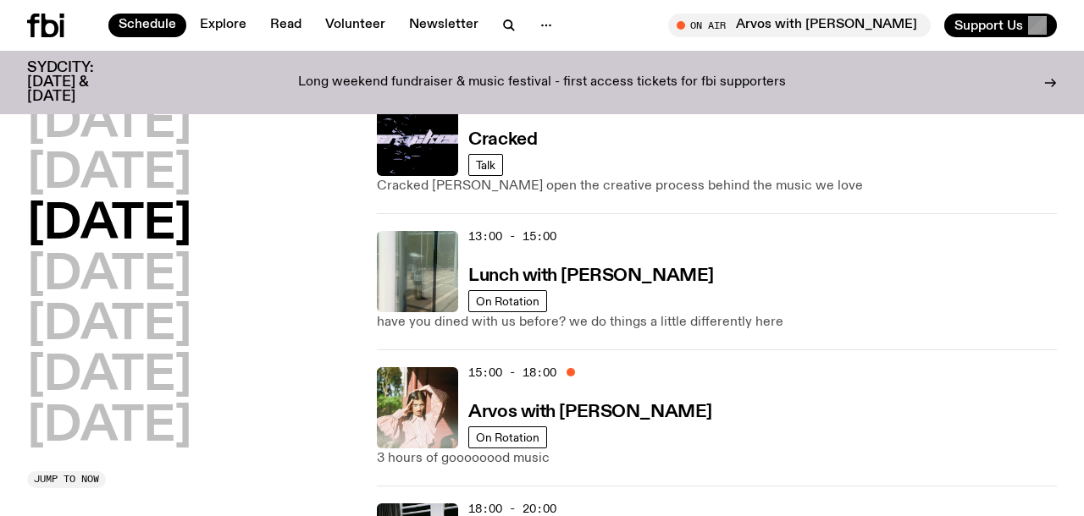
scroll to position [543, 0]
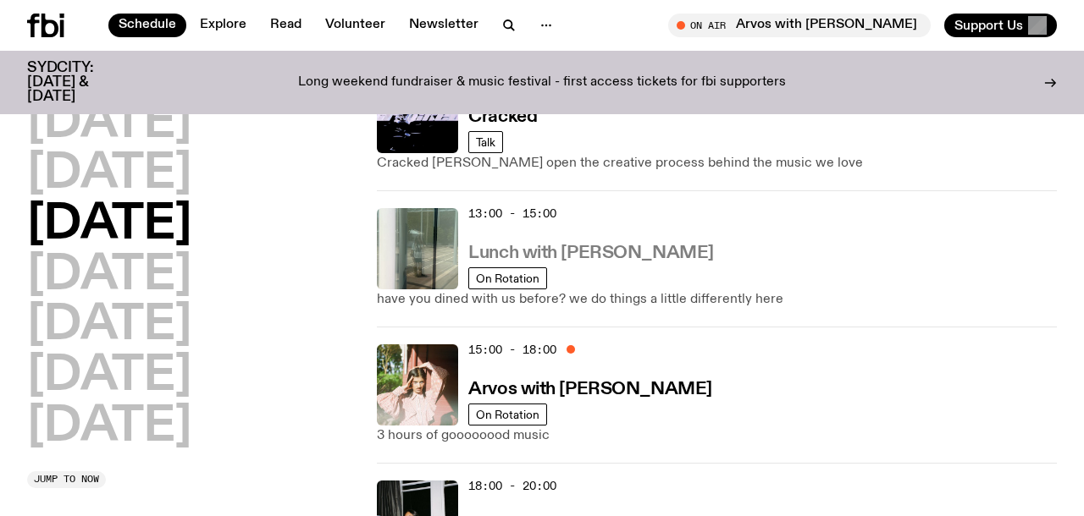
click at [575, 254] on h3 "Lunch with [PERSON_NAME]" at bounding box center [590, 254] width 245 height 18
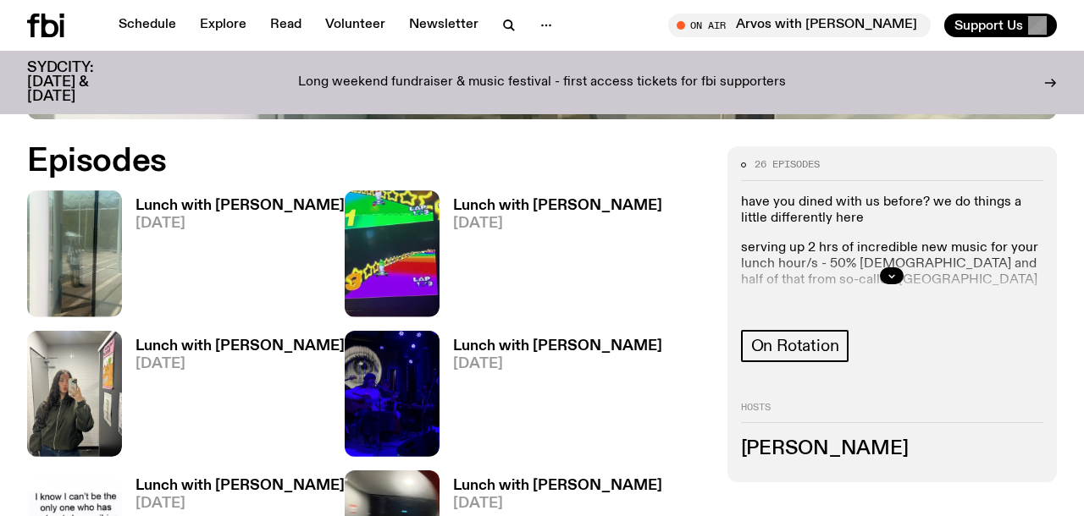
scroll to position [797, 0]
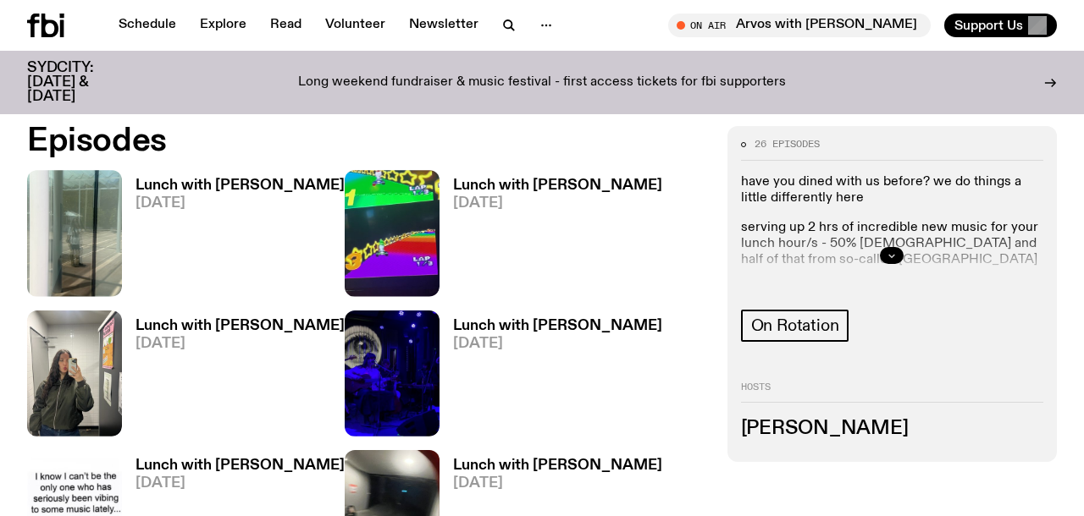
click at [883, 247] on button "button" at bounding box center [892, 255] width 24 height 17
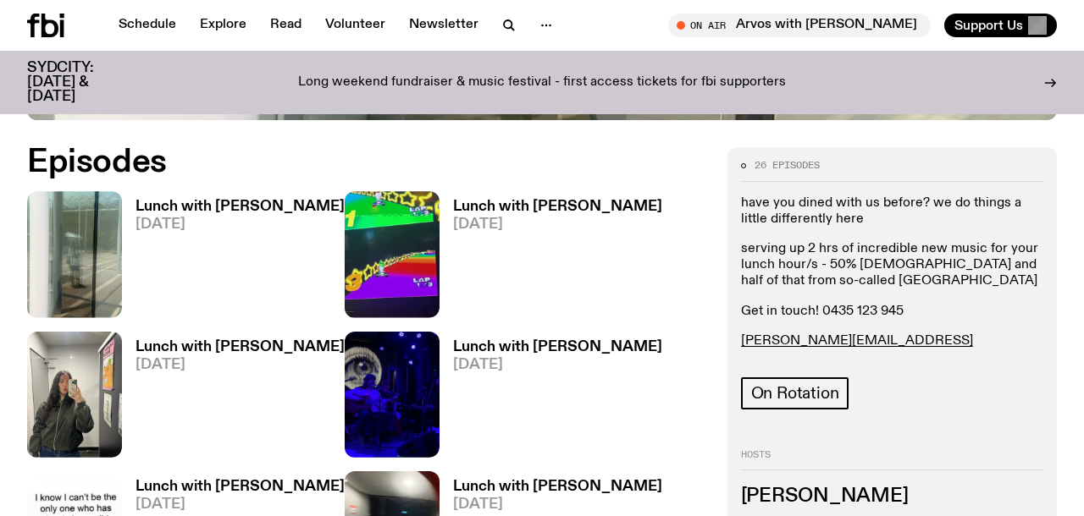
scroll to position [775, 0]
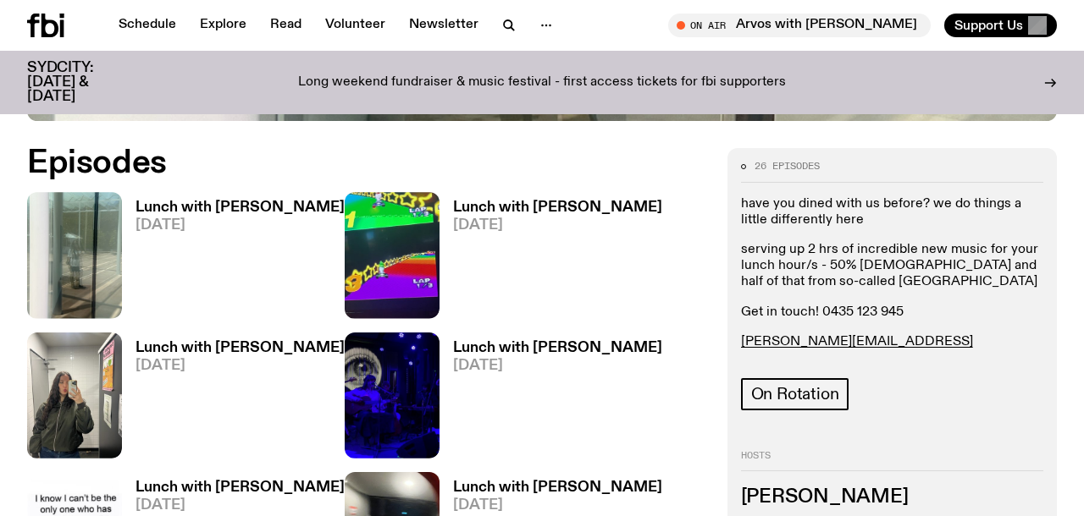
click at [908, 334] on p "[PERSON_NAME][EMAIL_ADDRESS][DOMAIN_NAME]" at bounding box center [892, 350] width 302 height 32
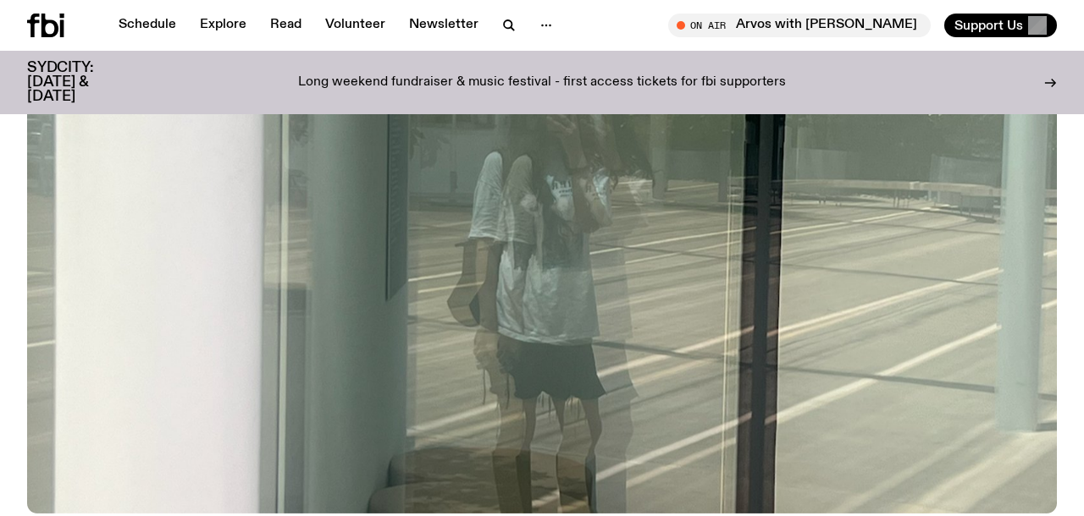
scroll to position [659, 0]
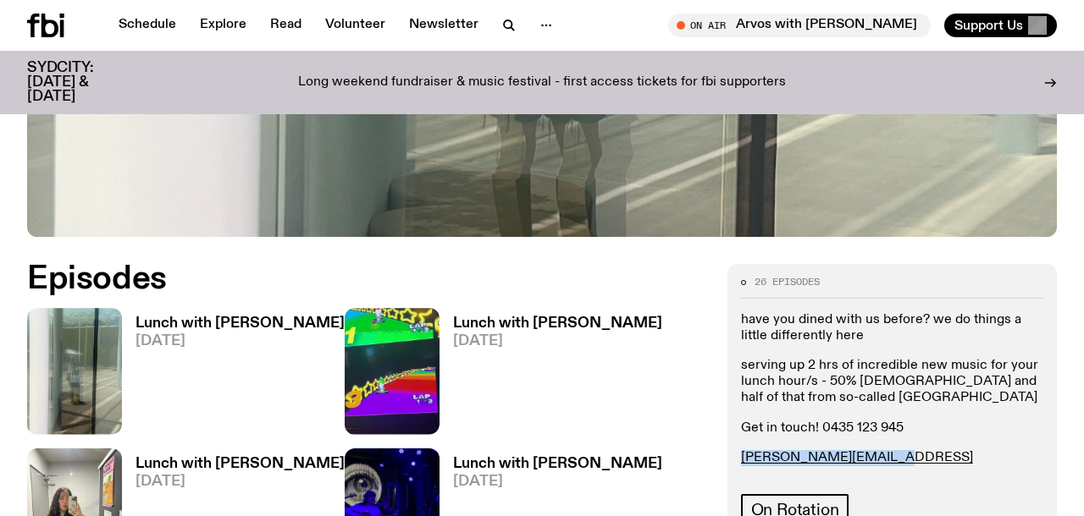
drag, startPoint x: 888, startPoint y: 389, endPoint x: 734, endPoint y: 378, distance: 154.5
click at [734, 378] on div "26 episodes have you dined with us before? we do things a little differently he…" at bounding box center [891, 455] width 329 height 382
copy link "[PERSON_NAME][EMAIL_ADDRESS][DOMAIN_NAME]"
click at [174, 317] on h3 "Lunch with [PERSON_NAME]" at bounding box center [239, 324] width 209 height 14
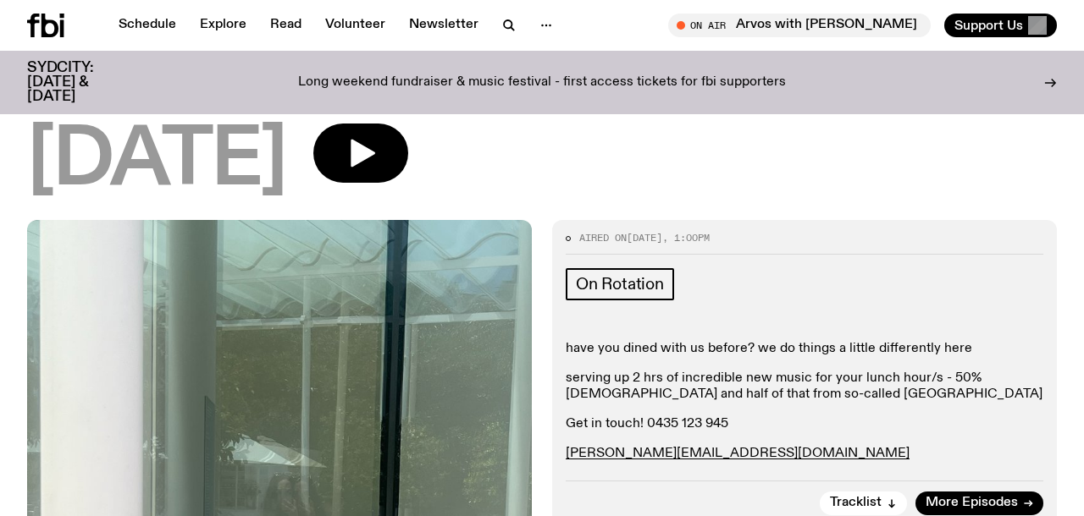
scroll to position [142, 0]
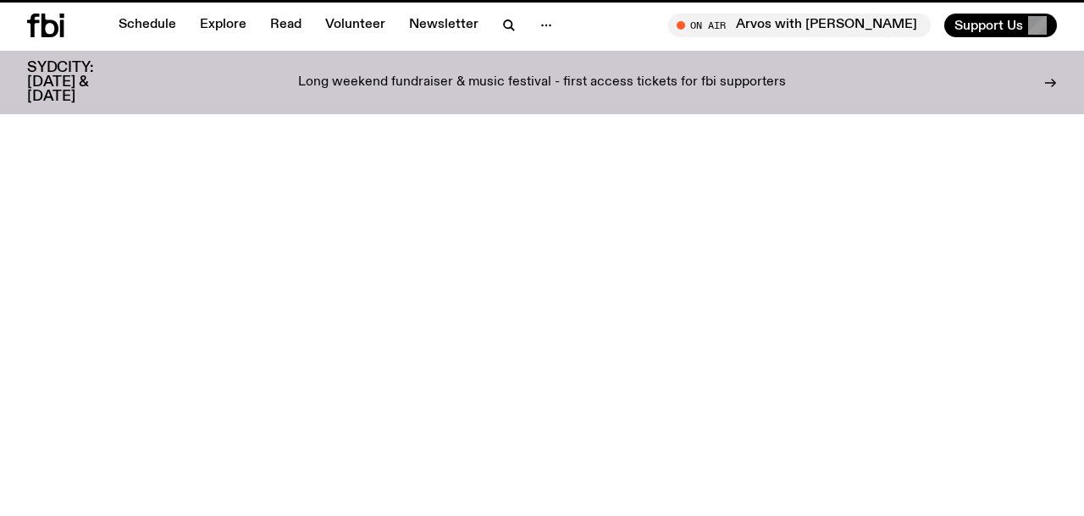
scroll to position [659, 0]
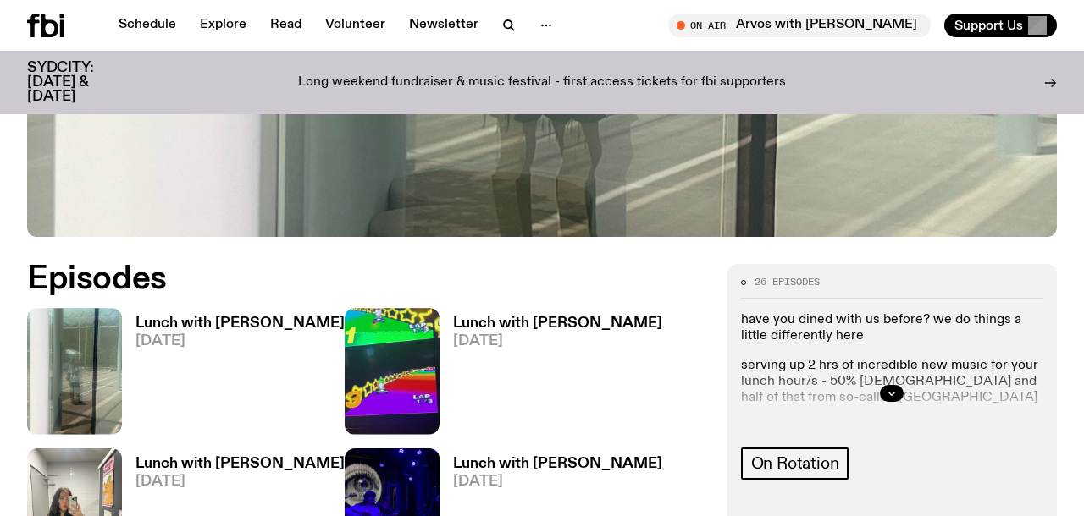
click at [554, 334] on span "[DATE]" at bounding box center [557, 341] width 209 height 14
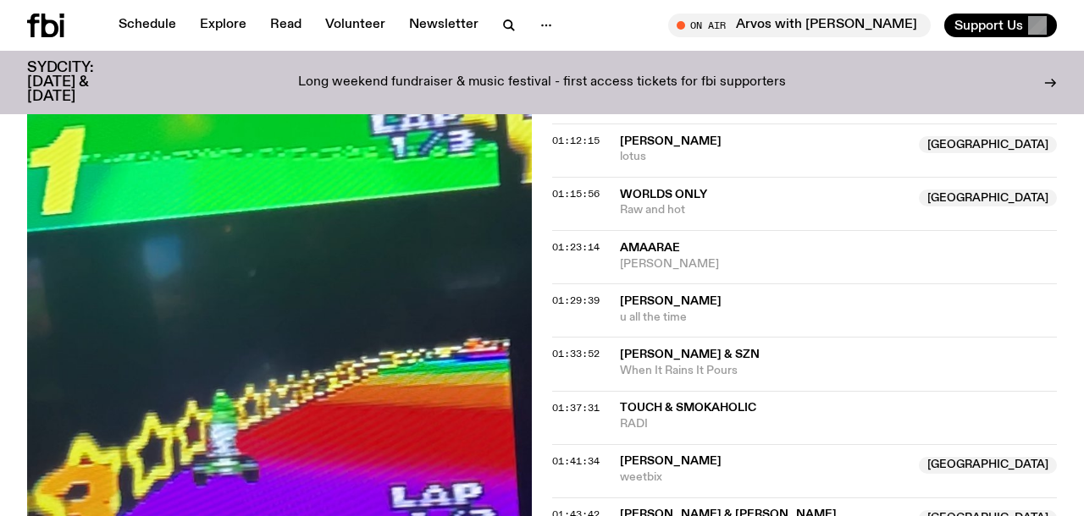
scroll to position [1737, 0]
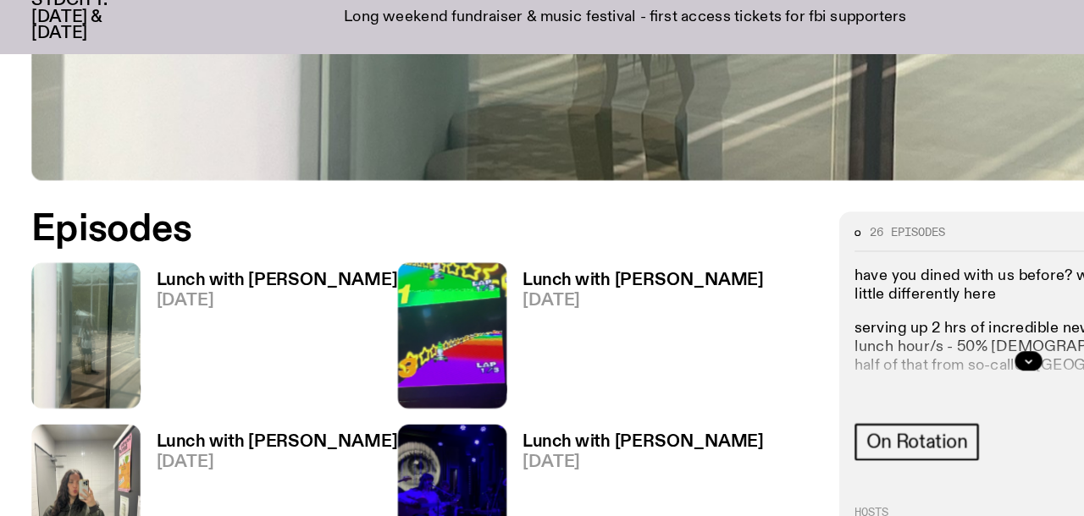
scroll to position [671, 0]
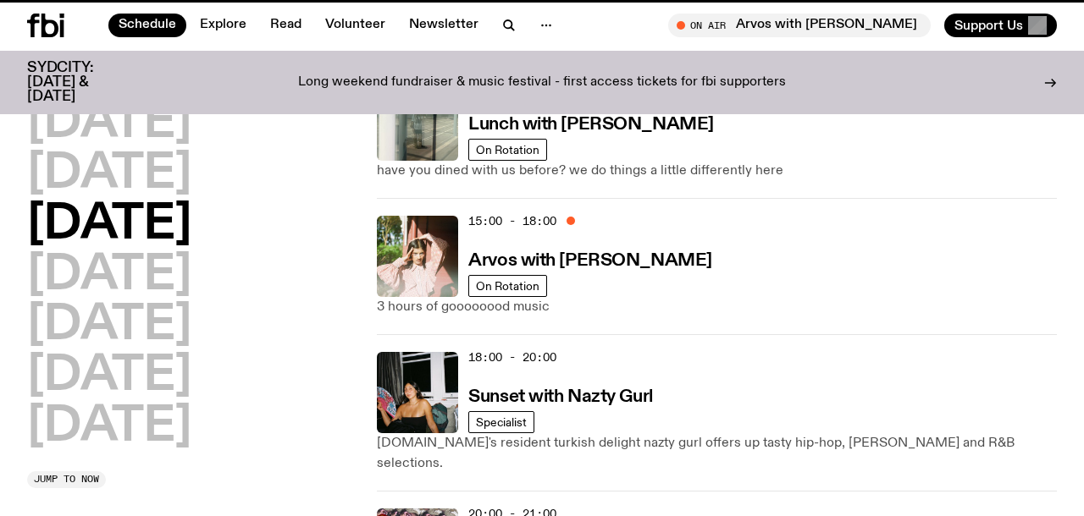
scroll to position [543, 0]
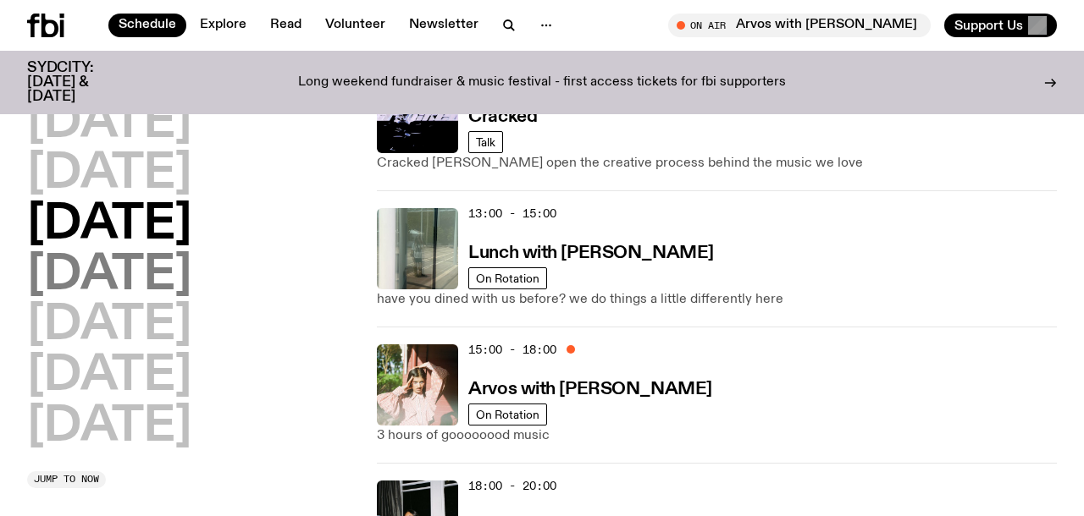
click at [141, 276] on h2 "[DATE]" at bounding box center [109, 275] width 164 height 47
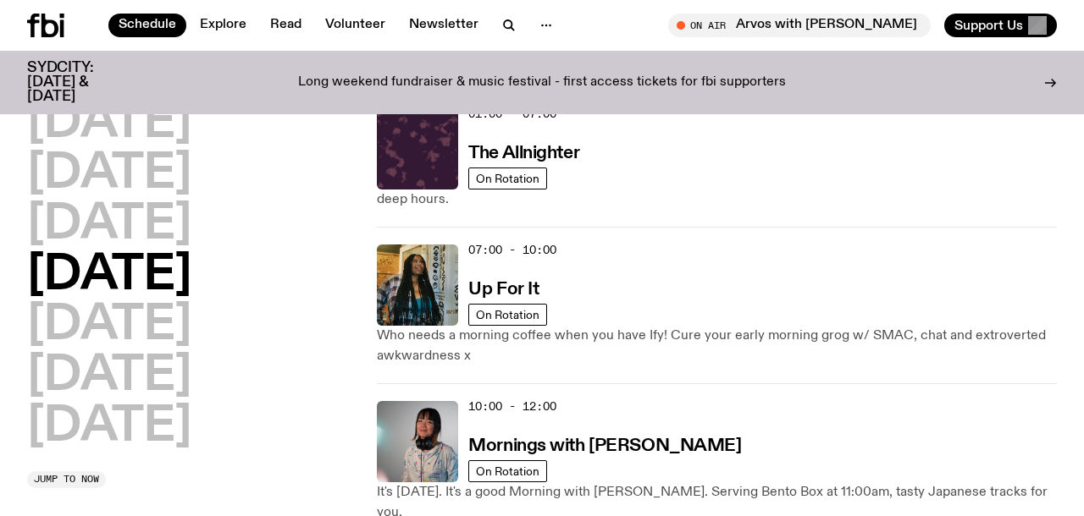
scroll to position [505, 0]
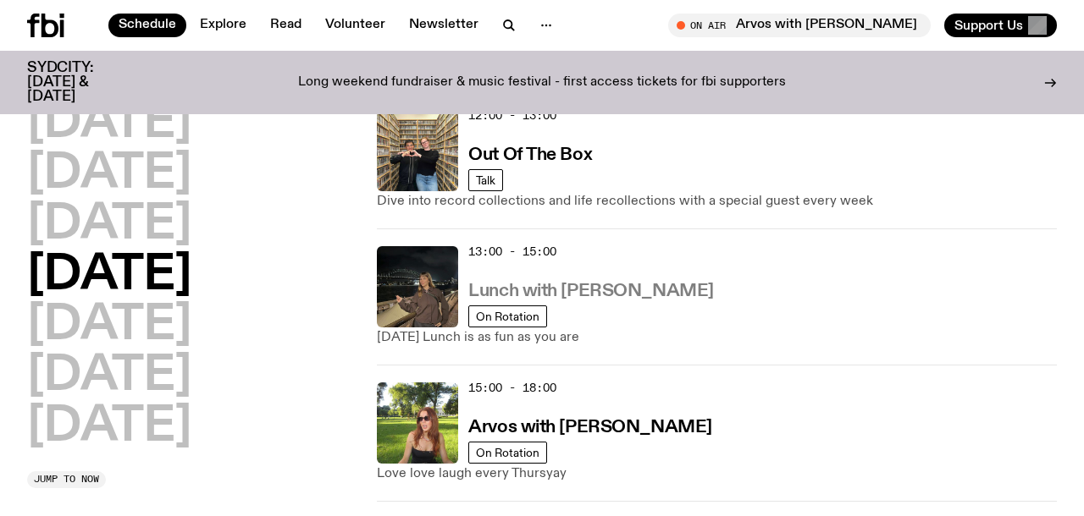
click at [555, 283] on h3 "Lunch with [PERSON_NAME]" at bounding box center [590, 292] width 245 height 18
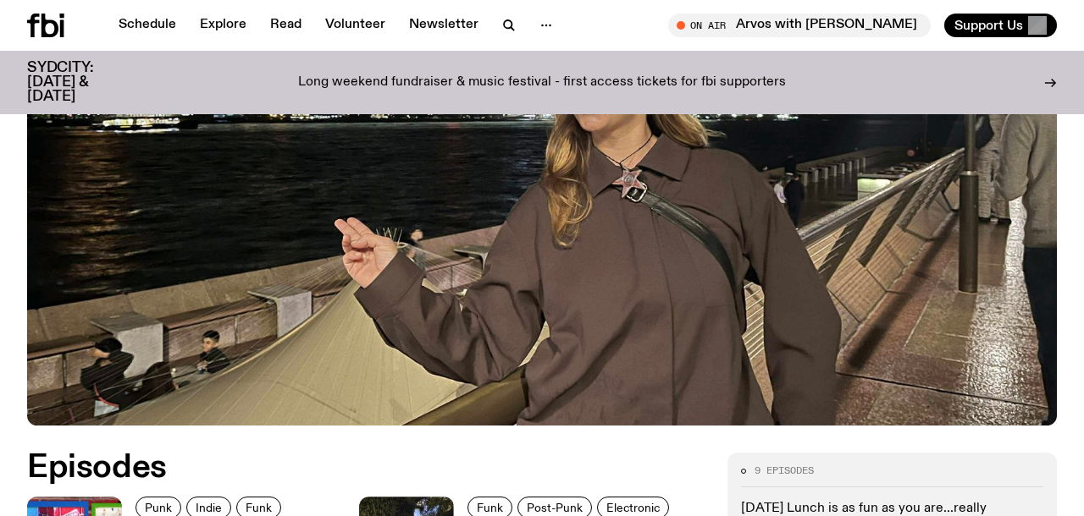
scroll to position [622, 0]
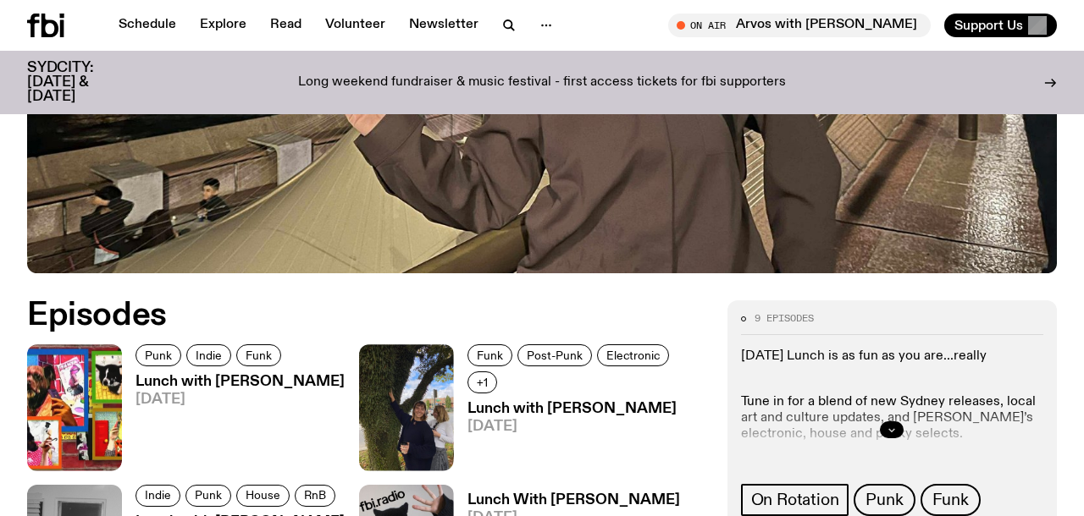
click at [895, 425] on icon "button" at bounding box center [891, 430] width 10 height 10
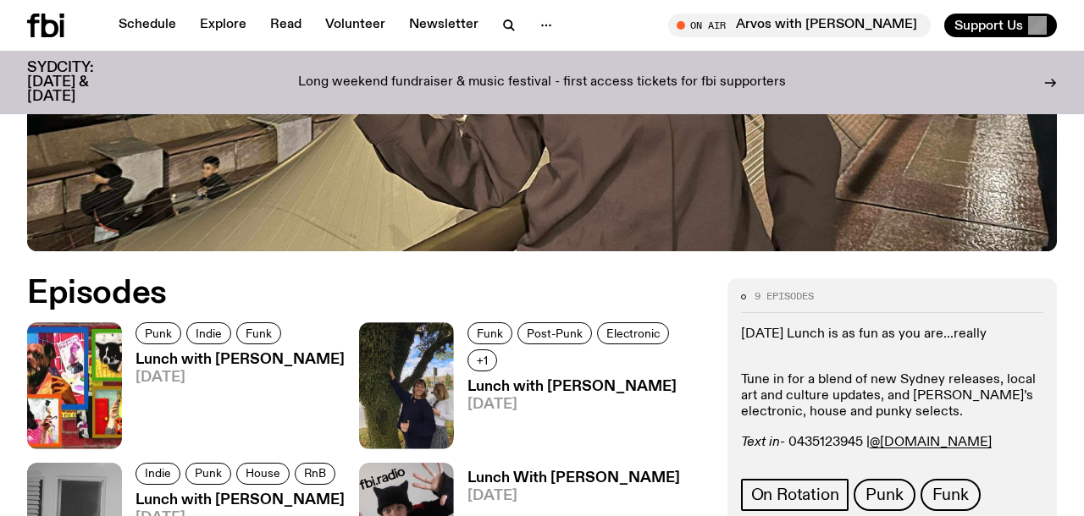
scroll to position [646, 0]
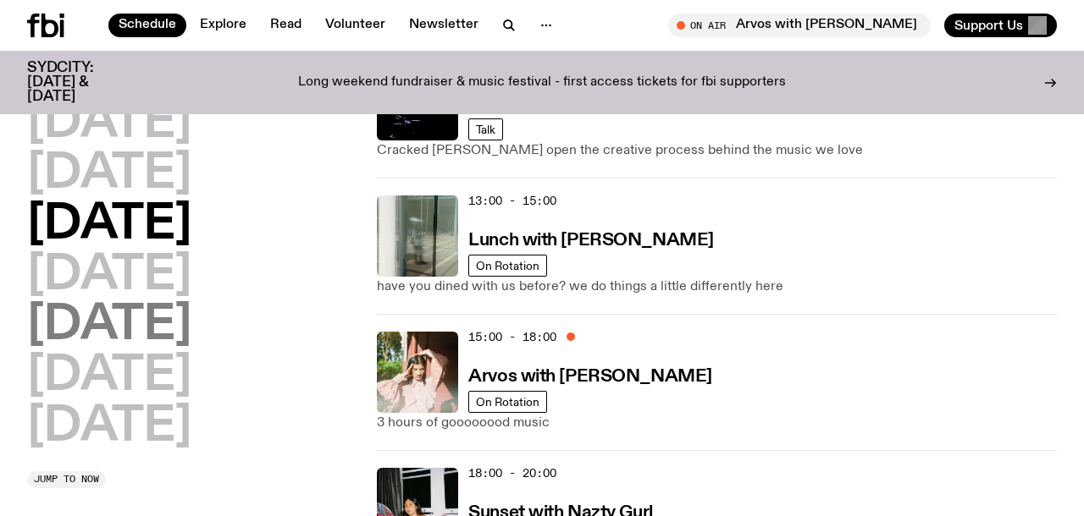
click at [100, 338] on h2 "[DATE]" at bounding box center [109, 325] width 164 height 47
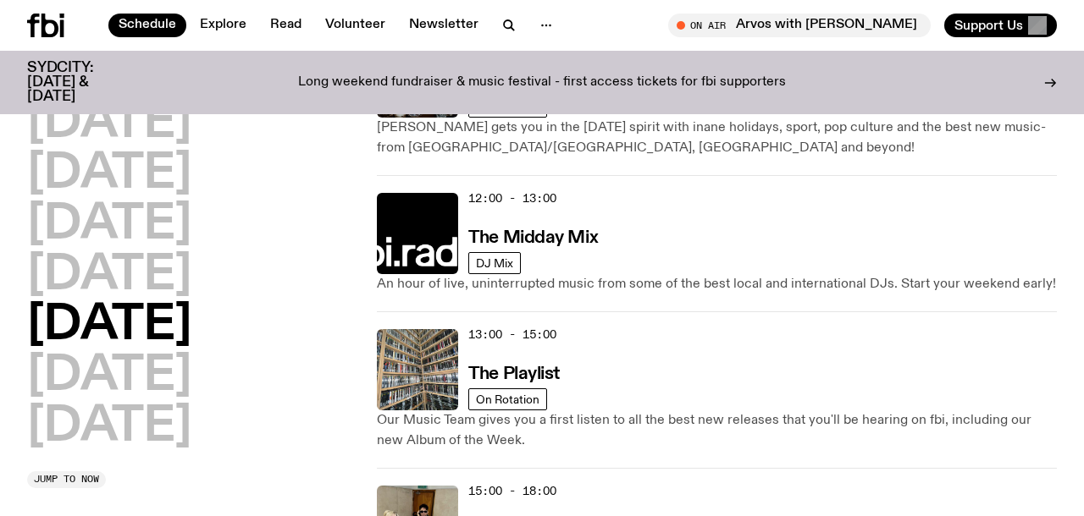
scroll to position [418, 0]
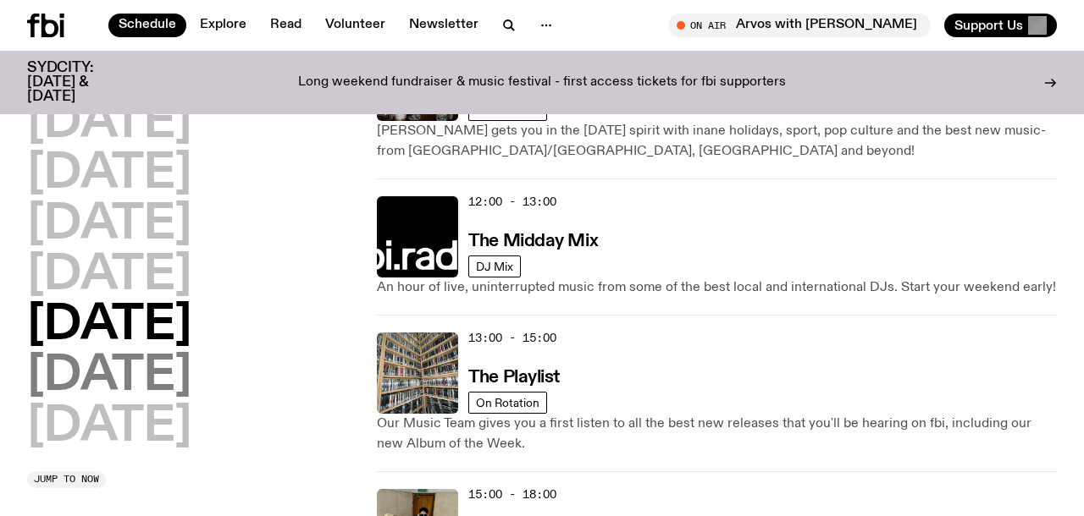
click at [109, 372] on h2 "[DATE]" at bounding box center [109, 376] width 164 height 47
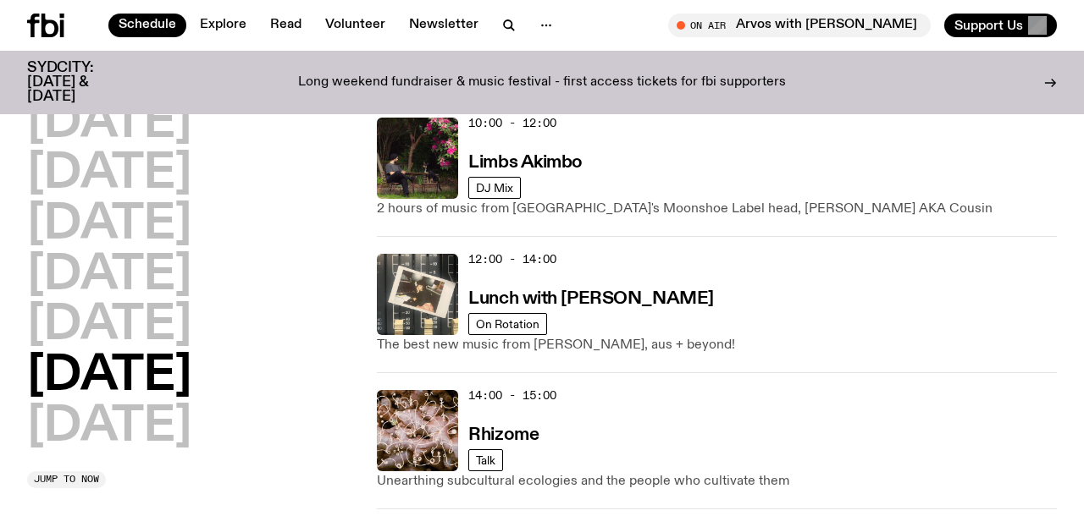
scroll to position [625, 0]
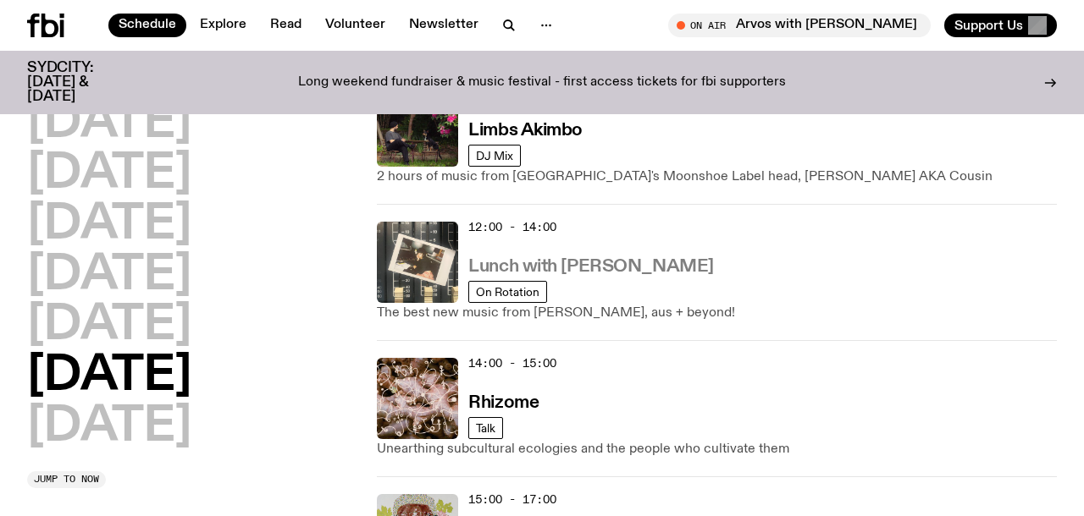
click at [581, 266] on h3 "Lunch with [PERSON_NAME]" at bounding box center [590, 267] width 245 height 18
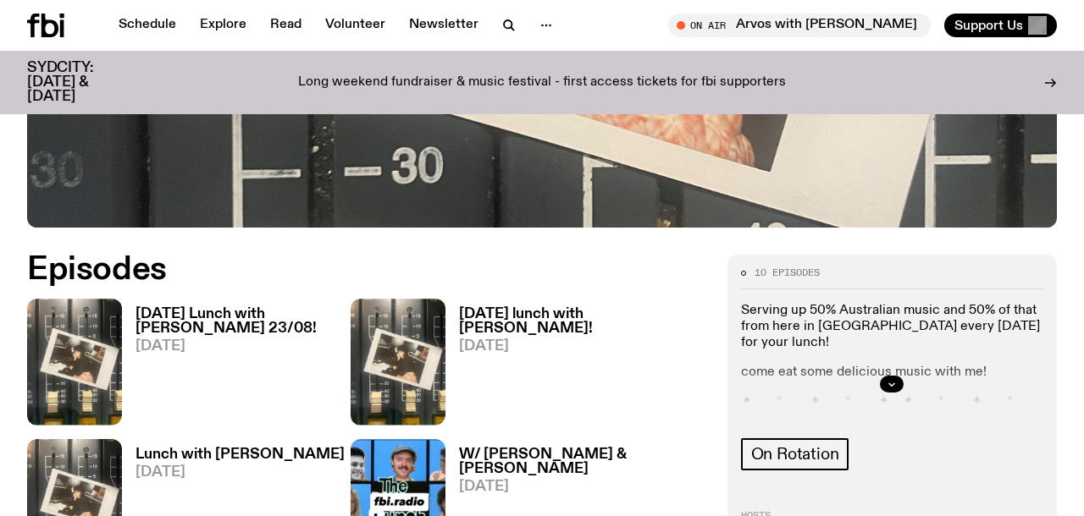
scroll to position [682, 0]
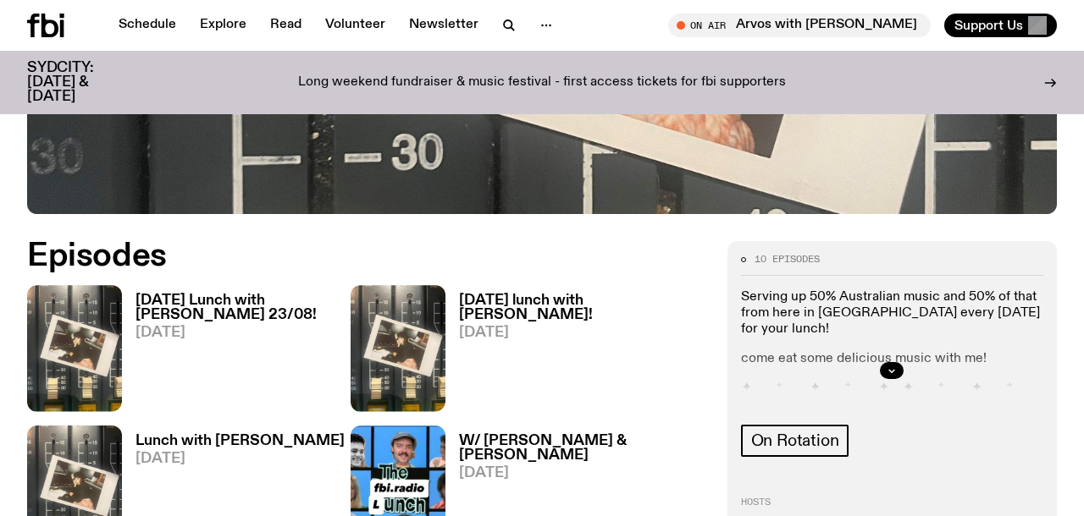
click at [908, 344] on div at bounding box center [892, 371] width 302 height 54
click at [893, 366] on icon "button" at bounding box center [891, 371] width 10 height 10
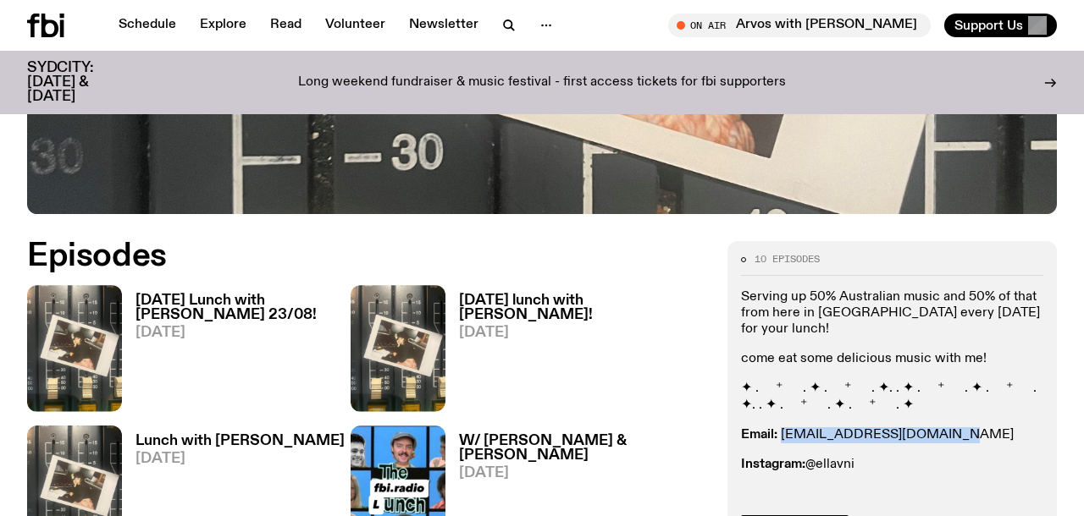
drag, startPoint x: 955, startPoint y: 342, endPoint x: 781, endPoint y: 348, distance: 174.5
click at [781, 428] on p "Email: [EMAIL_ADDRESS][DOMAIN_NAME]" at bounding box center [892, 436] width 302 height 16
copy link "[EMAIL_ADDRESS][DOMAIN_NAME]"
click at [182, 294] on h3 "[DATE] Lunch with [PERSON_NAME] 23/08!" at bounding box center [242, 308] width 215 height 29
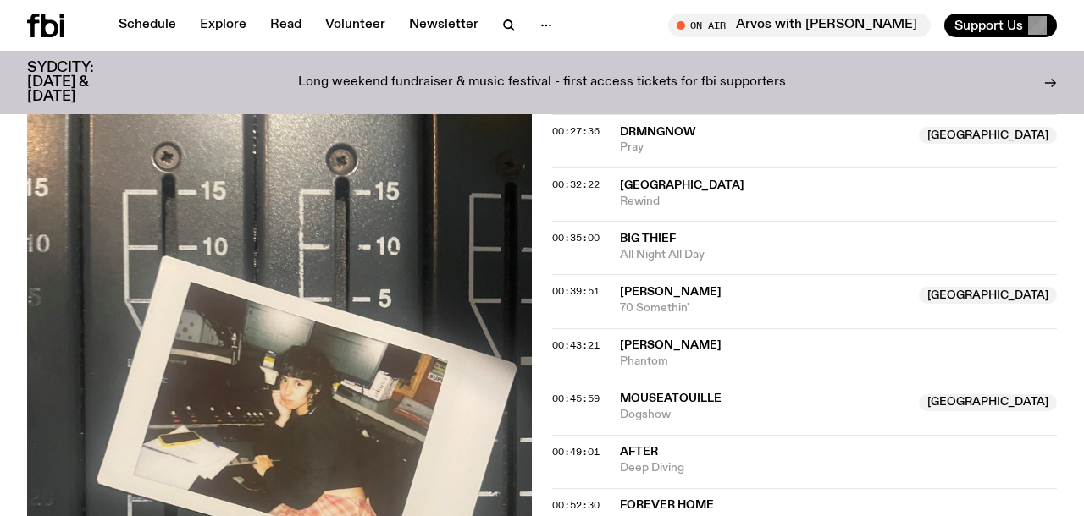
scroll to position [1110, 0]
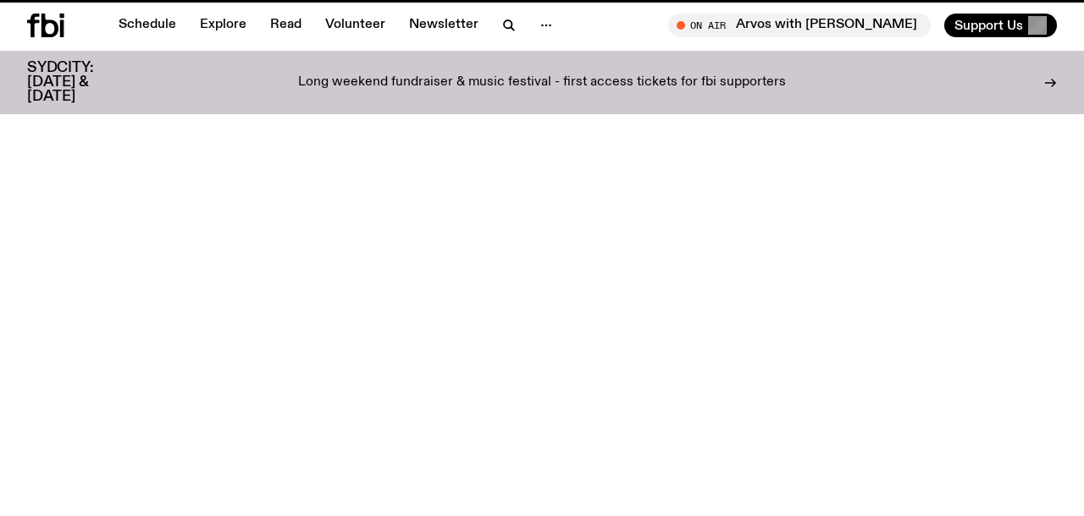
scroll to position [682, 0]
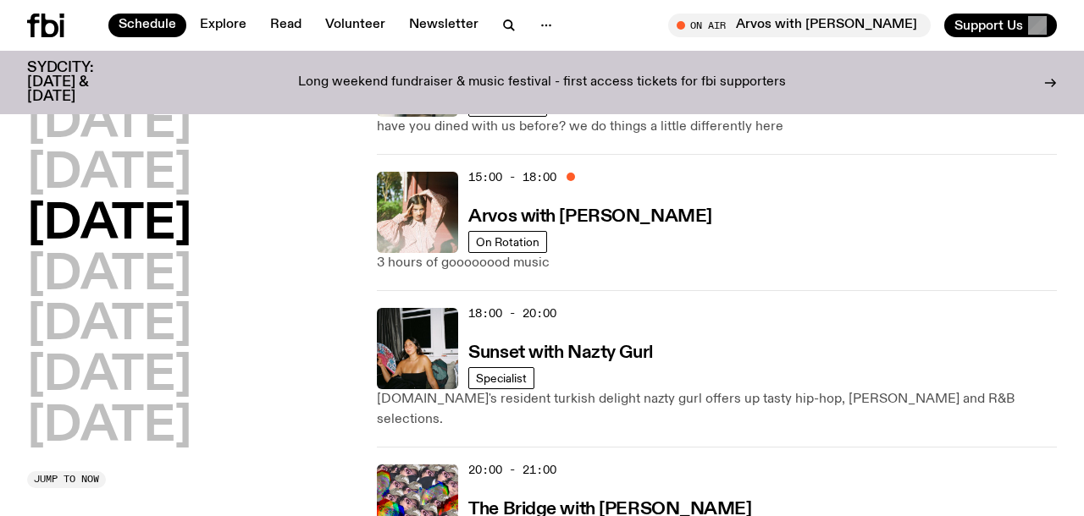
scroll to position [716, 0]
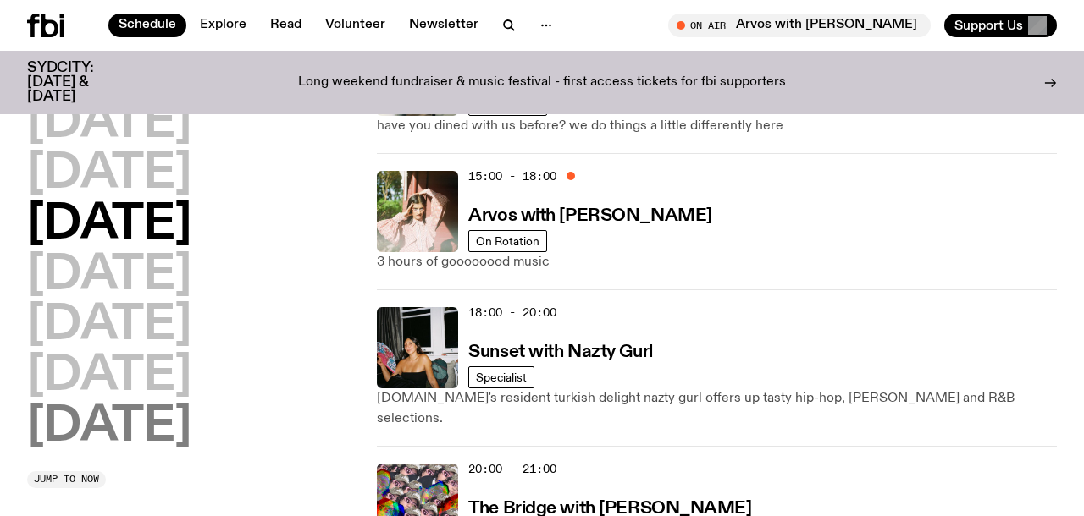
click at [105, 414] on h2 "[DATE]" at bounding box center [109, 427] width 164 height 47
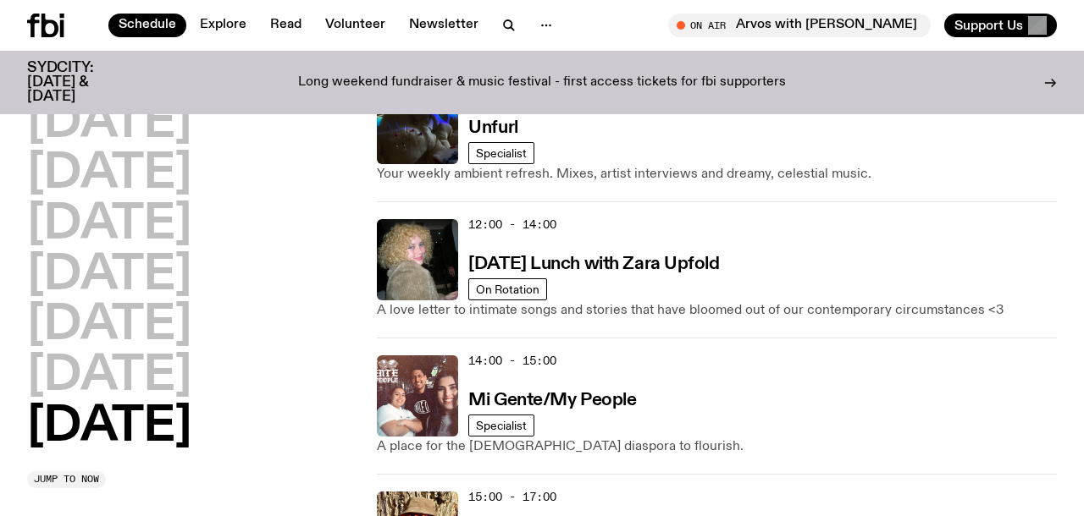
scroll to position [806, 0]
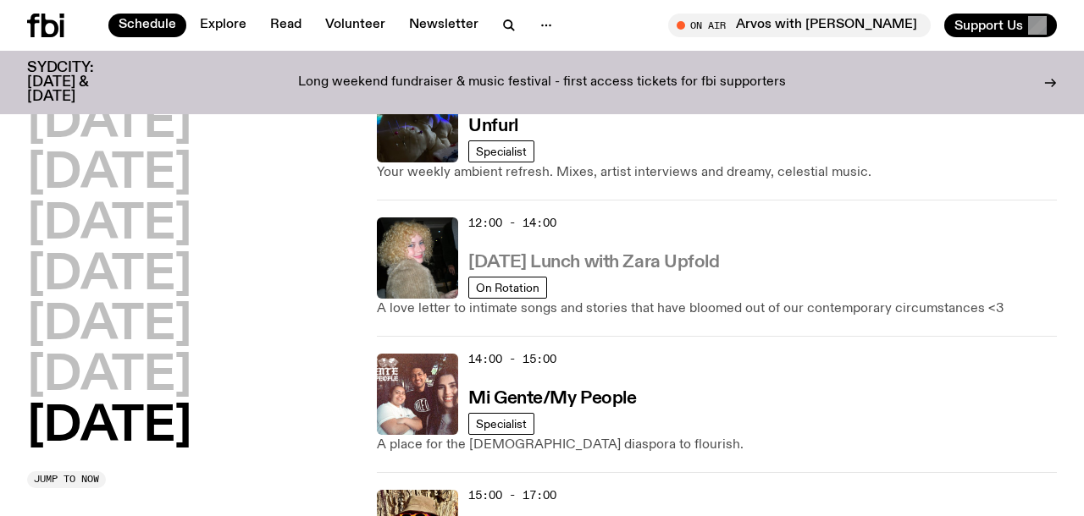
click at [694, 268] on h3 "[DATE] Lunch with Zara Upfold" at bounding box center [593, 263] width 251 height 18
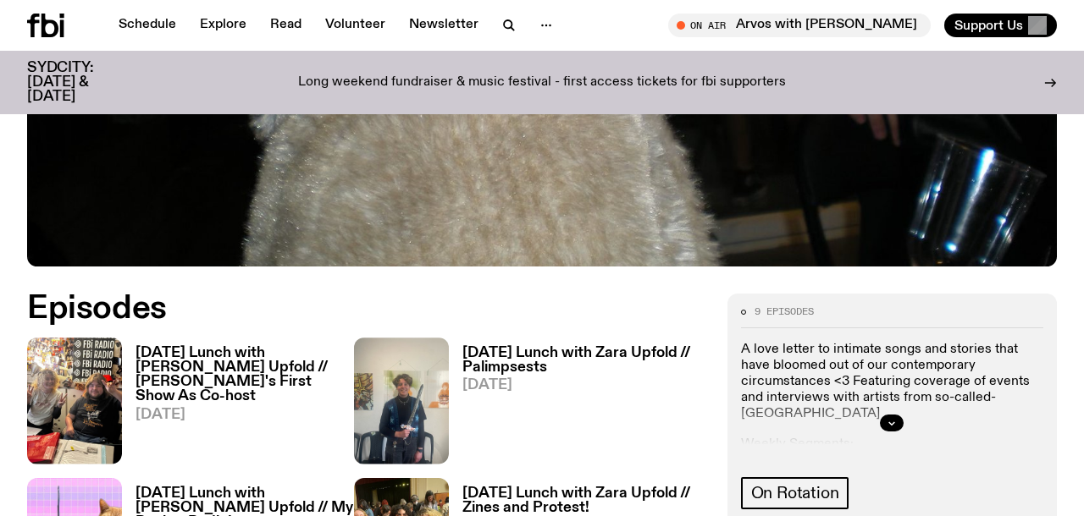
scroll to position [784, 0]
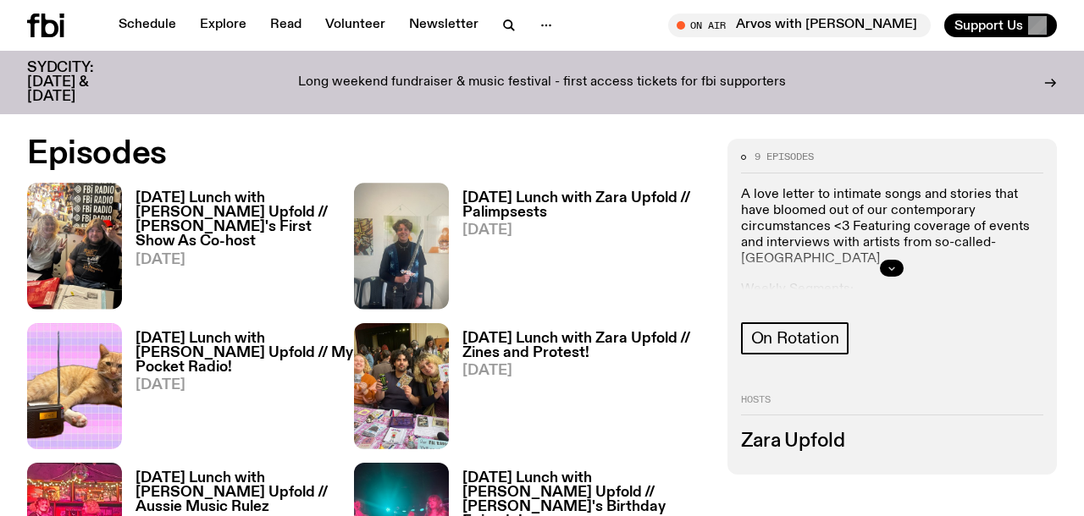
click at [898, 275] on button "button" at bounding box center [892, 268] width 24 height 17
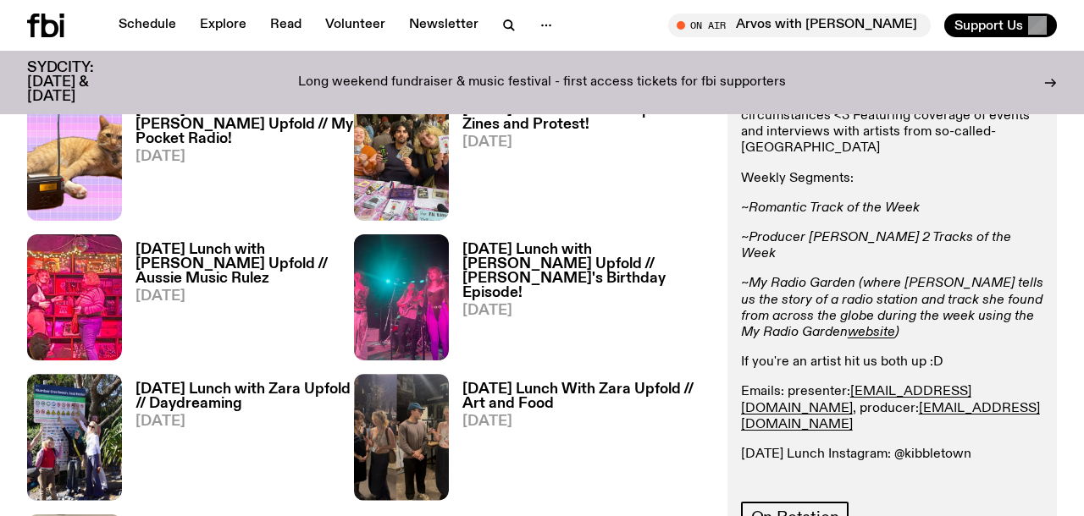
scroll to position [1014, 0]
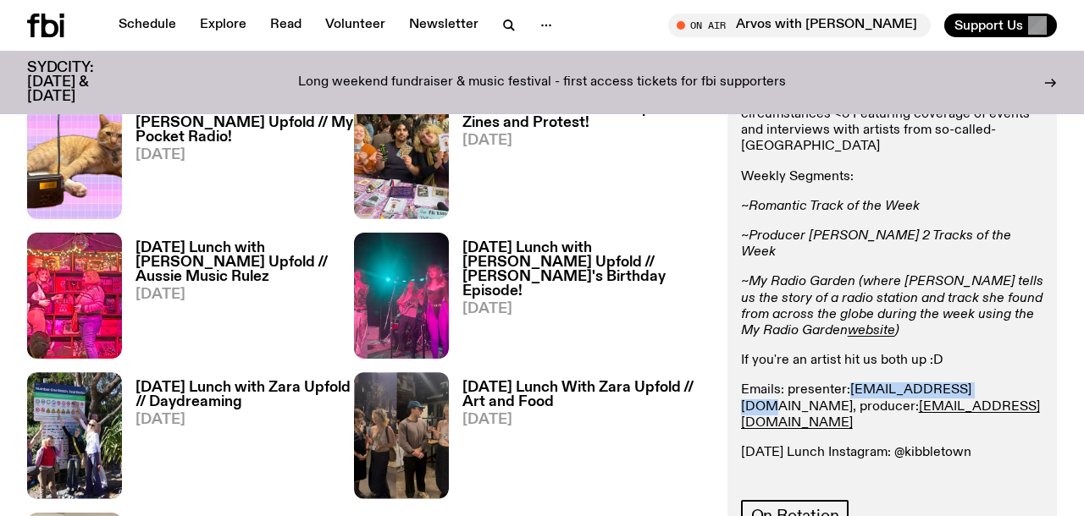
drag, startPoint x: 971, startPoint y: 356, endPoint x: 853, endPoint y: 358, distance: 118.5
click at [853, 384] on p "Emails: presenter: [EMAIL_ADDRESS][DOMAIN_NAME] , producer: [EMAIL_ADDRESS][DOM…" at bounding box center [892, 408] width 302 height 49
copy link "[EMAIL_ADDRESS][DOMAIN_NAME]"
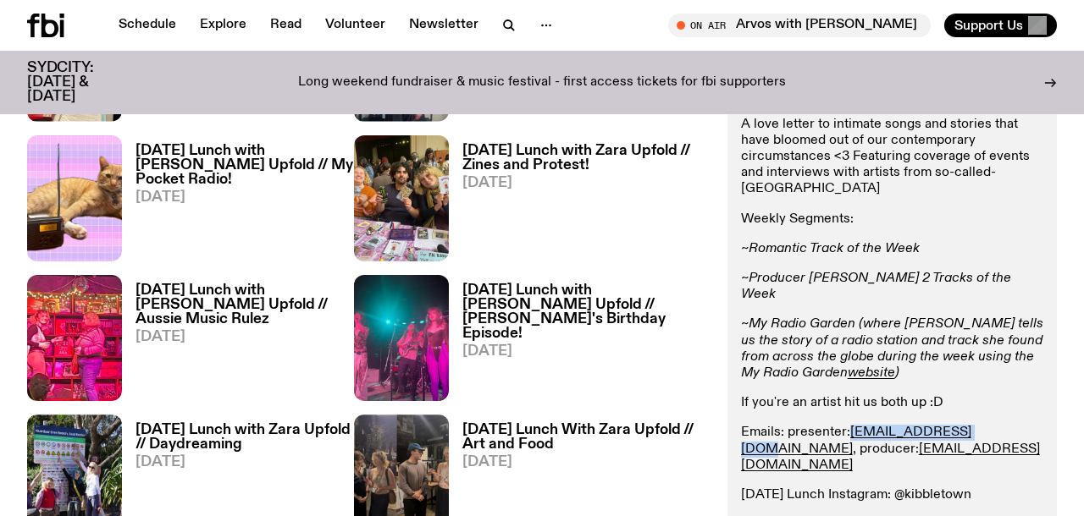
scroll to position [977, 0]
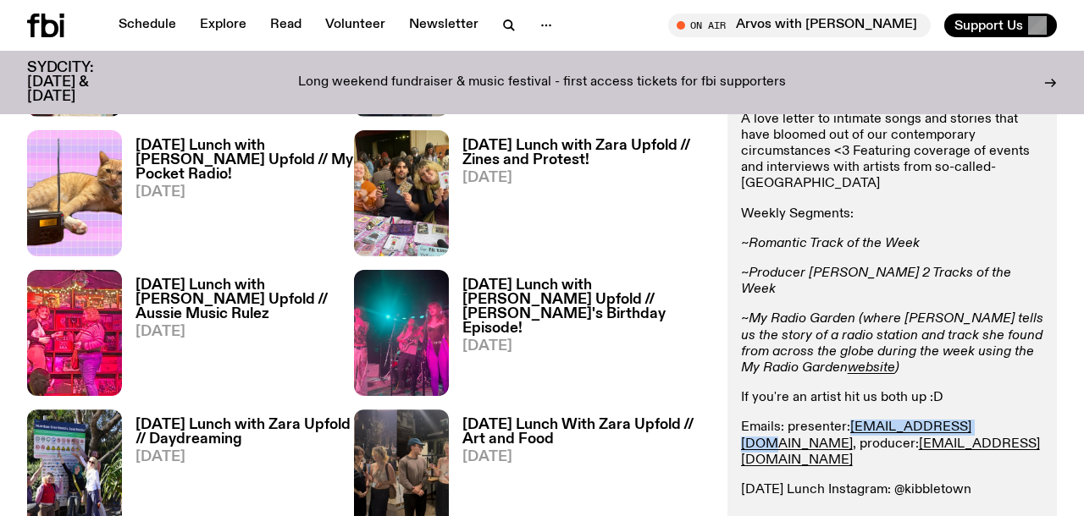
click at [926, 421] on div "A love letter to intimate songs and stories that have bloomed out of our contem…" at bounding box center [892, 328] width 302 height 433
drag, startPoint x: 946, startPoint y: 409, endPoint x: 745, endPoint y: 413, distance: 200.7
click at [745, 421] on p "Emails: presenter: [EMAIL_ADDRESS][DOMAIN_NAME] , producer: [EMAIL_ADDRESS][DOM…" at bounding box center [892, 445] width 302 height 49
click at [736, 412] on div "9 episodes A love letter to intimate songs and stories that have bloomed out of…" at bounding box center [891, 376] width 329 height 626
copy link "[EMAIL_ADDRESS][DOMAIN_NAME]"
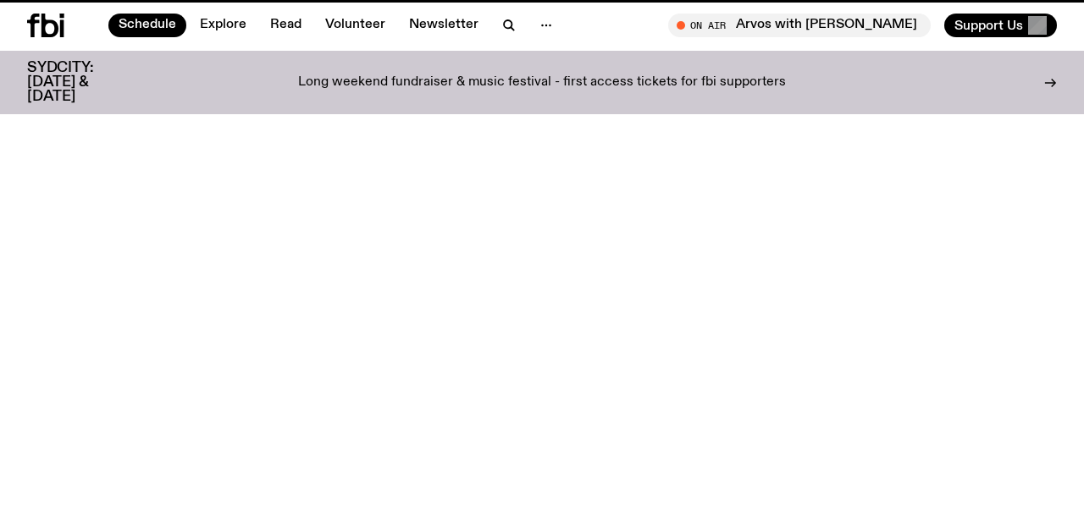
scroll to position [806, 0]
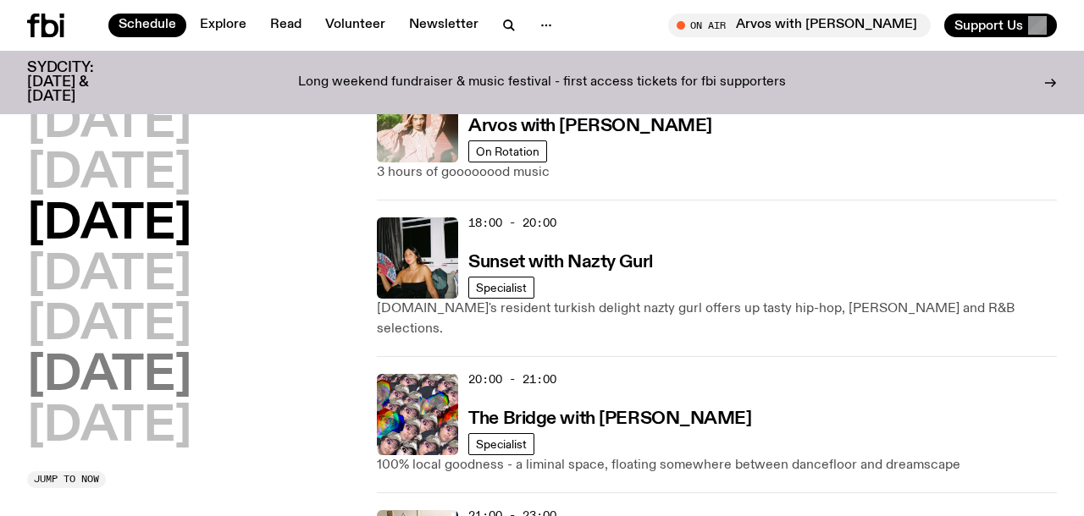
click at [87, 367] on h2 "[DATE]" at bounding box center [109, 376] width 164 height 47
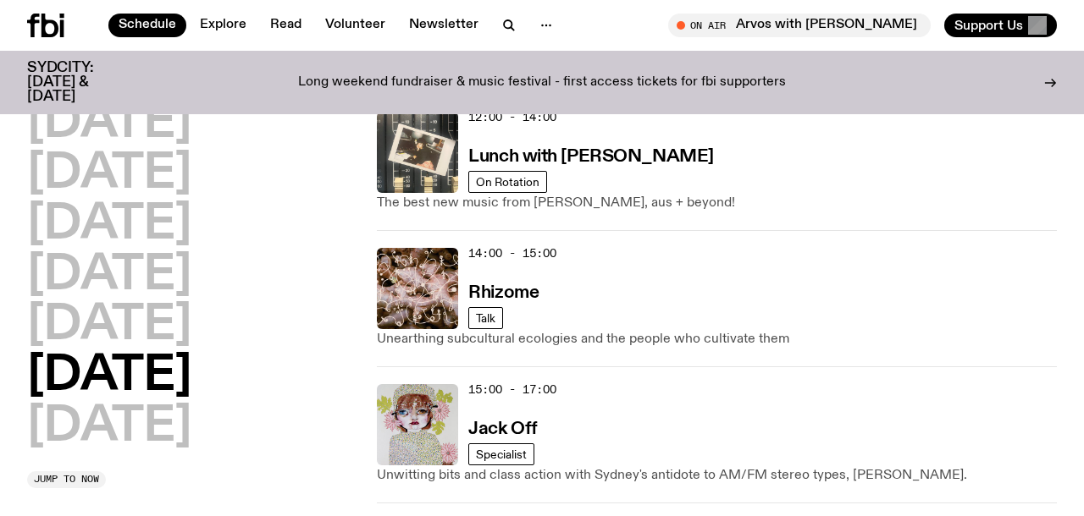
scroll to position [662, 0]
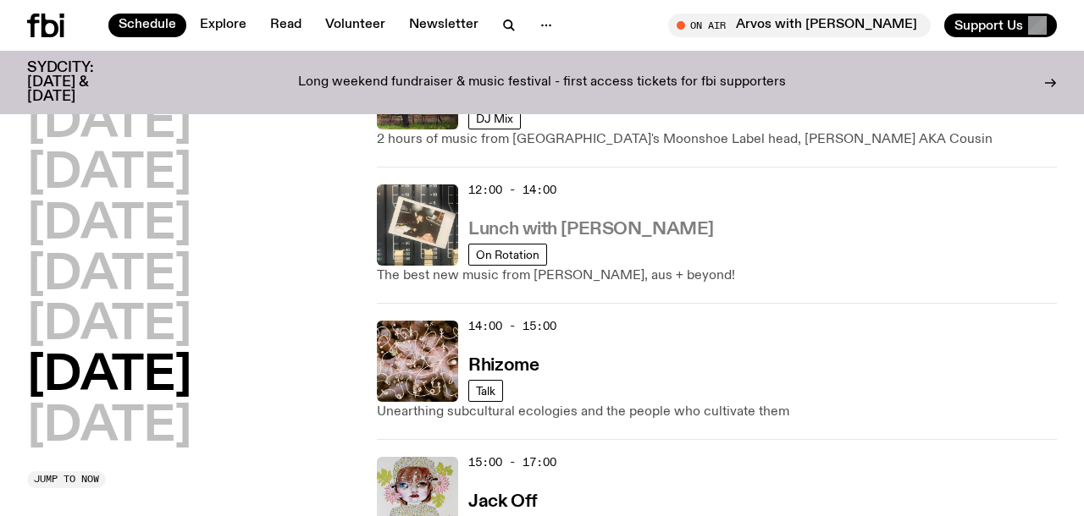
click at [563, 229] on h3 "Lunch with [PERSON_NAME]" at bounding box center [590, 230] width 245 height 18
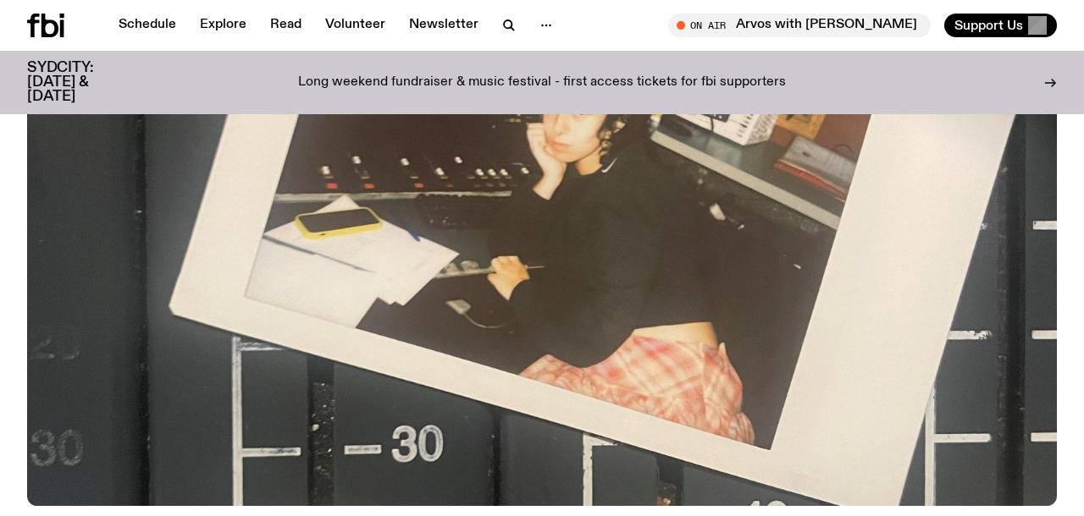
scroll to position [759, 0]
